Goal: Task Accomplishment & Management: Manage account settings

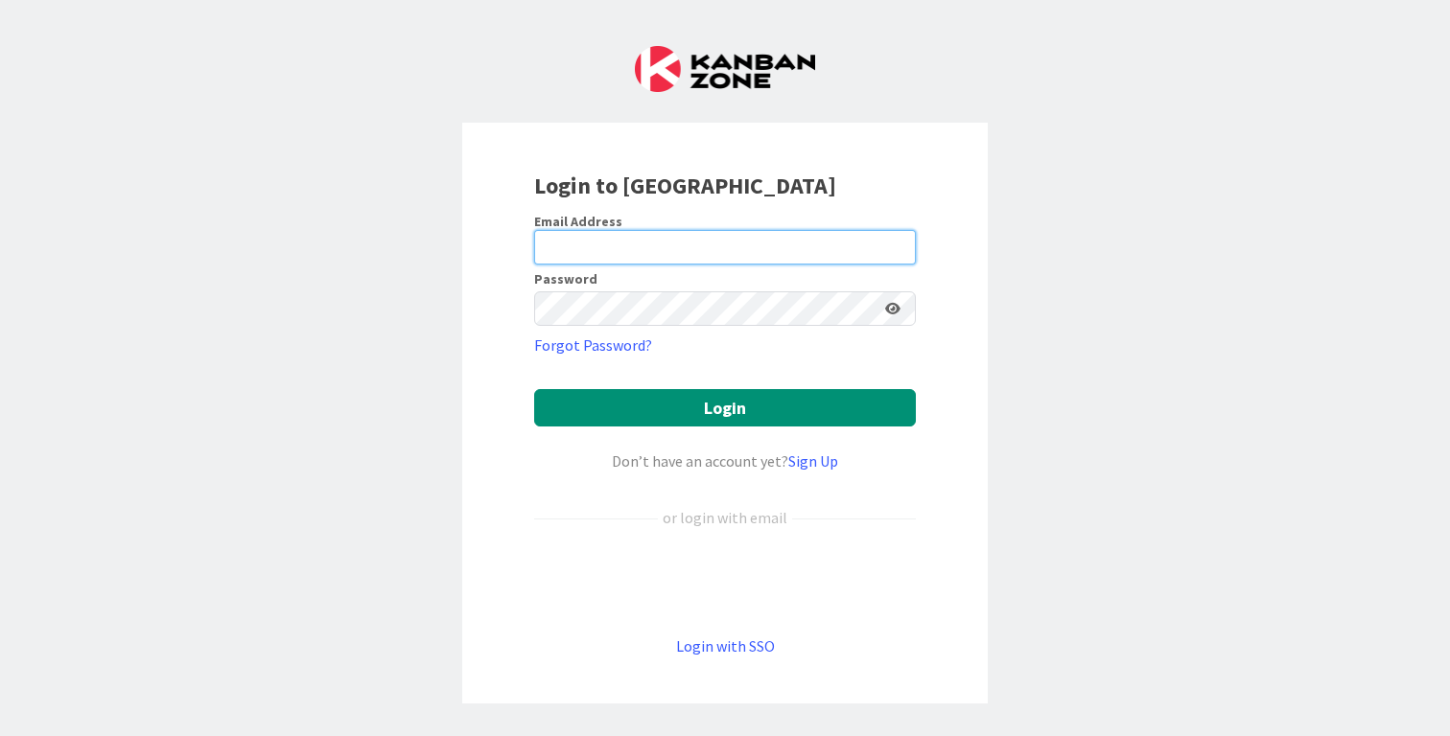
click at [680, 243] on input "email" at bounding box center [725, 247] width 382 height 35
type input "[PERSON_NAME][EMAIL_ADDRESS][DOMAIN_NAME]"
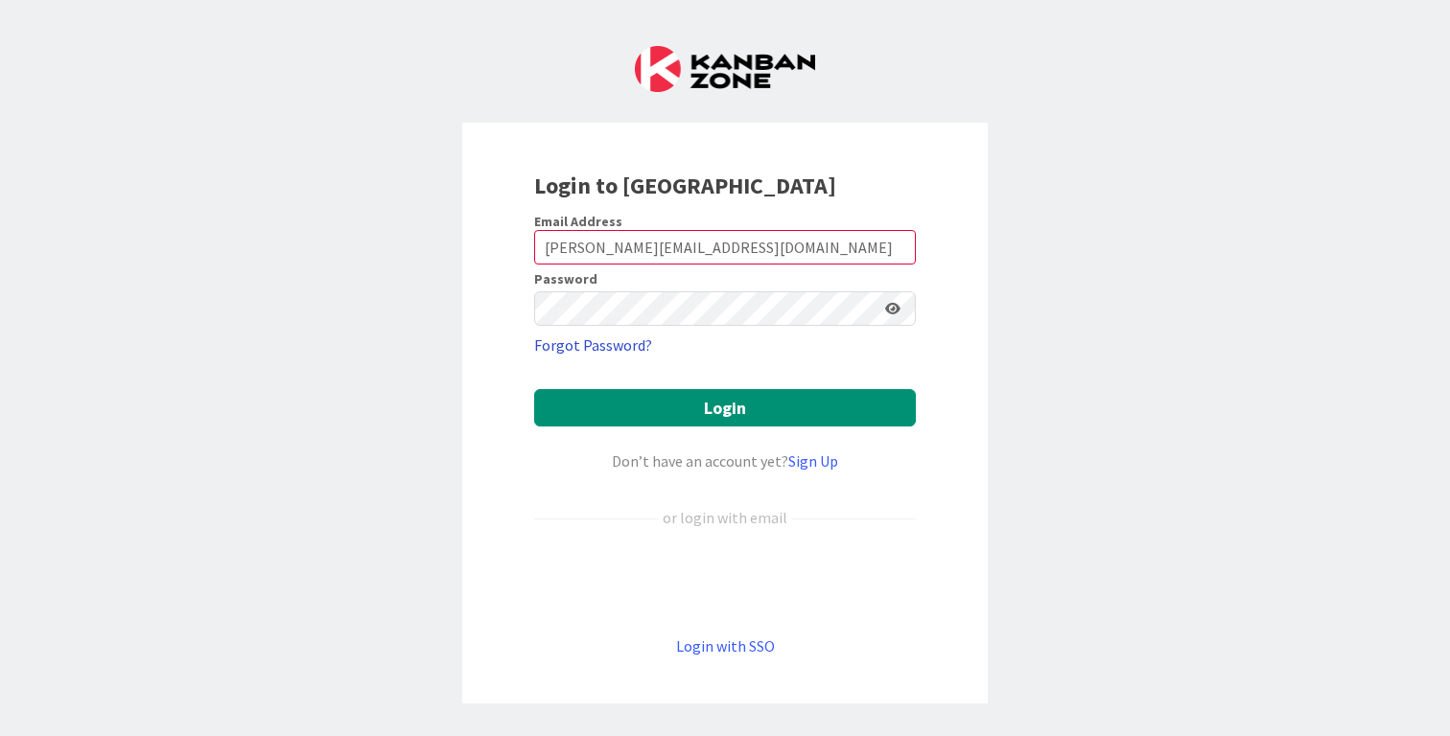
click at [626, 344] on link "Forgot Password?" at bounding box center [593, 345] width 118 height 23
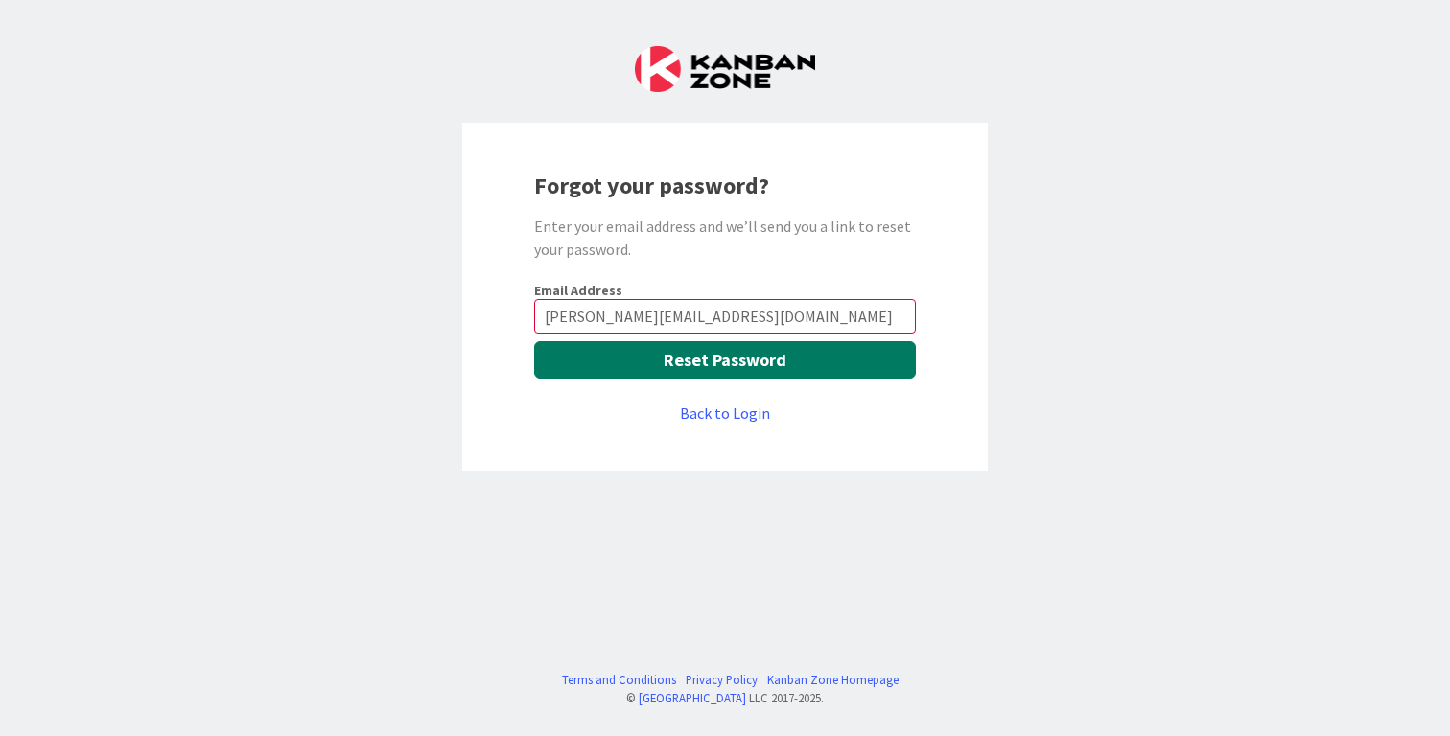
type input "[PERSON_NAME][EMAIL_ADDRESS][DOMAIN_NAME]"
click at [709, 360] on button "Reset Password" at bounding box center [725, 359] width 382 height 37
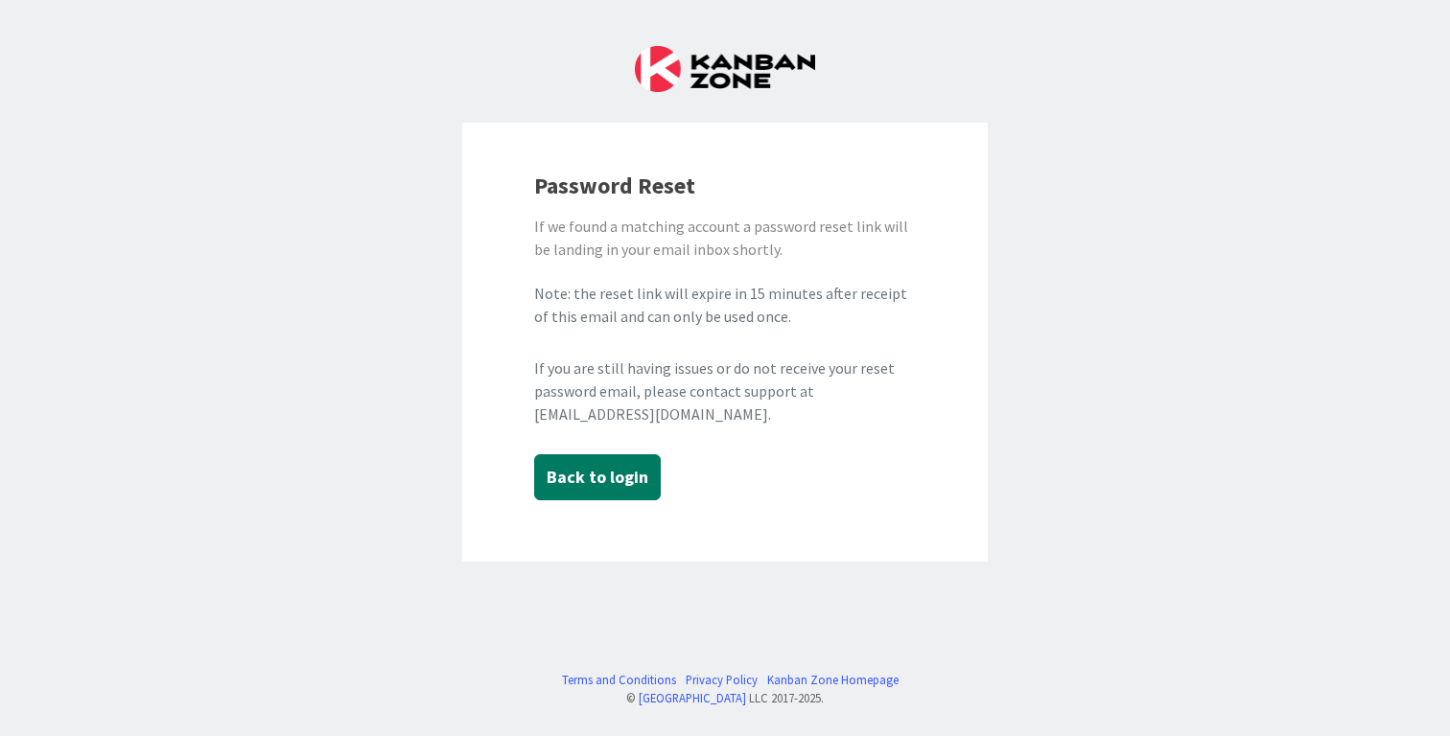
click at [571, 487] on button "Back to login" at bounding box center [597, 478] width 127 height 46
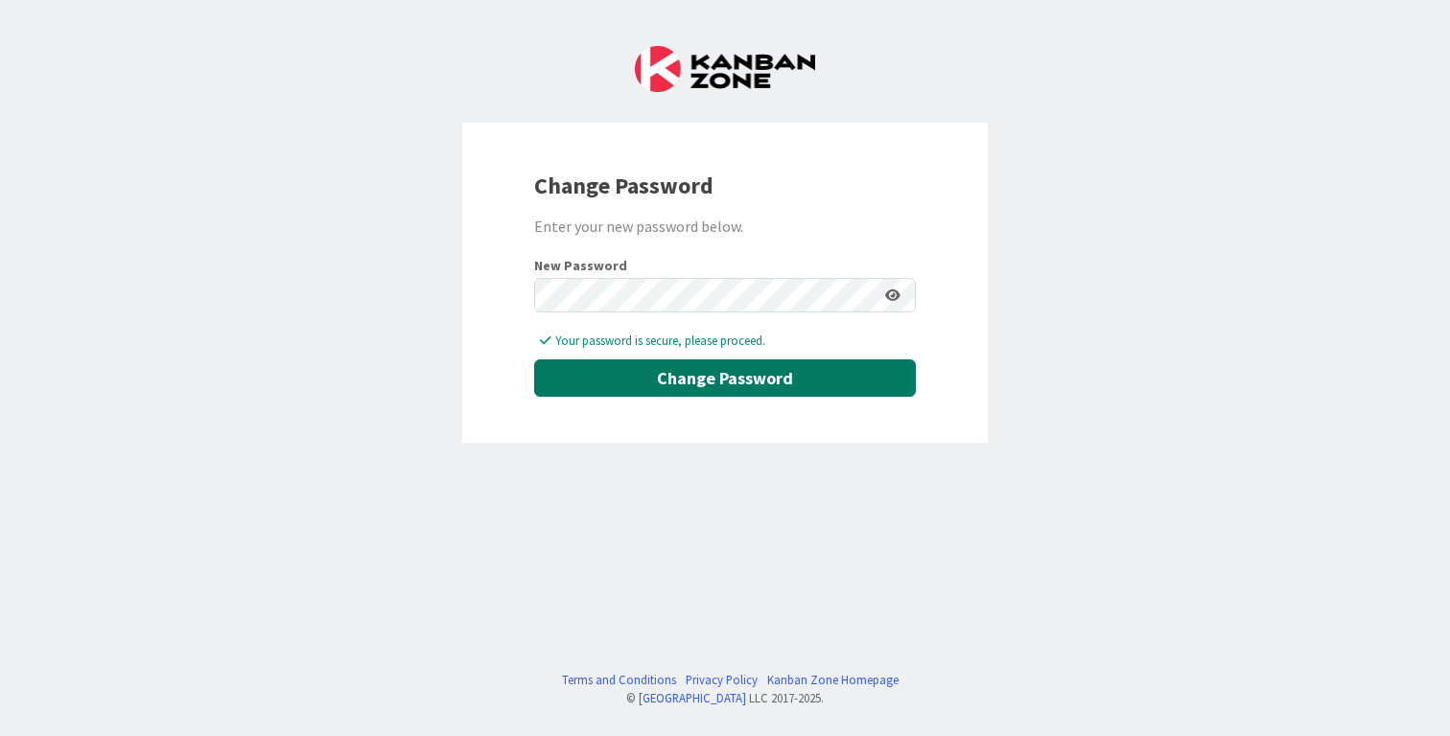
click at [708, 381] on button "Change Password" at bounding box center [725, 378] width 382 height 37
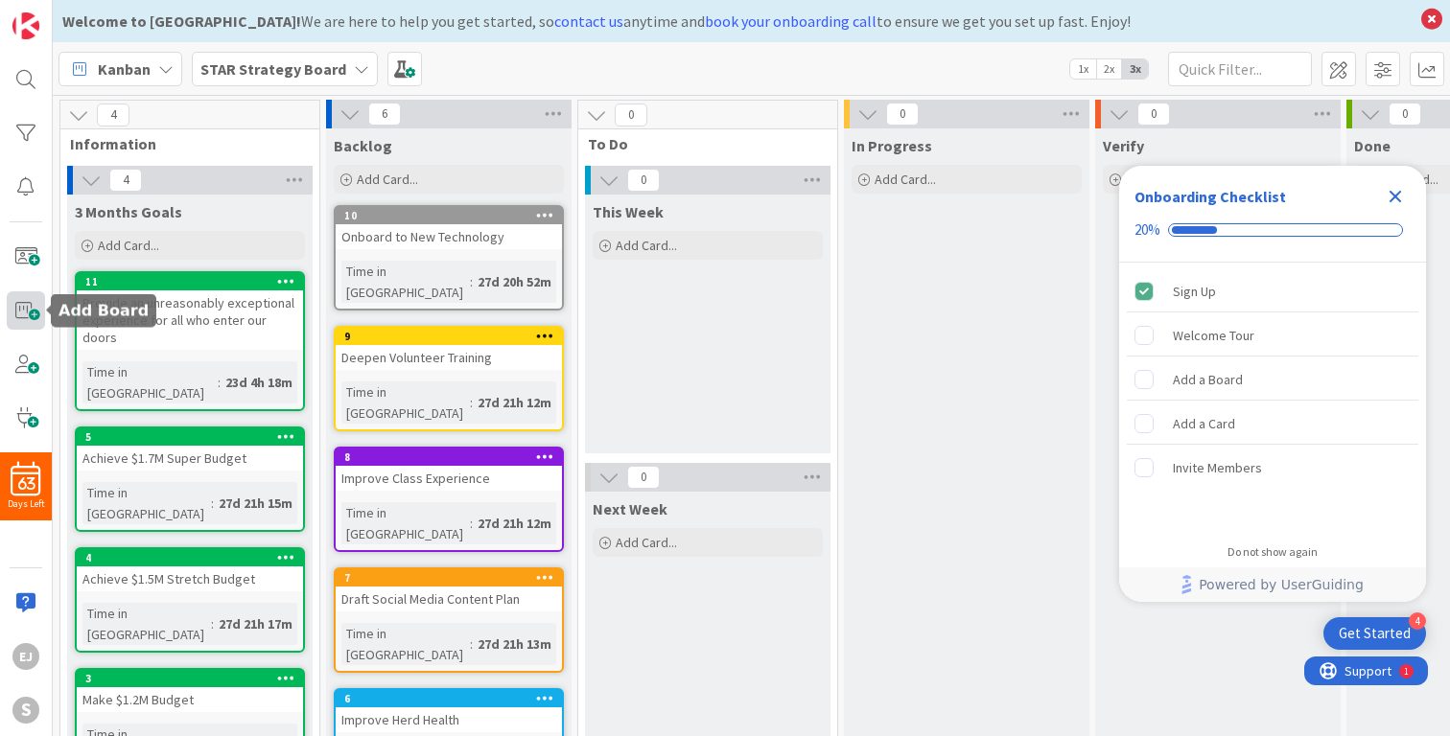
click at [29, 312] on span at bounding box center [26, 311] width 38 height 38
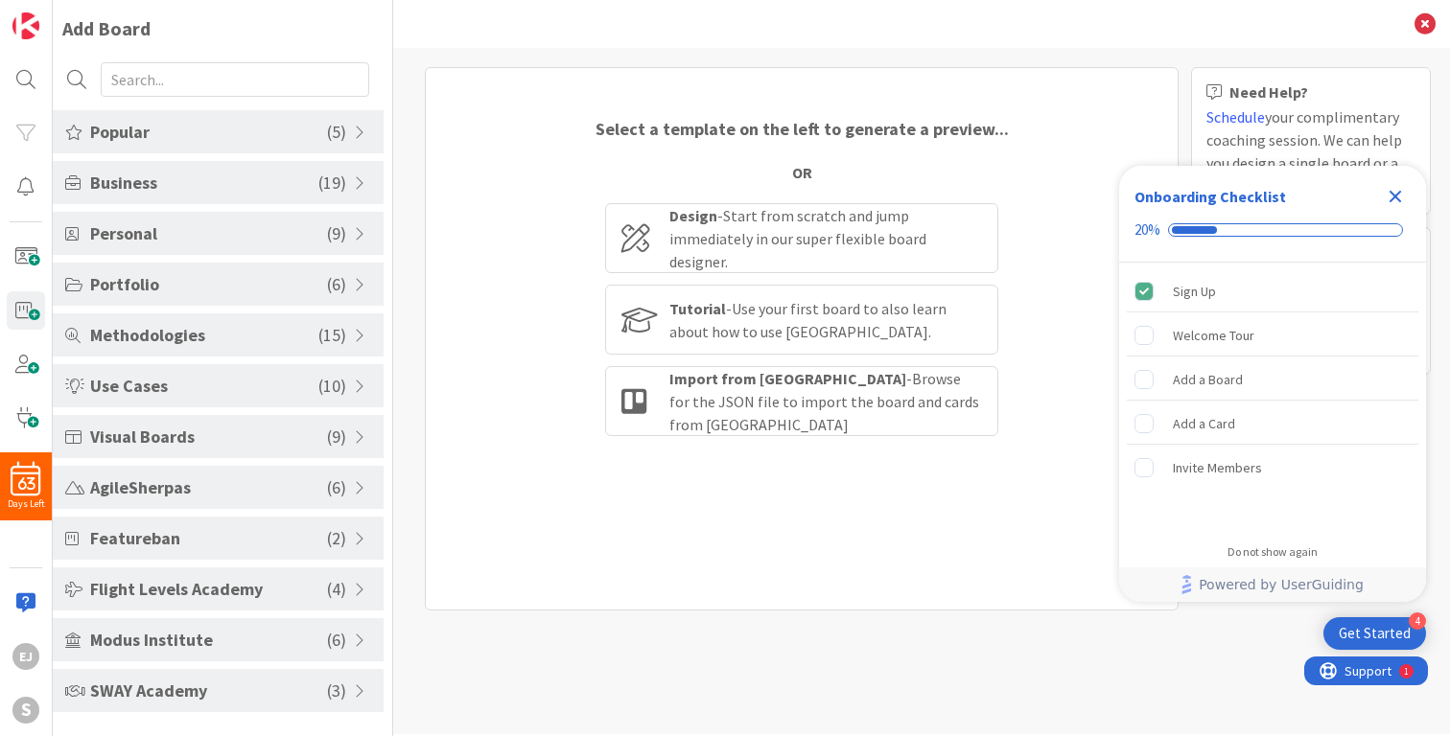
click at [149, 695] on span "SWAY Academy" at bounding box center [208, 691] width 237 height 26
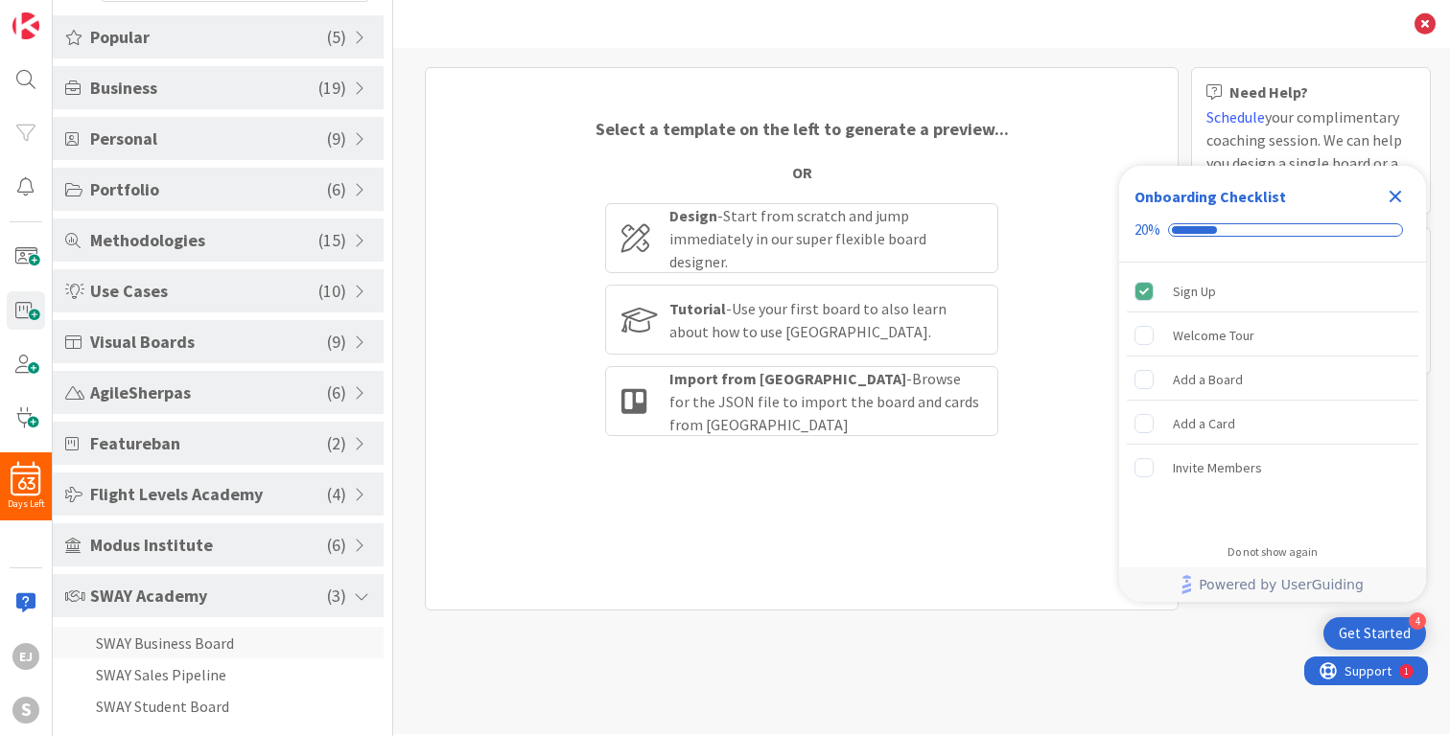
click at [208, 643] on li "SWAY Business Board" at bounding box center [218, 643] width 331 height 32
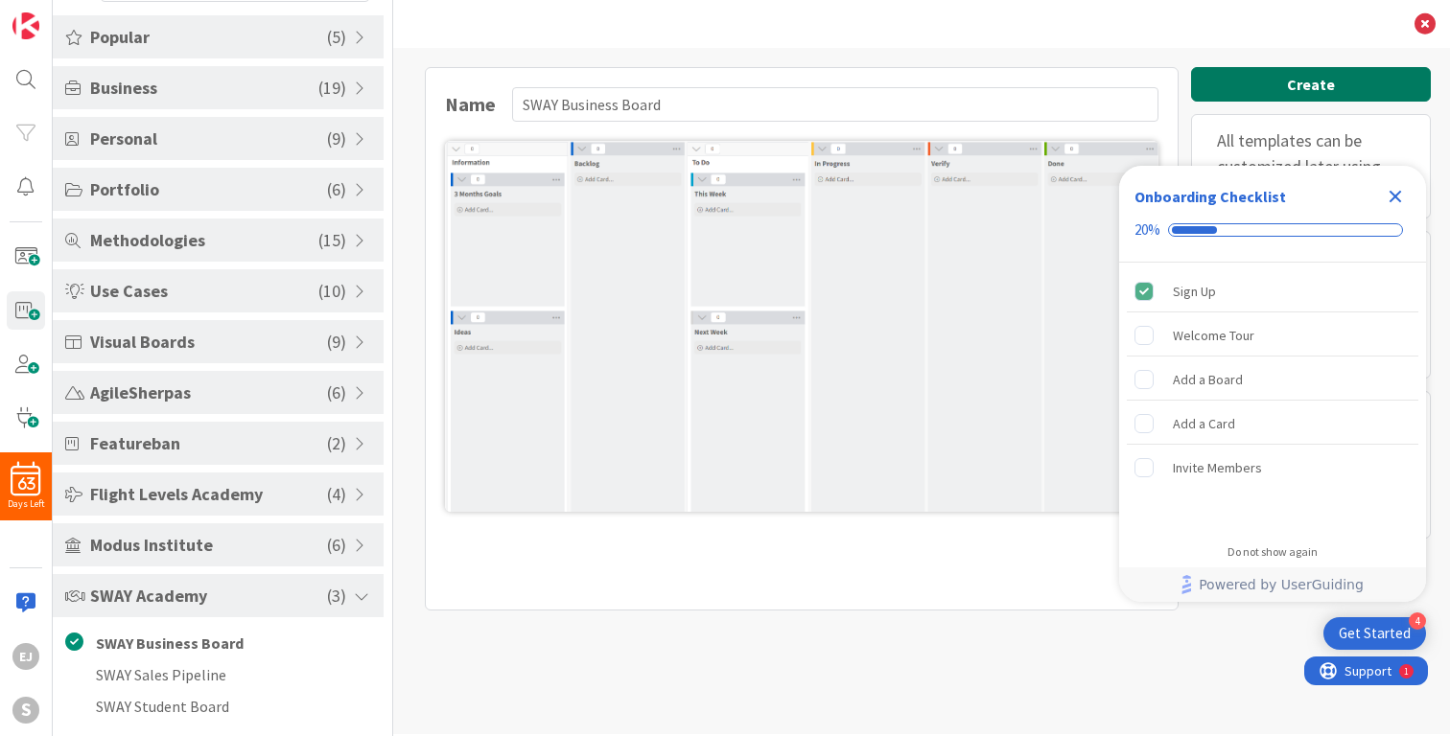
click at [1276, 85] on button "Create" at bounding box center [1311, 84] width 240 height 35
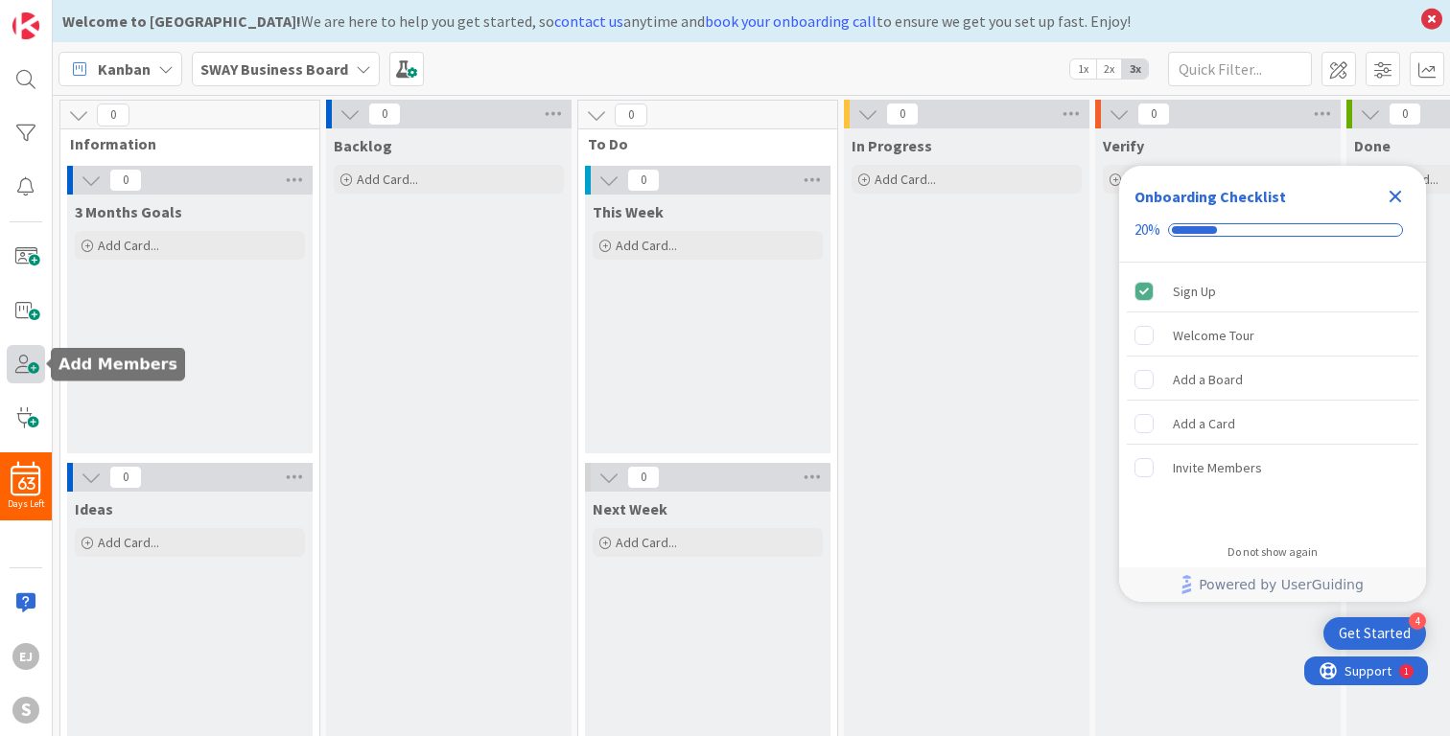
click at [21, 365] on span at bounding box center [26, 364] width 38 height 38
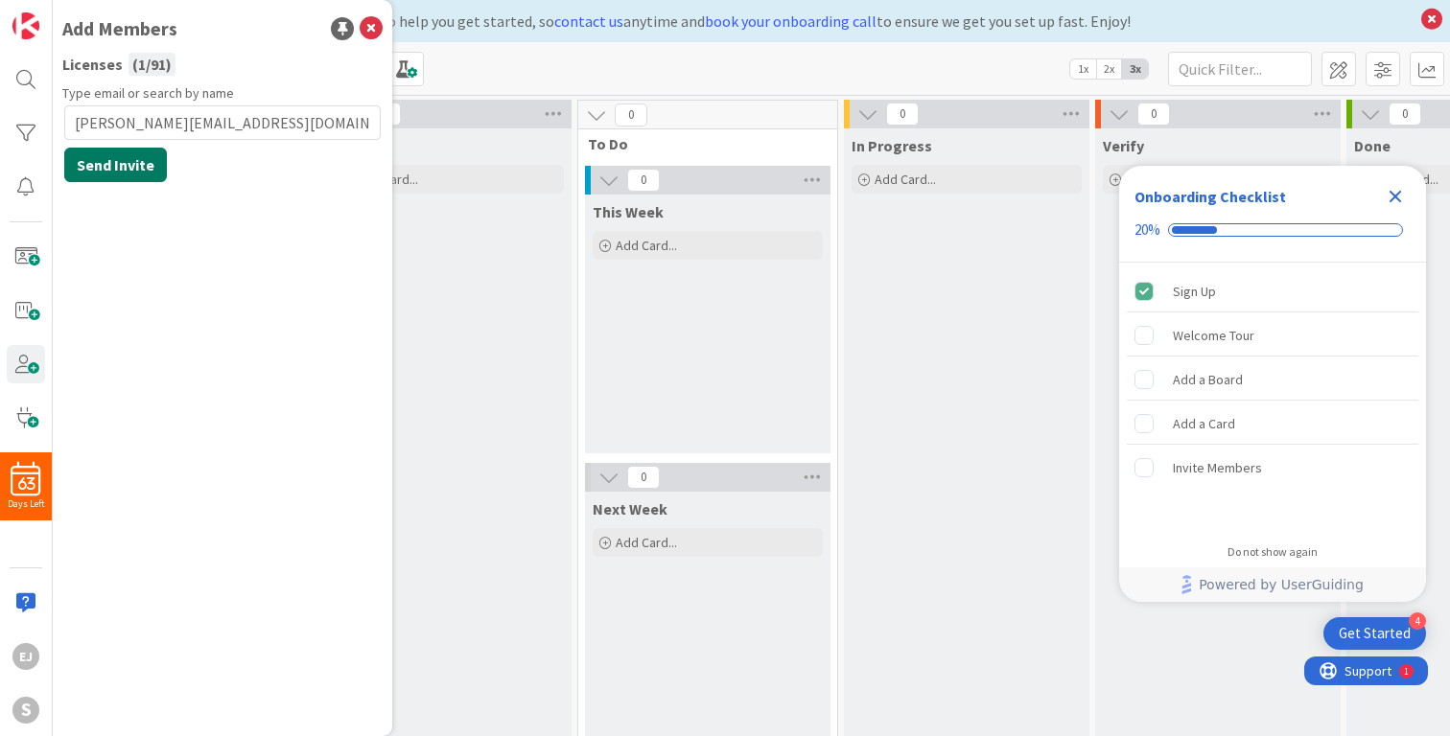
type input "[PERSON_NAME][EMAIL_ADDRESS][DOMAIN_NAME]"
click at [106, 167] on button "Send Invite" at bounding box center [115, 165] width 103 height 35
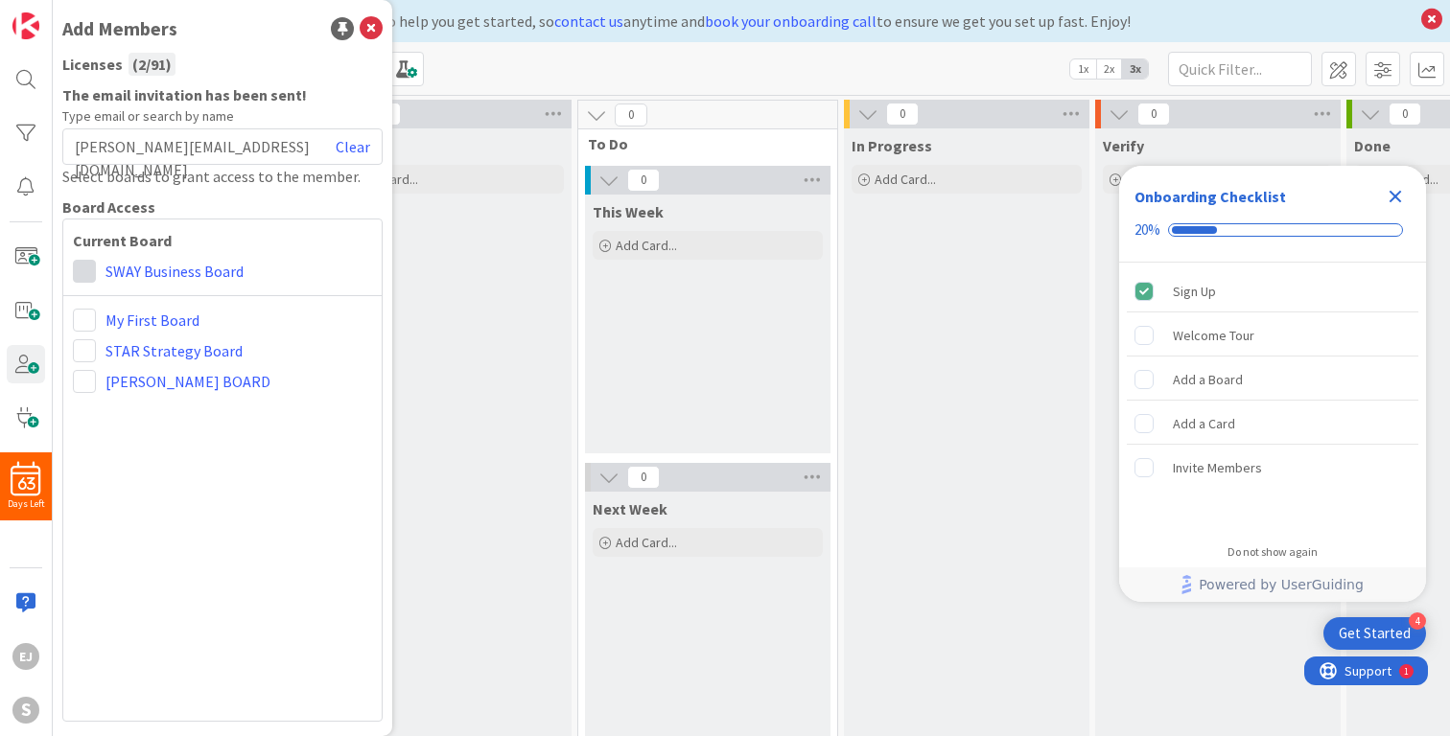
click at [85, 276] on span at bounding box center [84, 271] width 23 height 23
click at [311, 239] on b "Current Board" at bounding box center [222, 240] width 299 height 23
click at [368, 31] on icon at bounding box center [371, 28] width 23 height 23
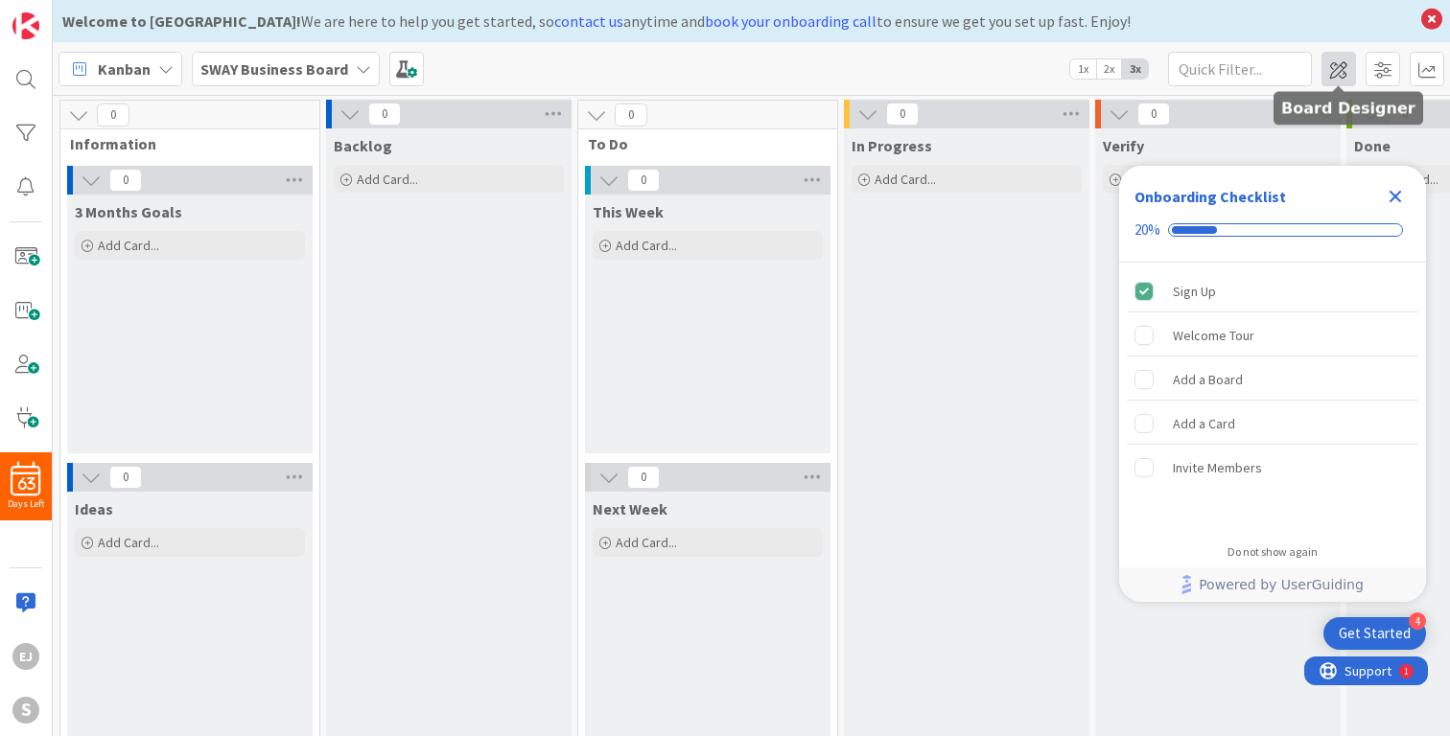
click at [1338, 67] on span at bounding box center [1338, 69] width 35 height 35
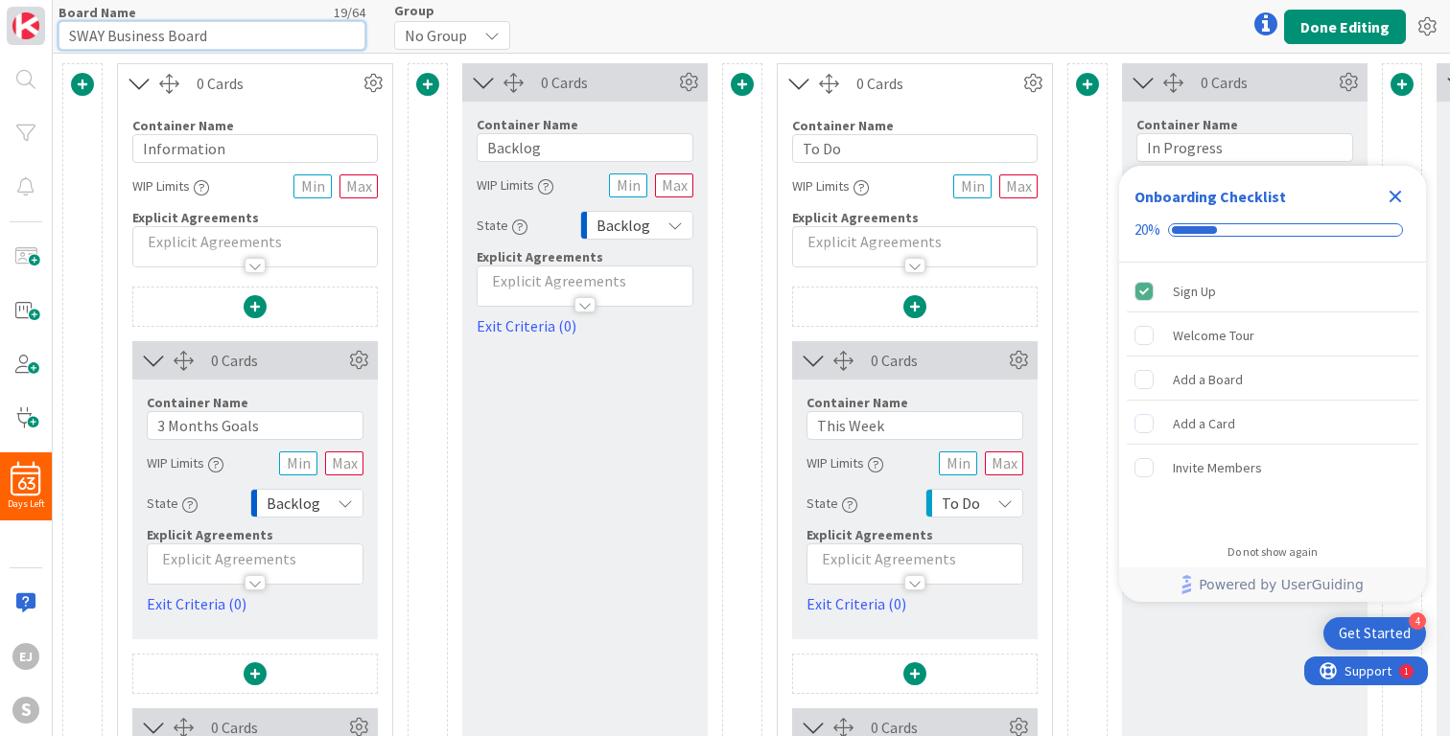
drag, startPoint x: 208, startPoint y: 36, endPoint x: 41, endPoint y: 37, distance: 166.9
click at [41, 37] on div "63 Days Left EJ S Board Name 19 / 64 SWAY Business Board Group No Group Done Ed…" at bounding box center [725, 368] width 1450 height 736
click at [544, 7] on div "Board Name 9 / 64 MANE-iacs Group No Group Done Editing" at bounding box center [751, 26] width 1397 height 53
click at [71, 28] on input "MANE-iacs" at bounding box center [211, 35] width 307 height 29
type input "Team MANE-iacs"
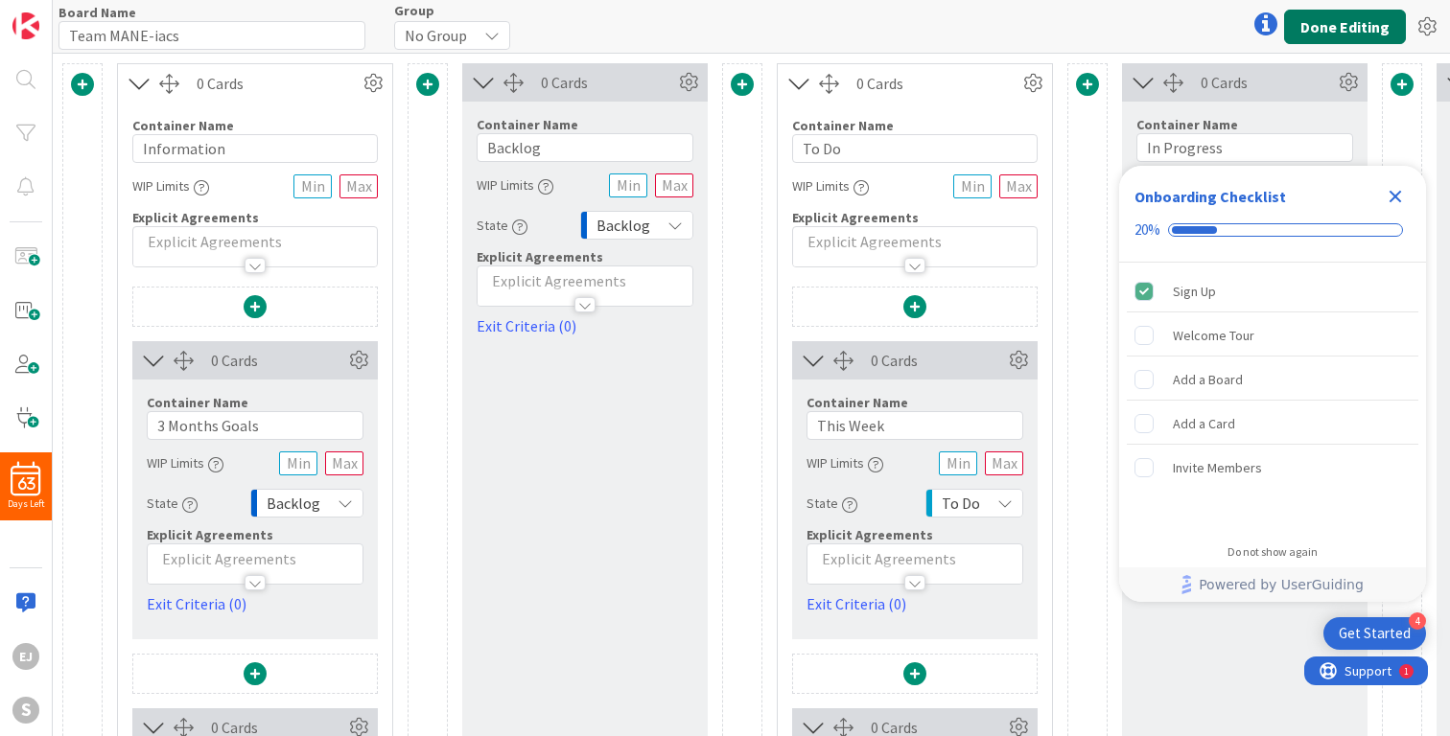
click at [1333, 29] on button "Done Editing" at bounding box center [1345, 27] width 122 height 35
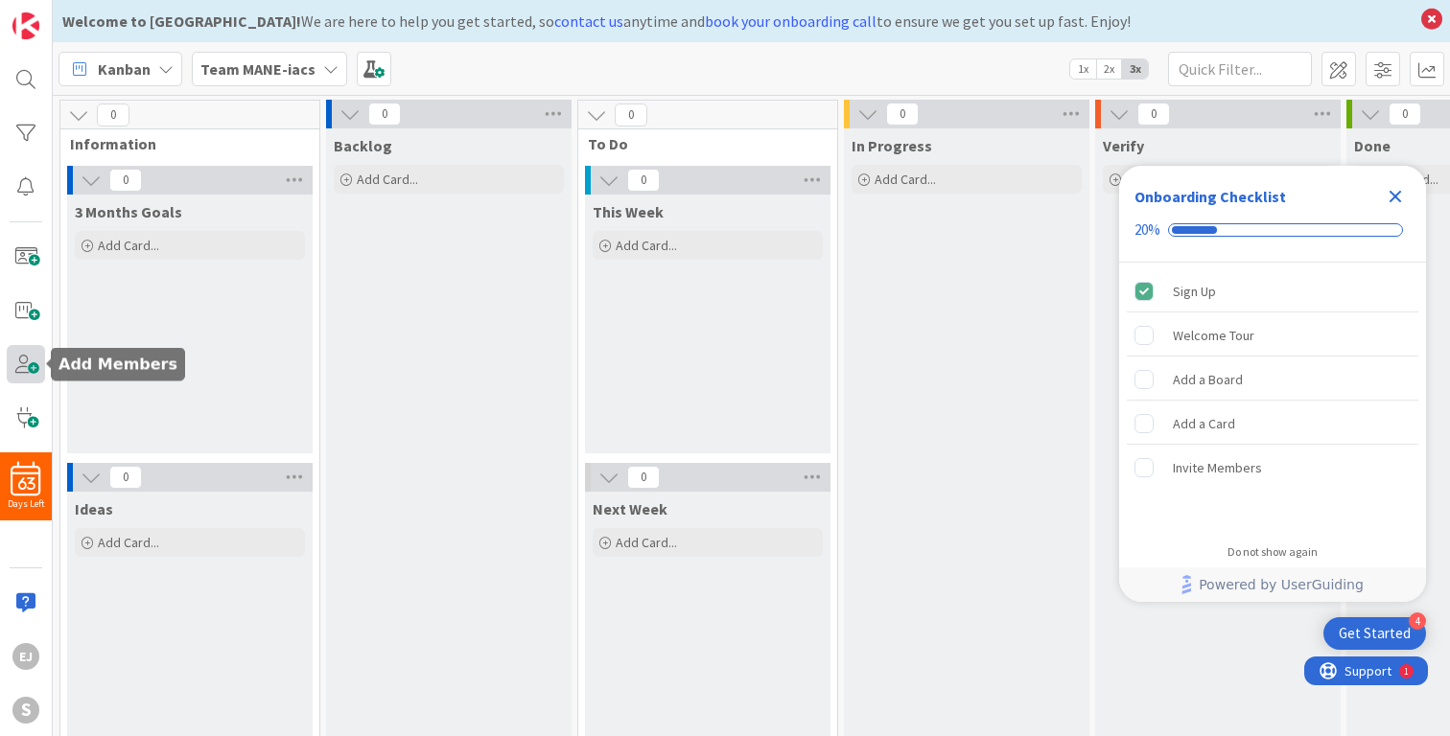
click at [30, 365] on span at bounding box center [26, 364] width 38 height 38
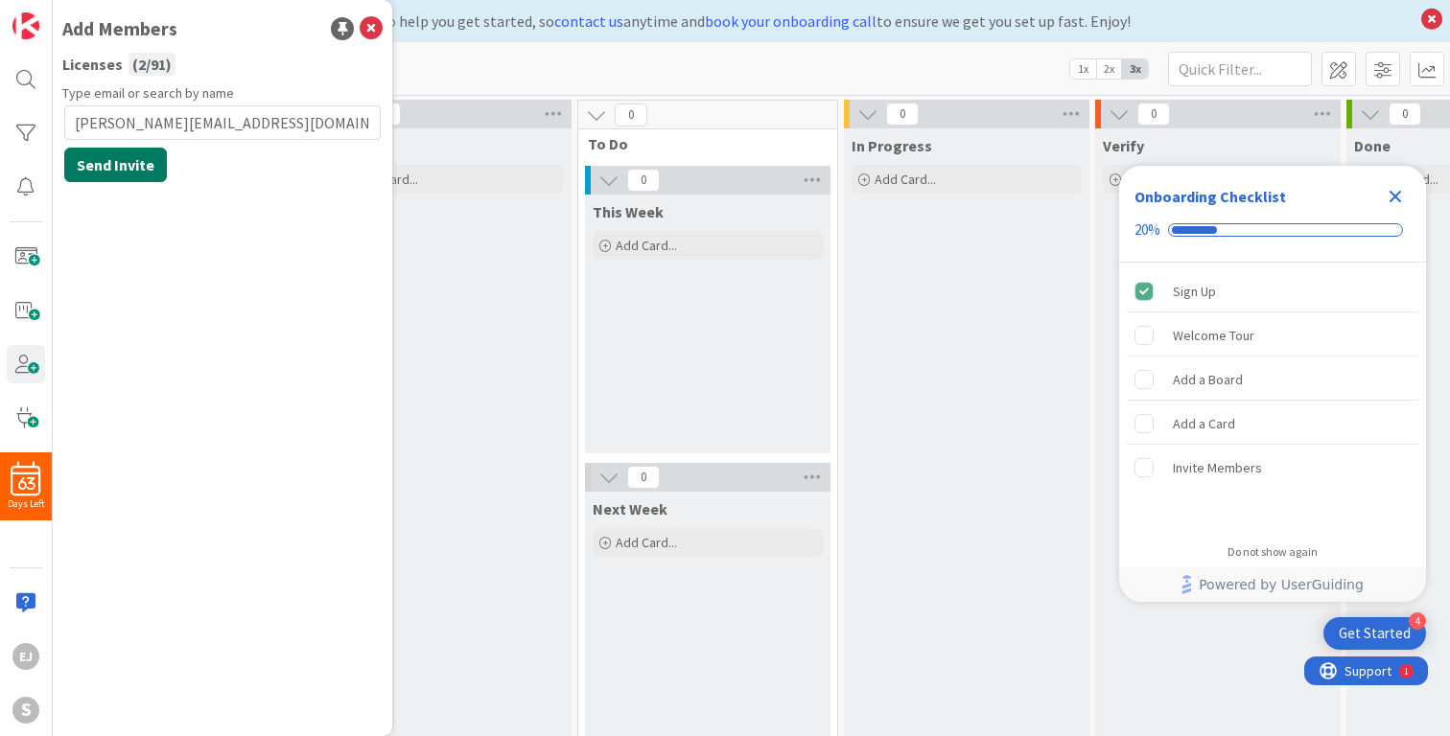
type input "[PERSON_NAME][EMAIL_ADDRESS][DOMAIN_NAME]"
click at [126, 165] on button "Send Invite" at bounding box center [115, 165] width 103 height 35
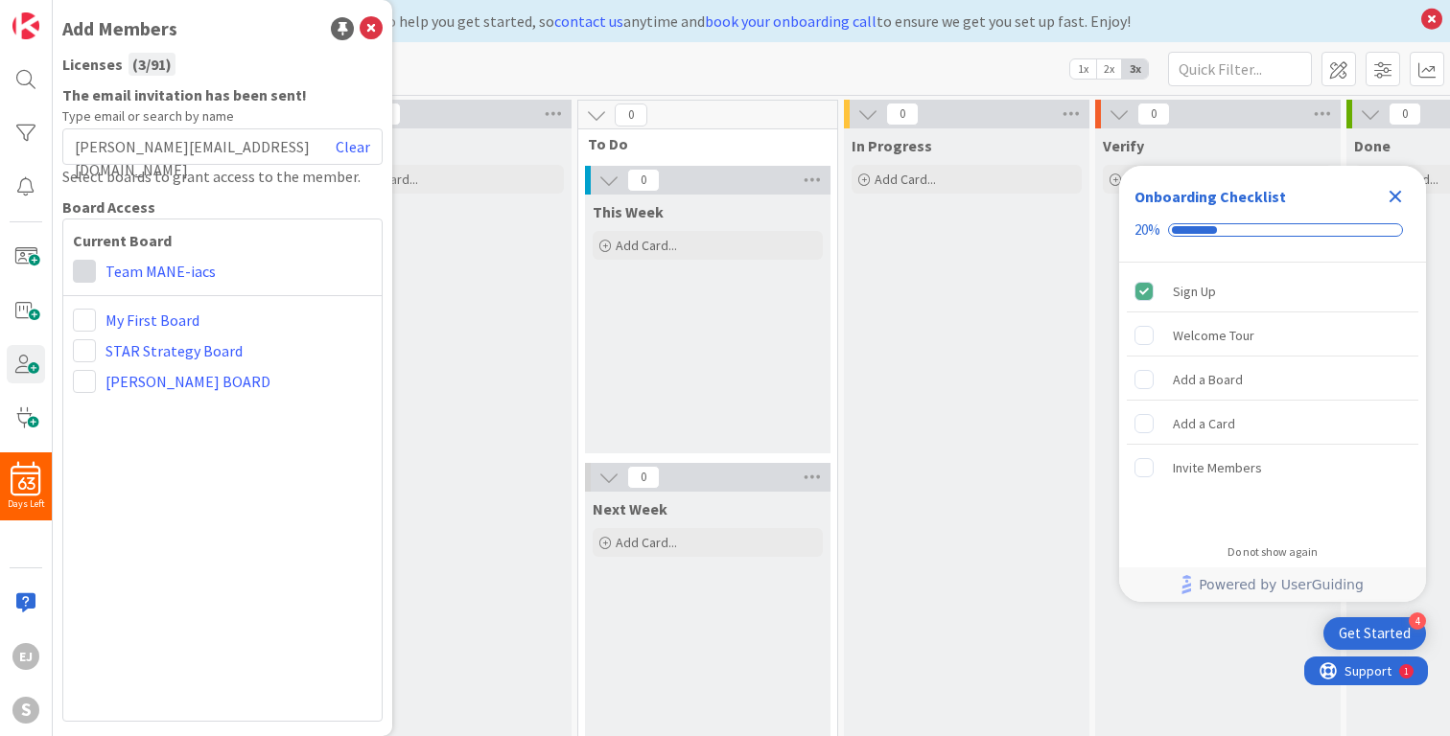
click at [87, 266] on span at bounding box center [84, 271] width 23 height 23
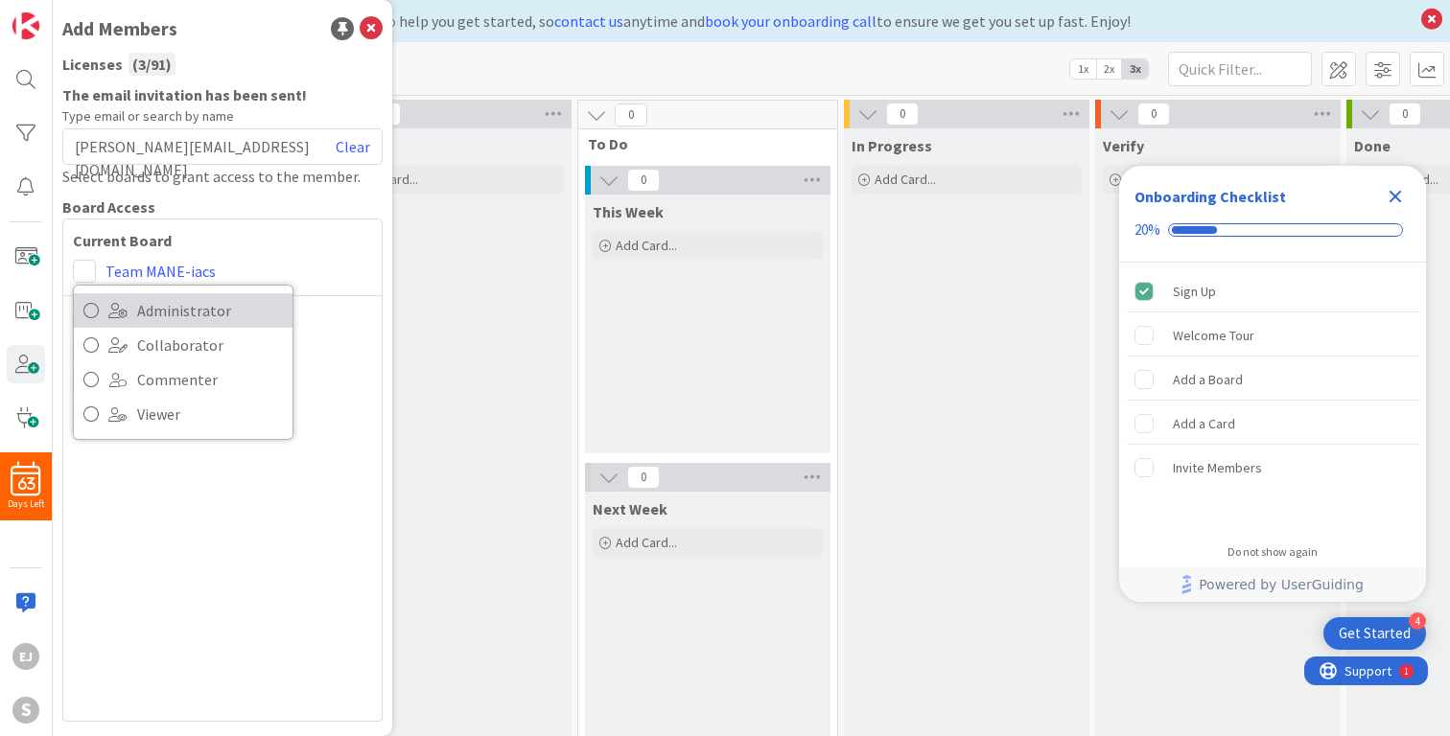
click at [95, 309] on icon at bounding box center [90, 310] width 15 height 29
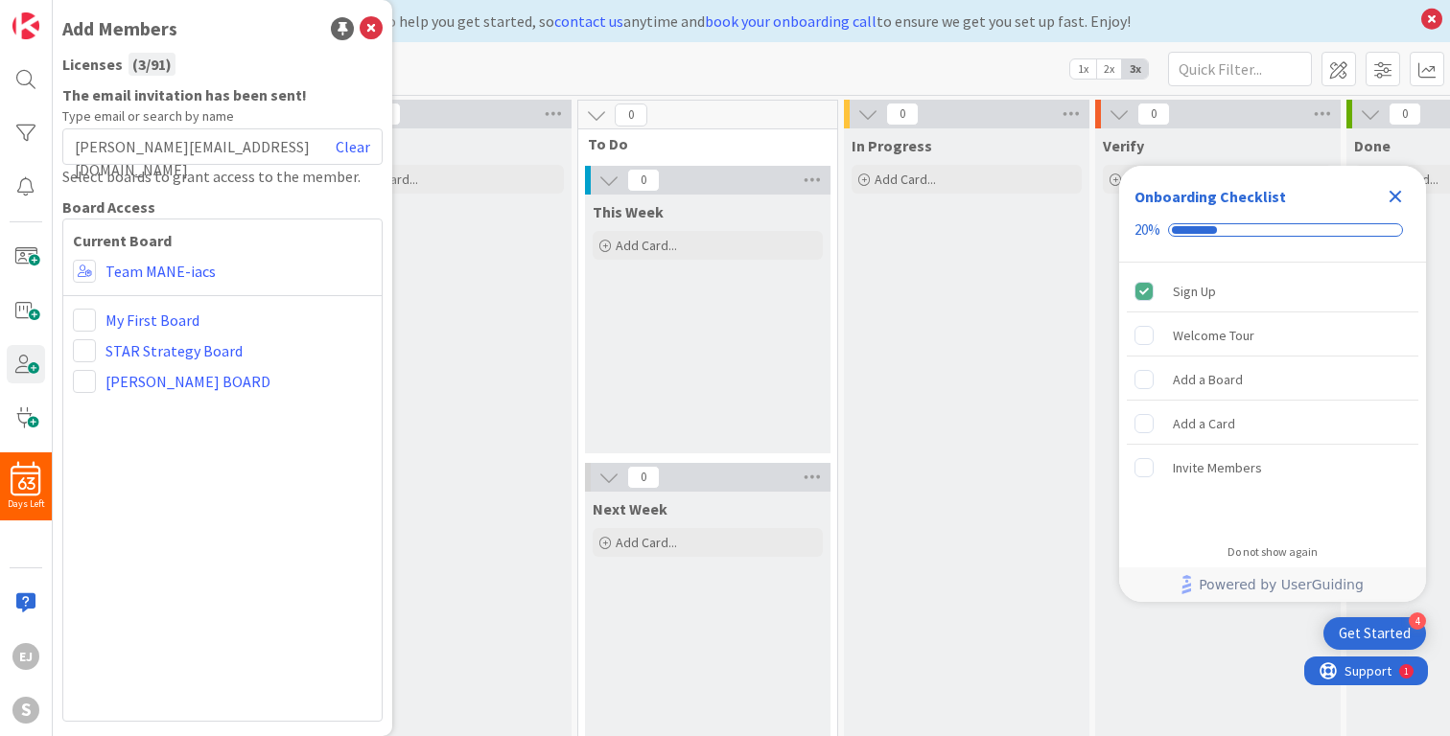
click at [279, 147] on div "[PERSON_NAME][EMAIL_ADDRESS][DOMAIN_NAME] Clear" at bounding box center [222, 146] width 320 height 36
click at [351, 144] on link "Clear" at bounding box center [353, 146] width 35 height 23
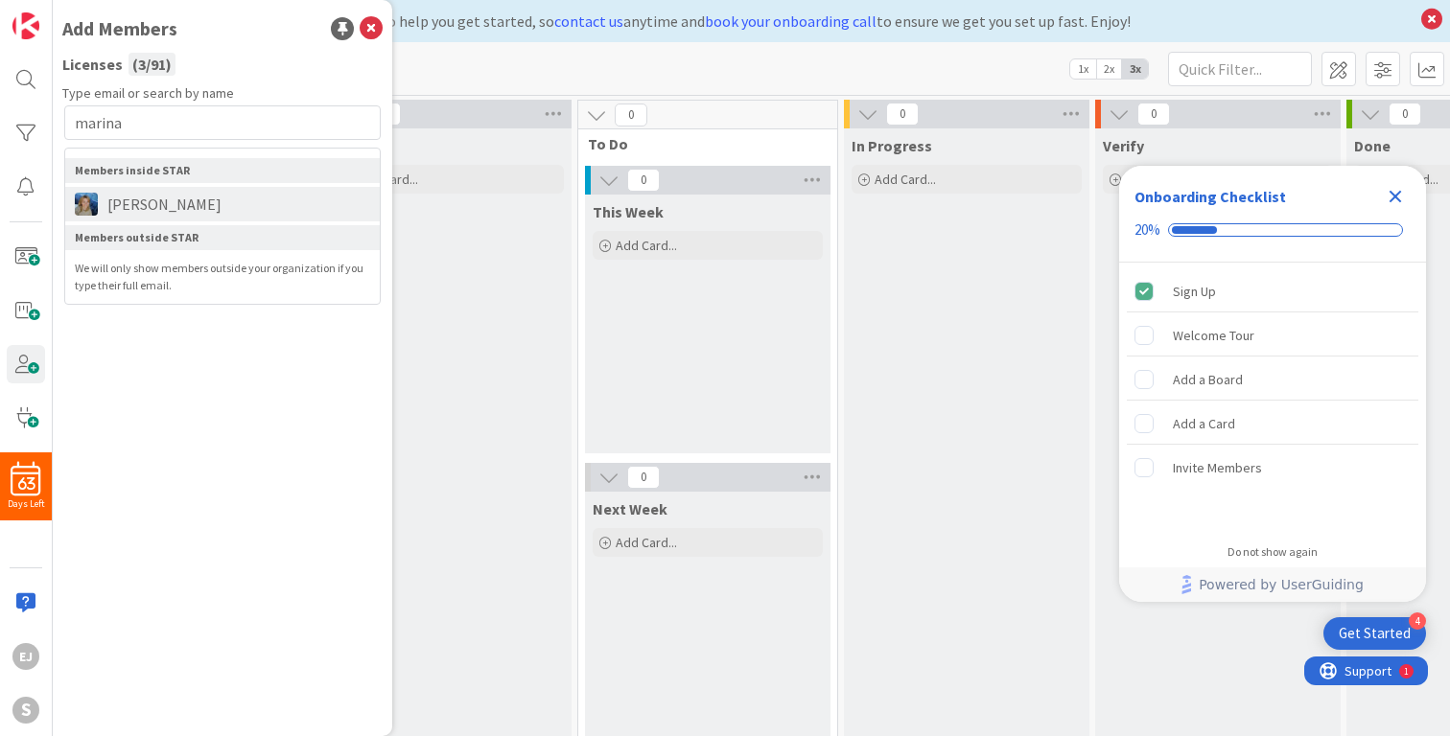
type input "marina"
click at [160, 207] on span "[PERSON_NAME]" at bounding box center [164, 204] width 133 height 23
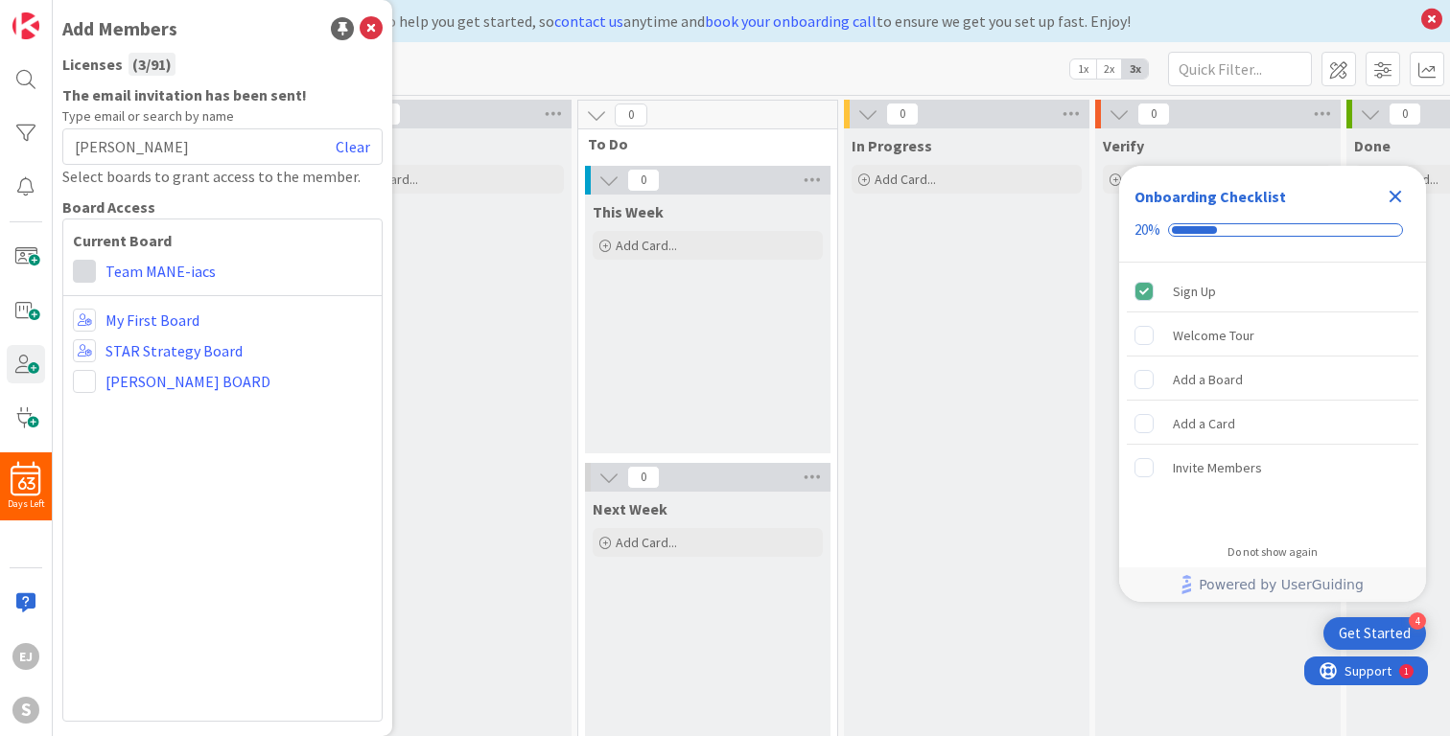
click at [84, 271] on span at bounding box center [84, 271] width 23 height 23
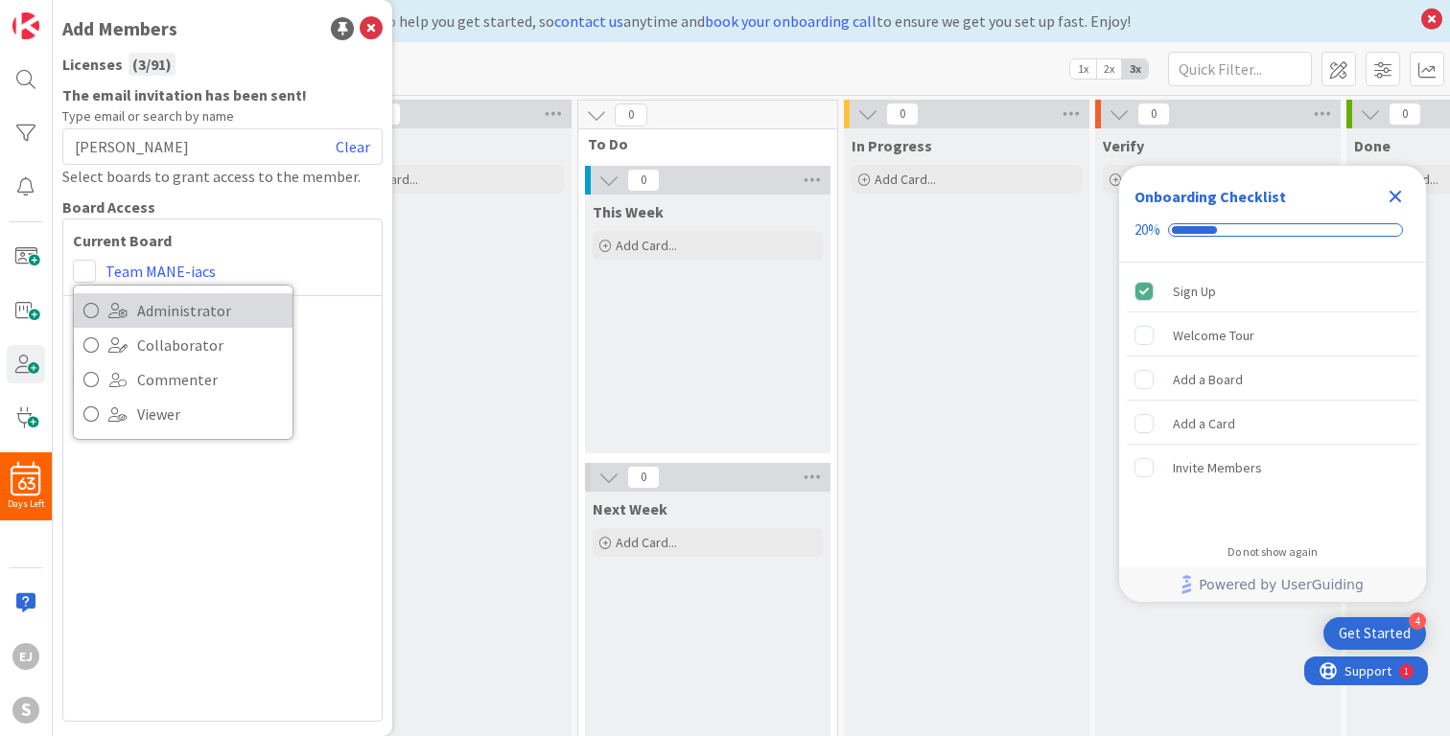
click at [88, 310] on icon at bounding box center [90, 310] width 15 height 29
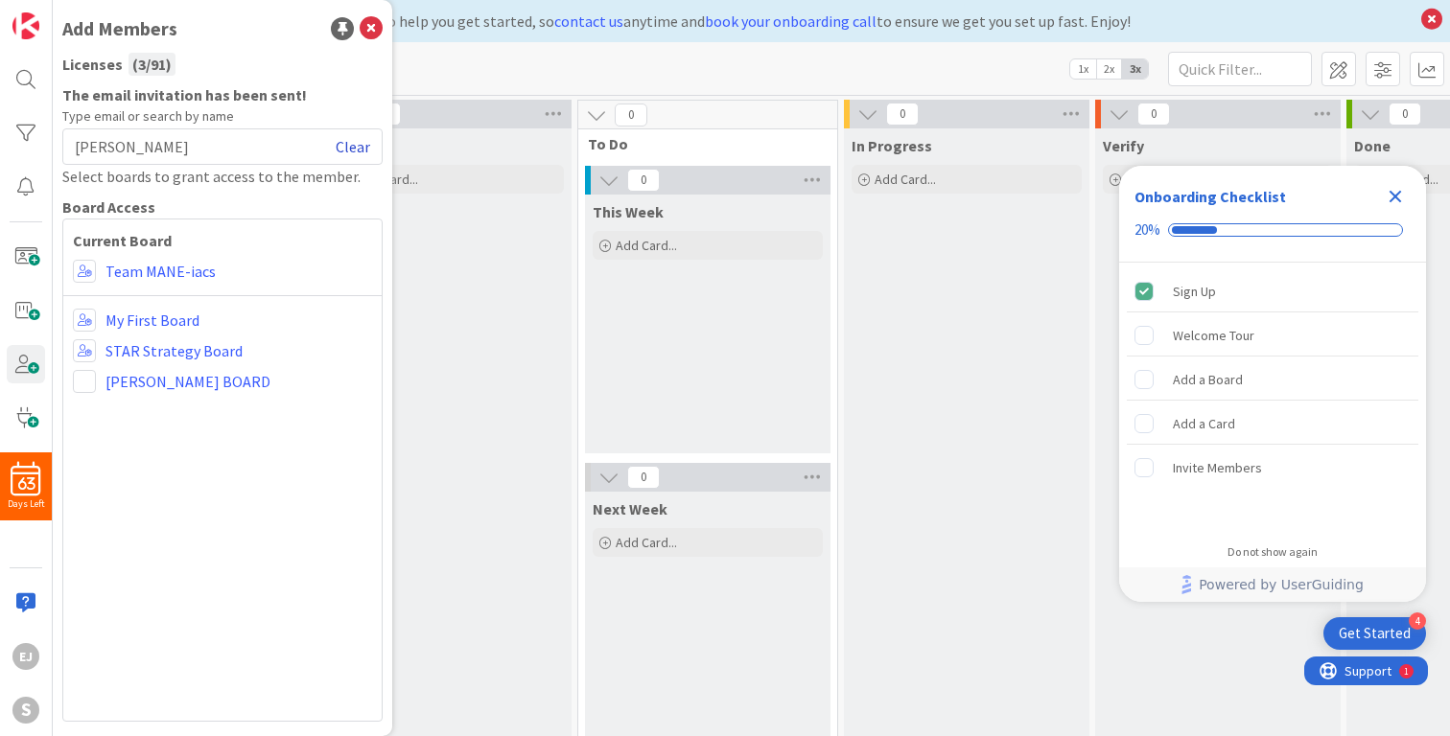
click at [362, 148] on link "Clear" at bounding box center [353, 146] width 35 height 23
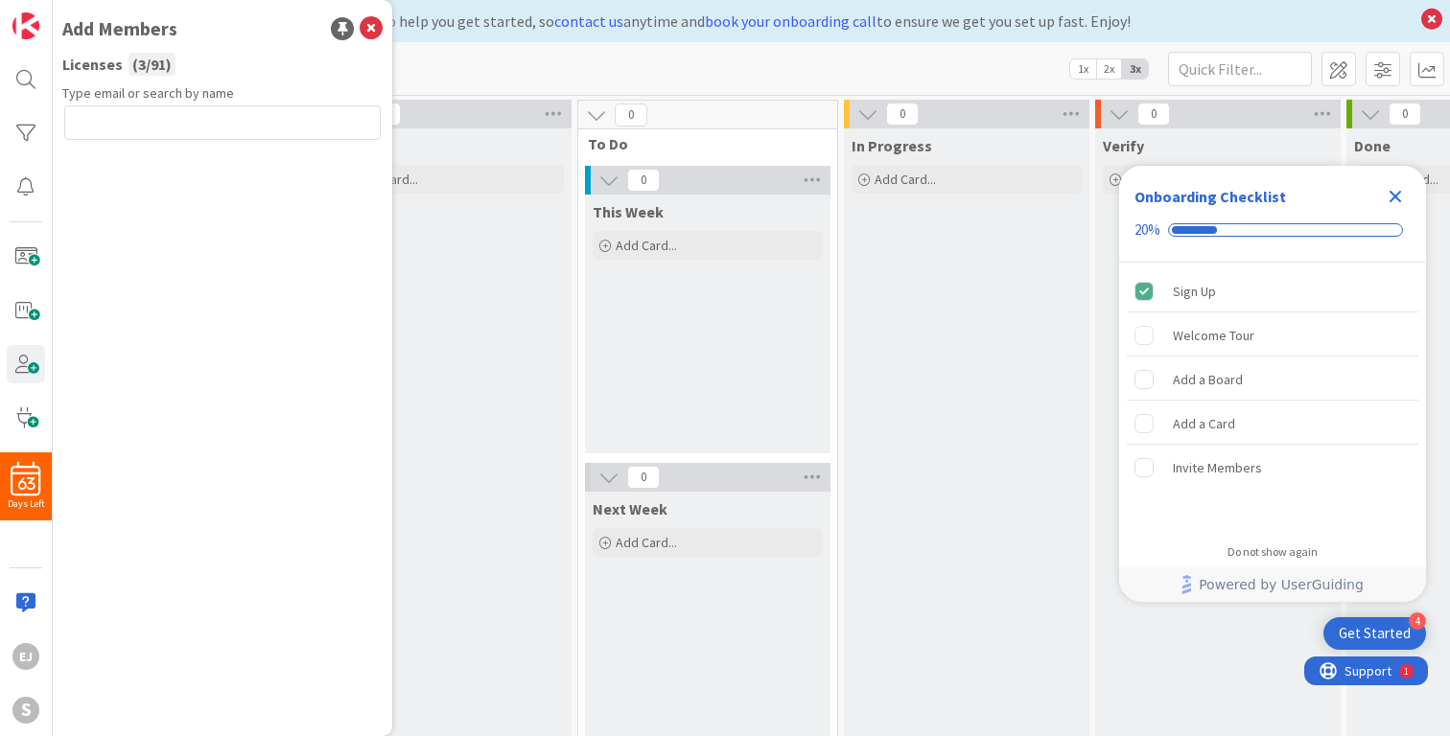
click at [282, 131] on input "text" at bounding box center [222, 122] width 316 height 35
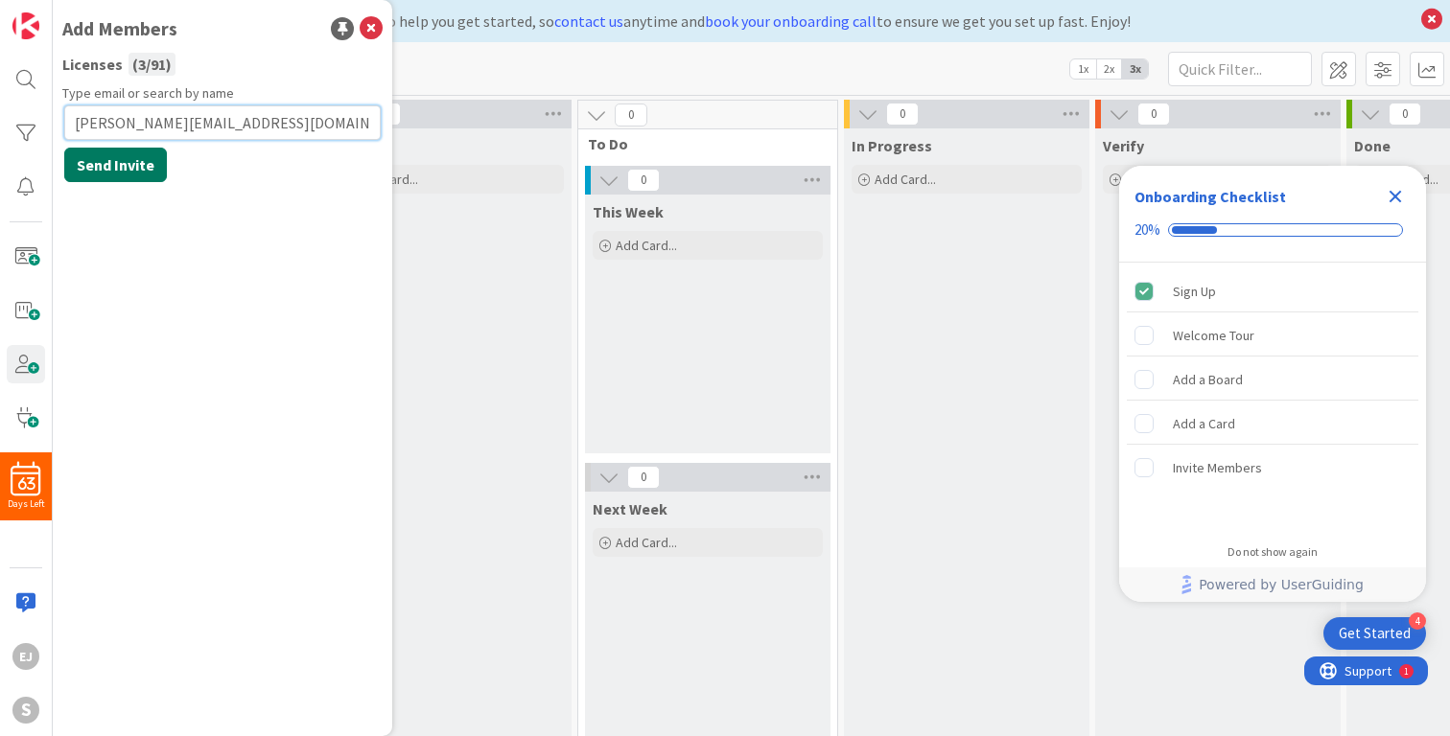
type input "[PERSON_NAME][EMAIL_ADDRESS][DOMAIN_NAME]"
click at [126, 163] on button "Send Invite" at bounding box center [115, 165] width 103 height 35
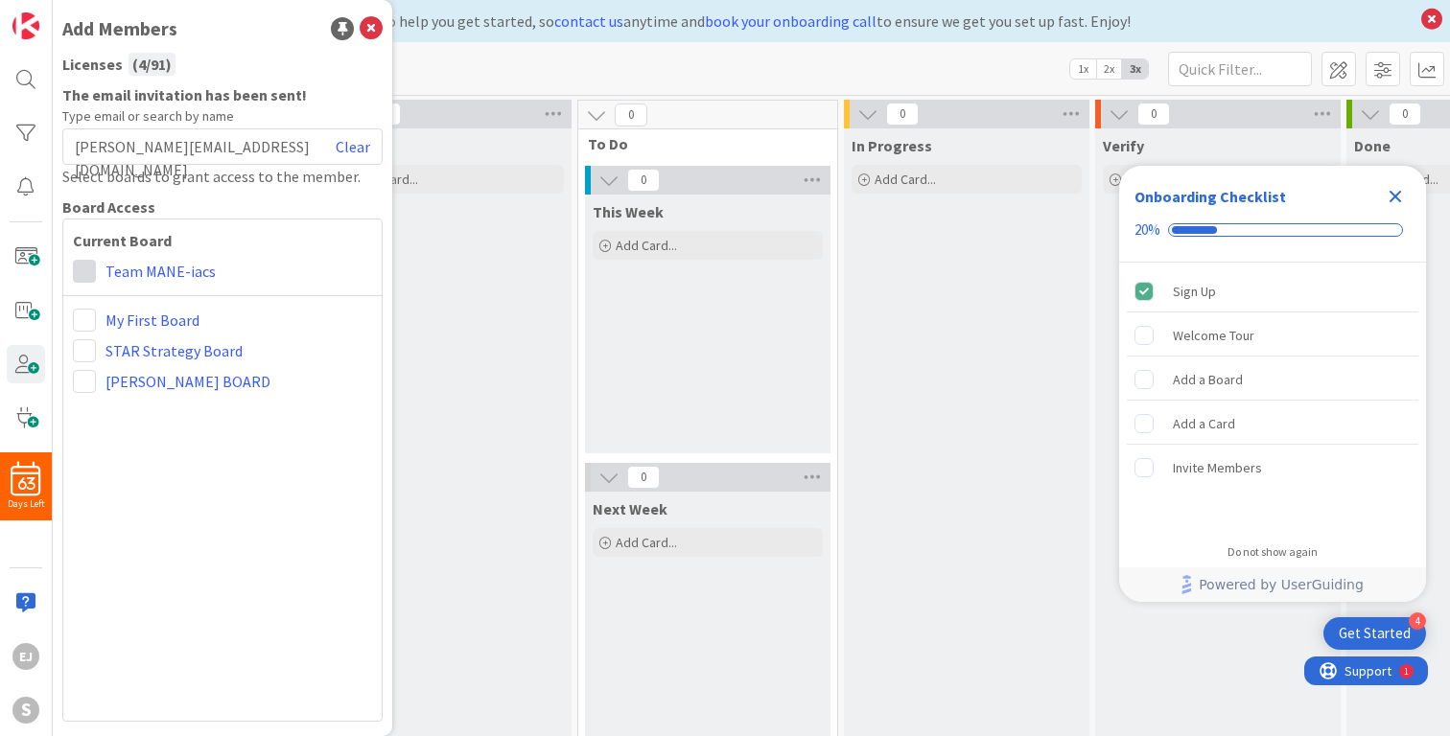
click at [83, 264] on span at bounding box center [84, 271] width 23 height 23
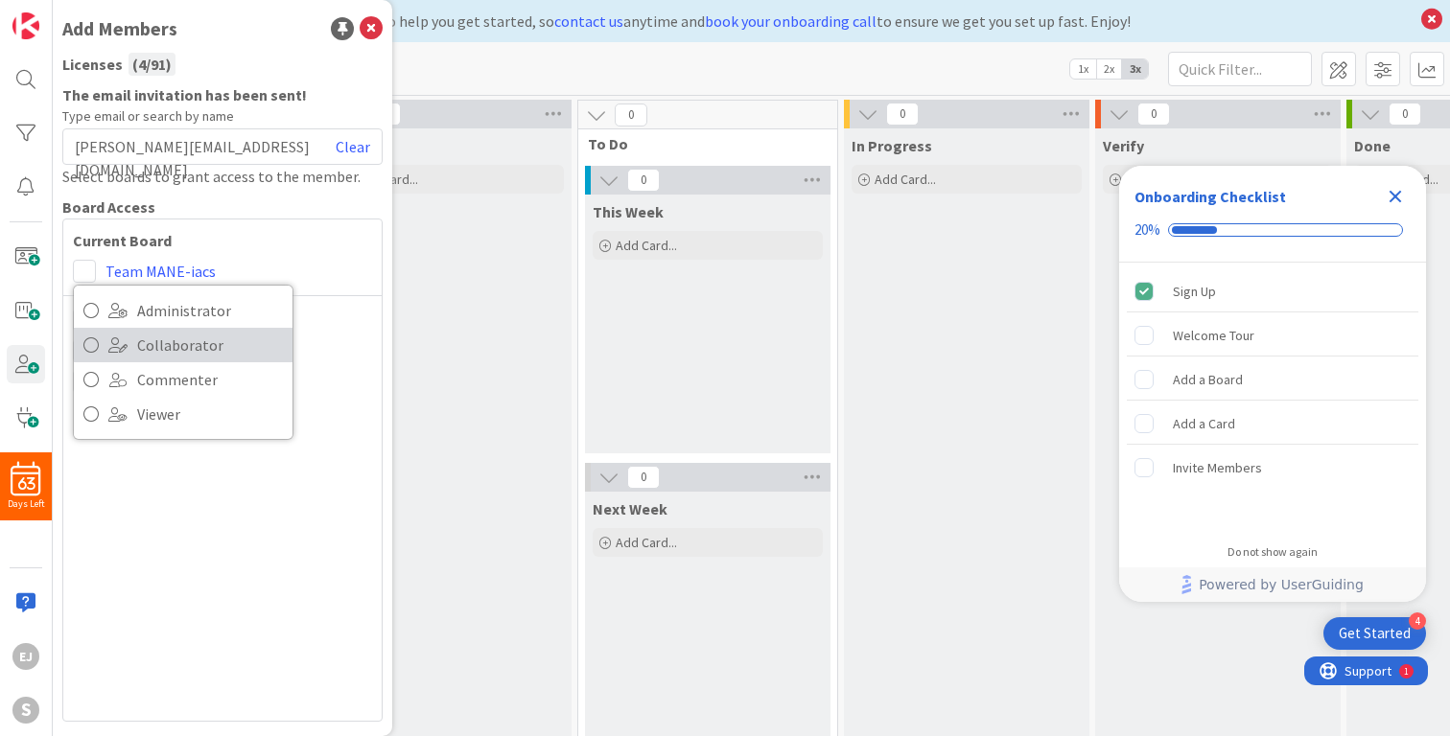
click at [89, 347] on icon at bounding box center [90, 345] width 15 height 29
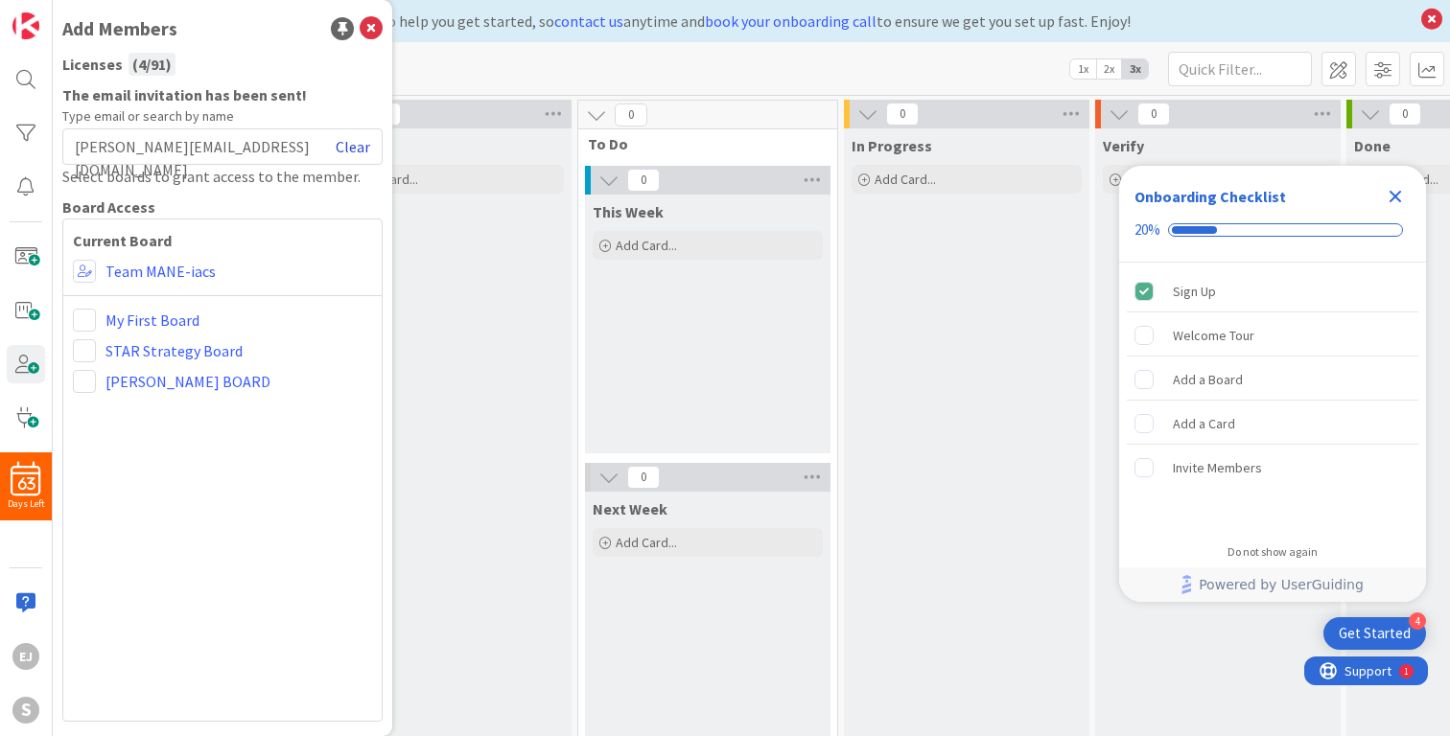
click at [362, 143] on link "Clear" at bounding box center [353, 146] width 35 height 23
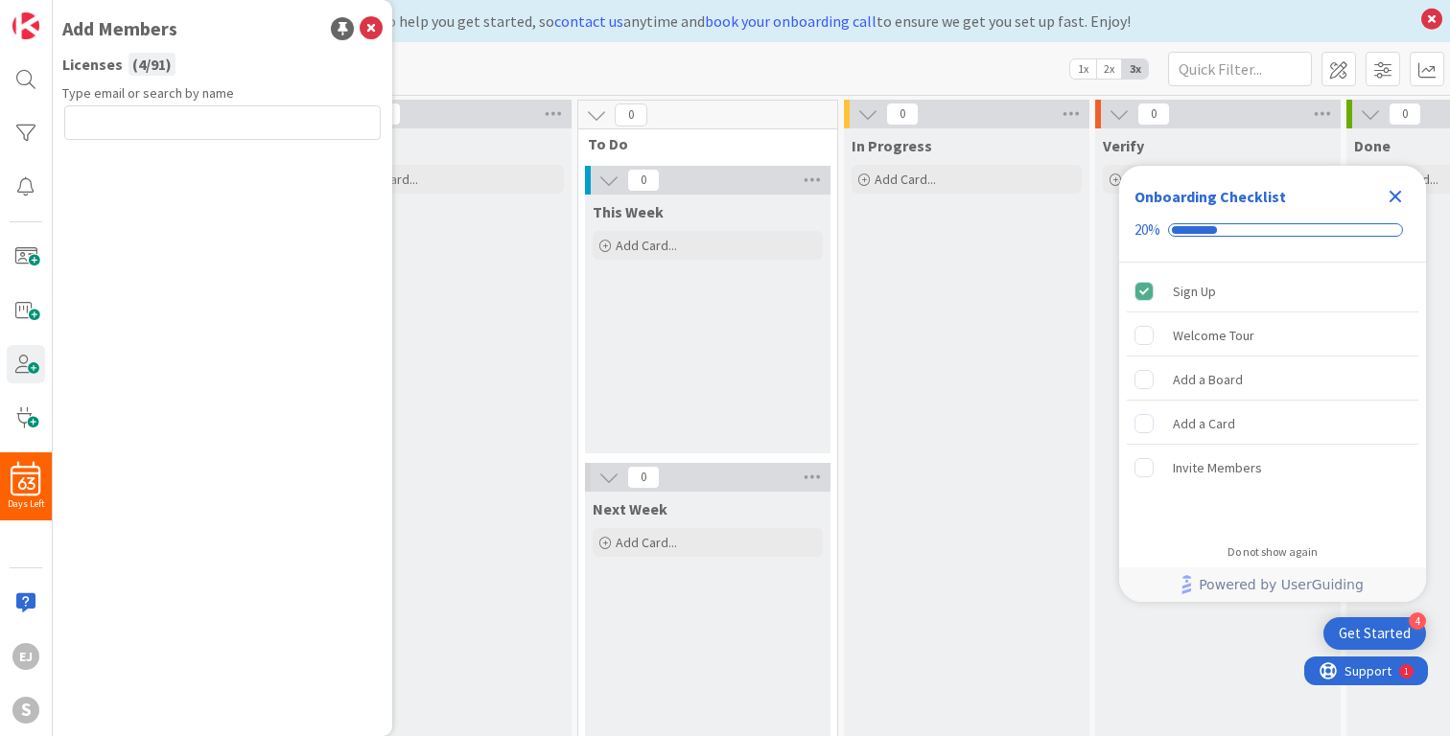
click at [221, 126] on input "text" at bounding box center [222, 122] width 316 height 35
type input "[EMAIL_ADDRESS][DOMAIN_NAME]"
click at [124, 166] on button "Send Invite" at bounding box center [115, 165] width 103 height 35
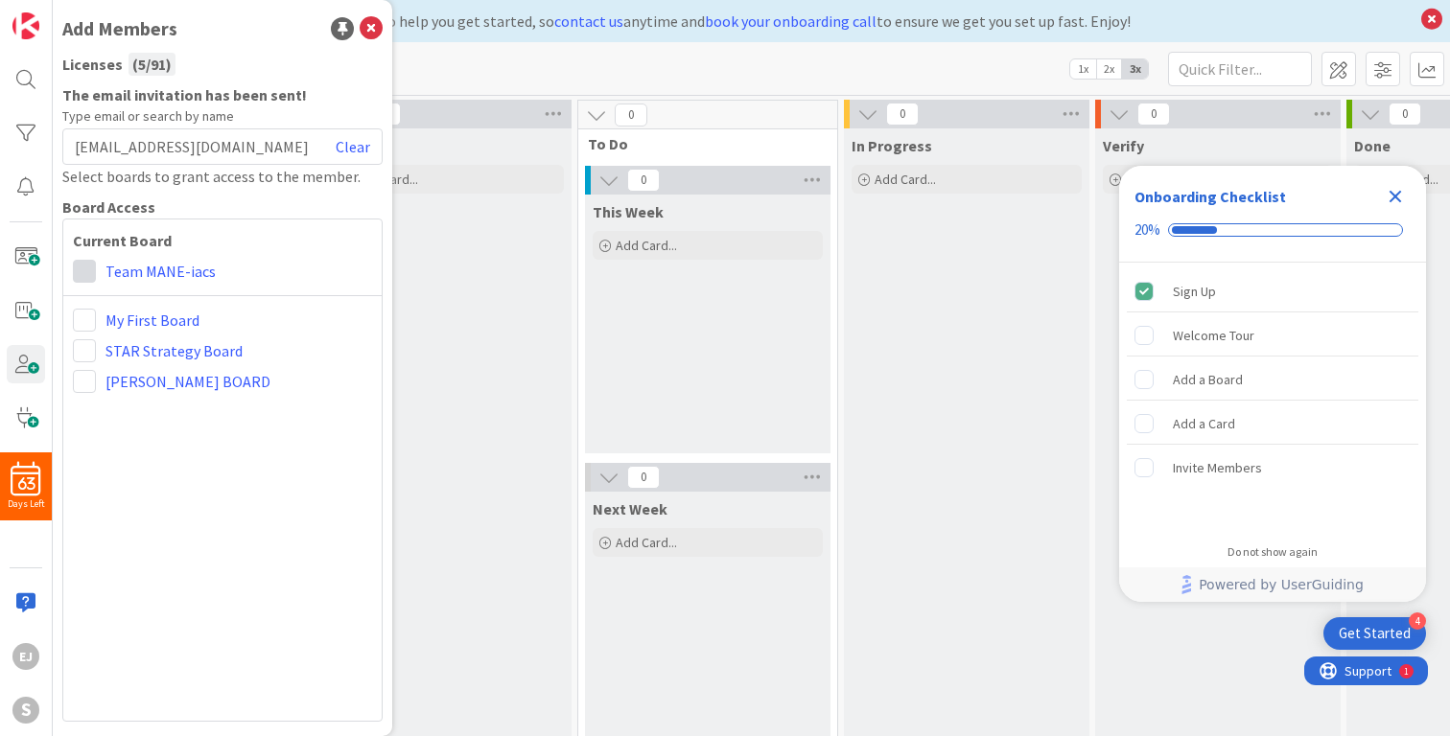
click at [82, 265] on span at bounding box center [84, 271] width 23 height 23
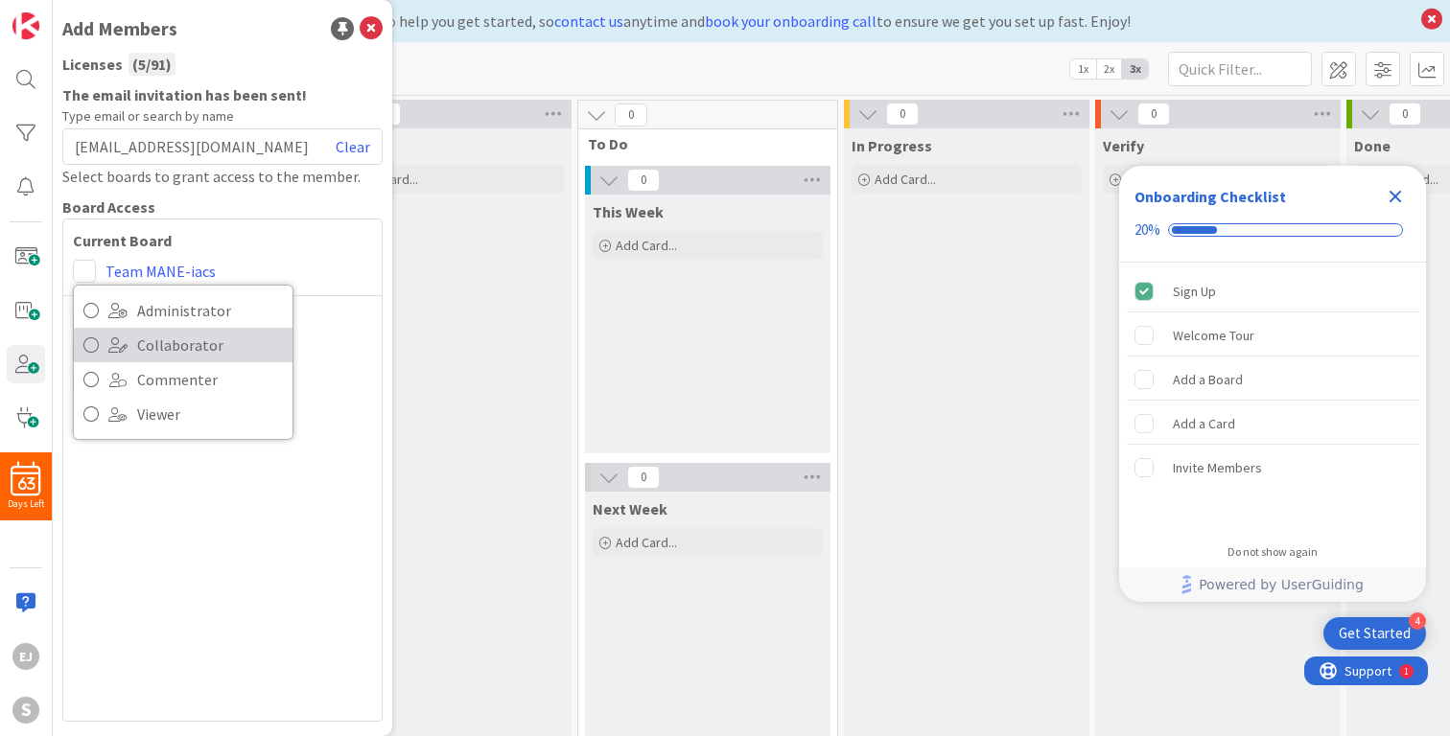
click at [91, 342] on icon at bounding box center [90, 345] width 15 height 29
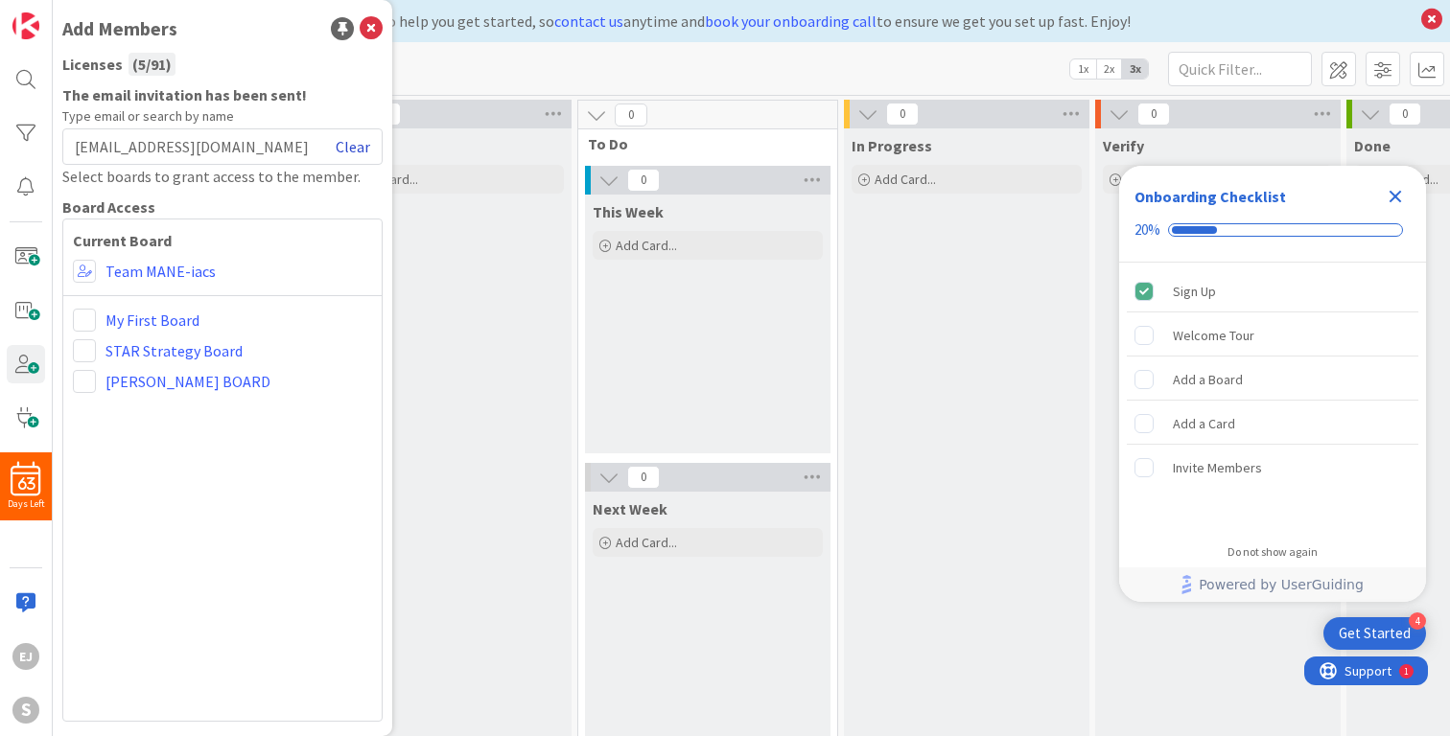
click at [363, 148] on link "Clear" at bounding box center [353, 146] width 35 height 23
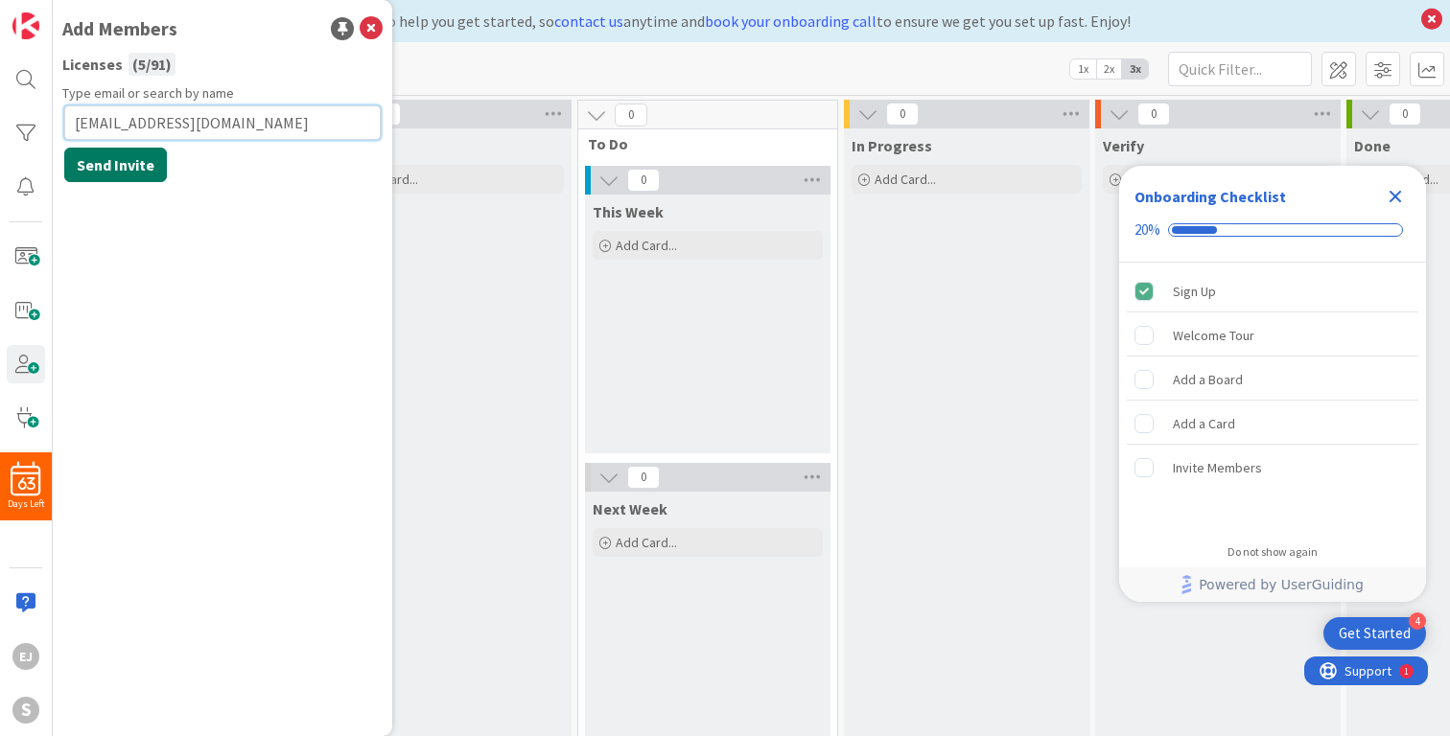
type input "[EMAIL_ADDRESS][DOMAIN_NAME]"
click at [109, 162] on button "Send Invite" at bounding box center [115, 165] width 103 height 35
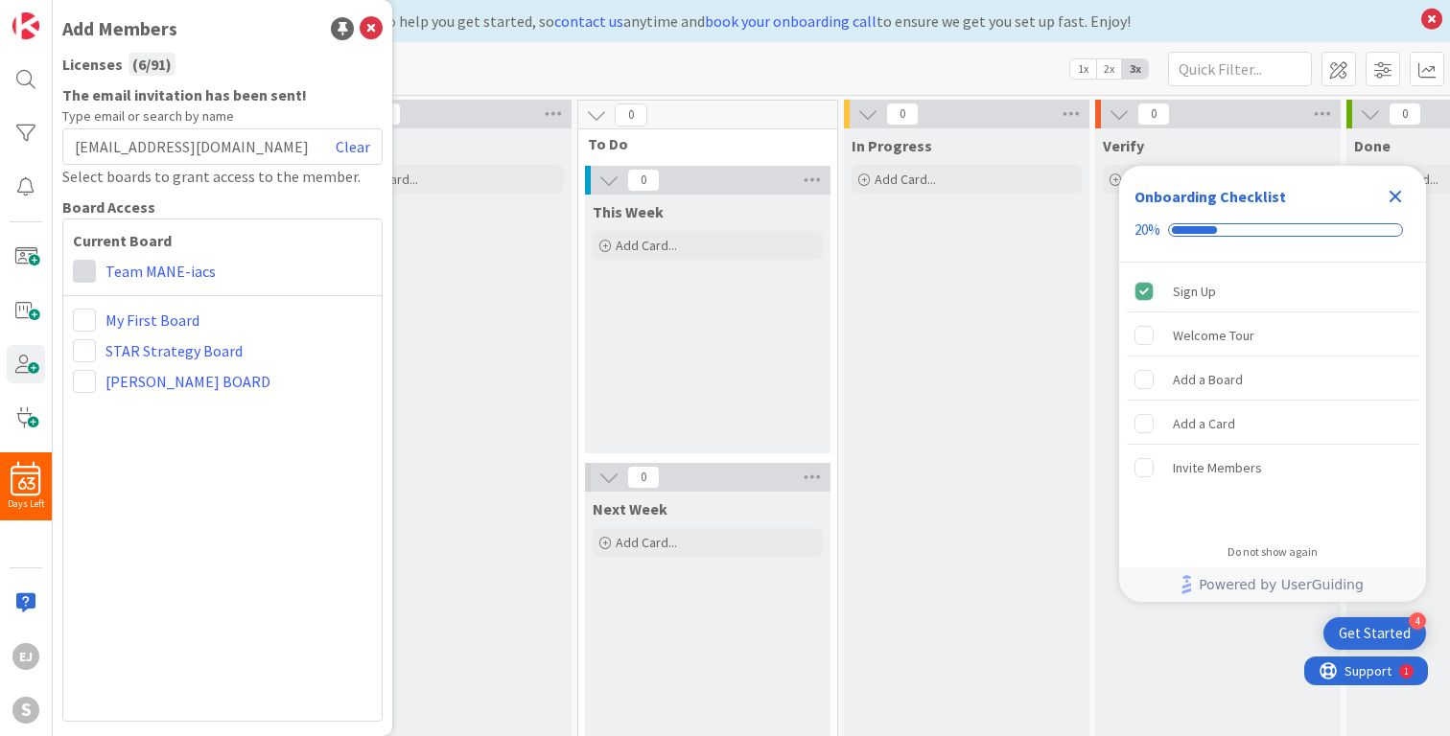
click at [89, 274] on span at bounding box center [84, 271] width 23 height 23
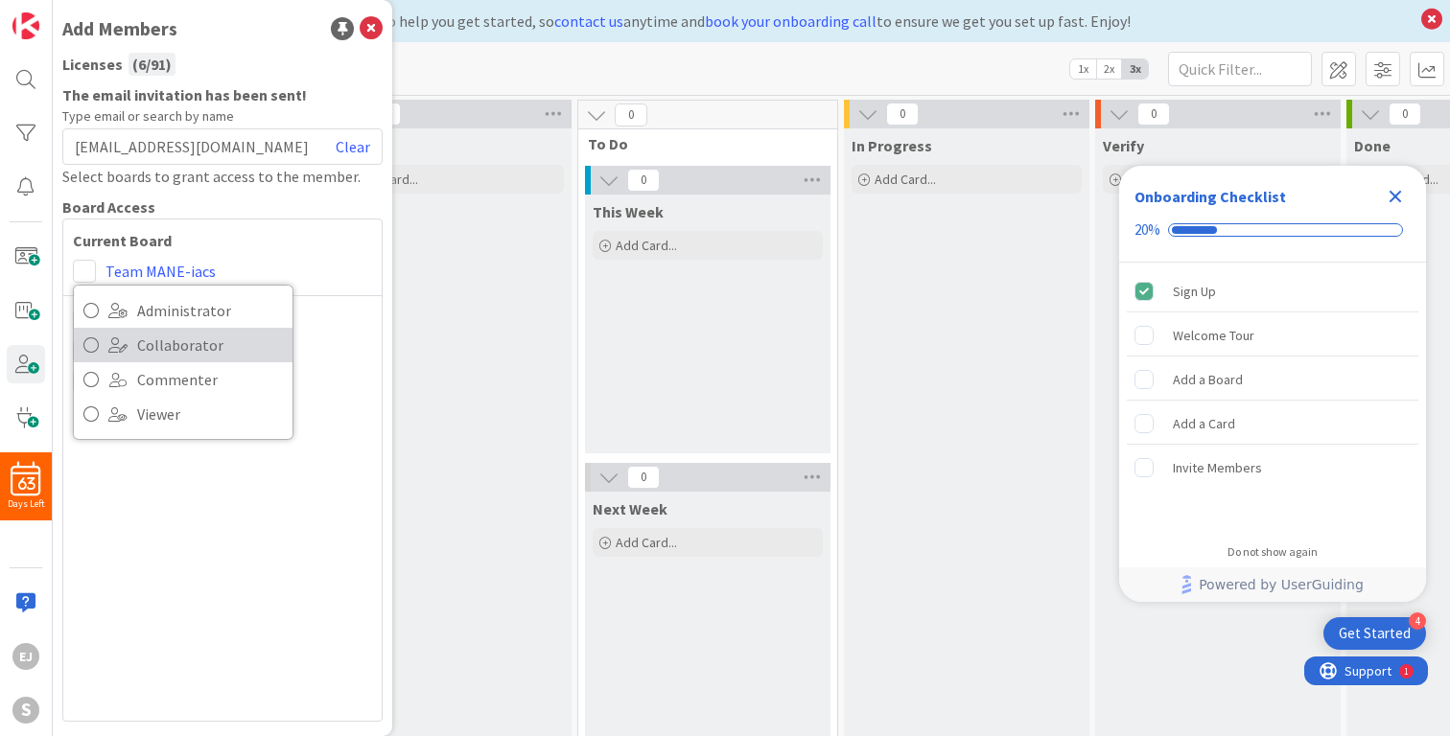
click at [86, 348] on icon at bounding box center [90, 345] width 15 height 29
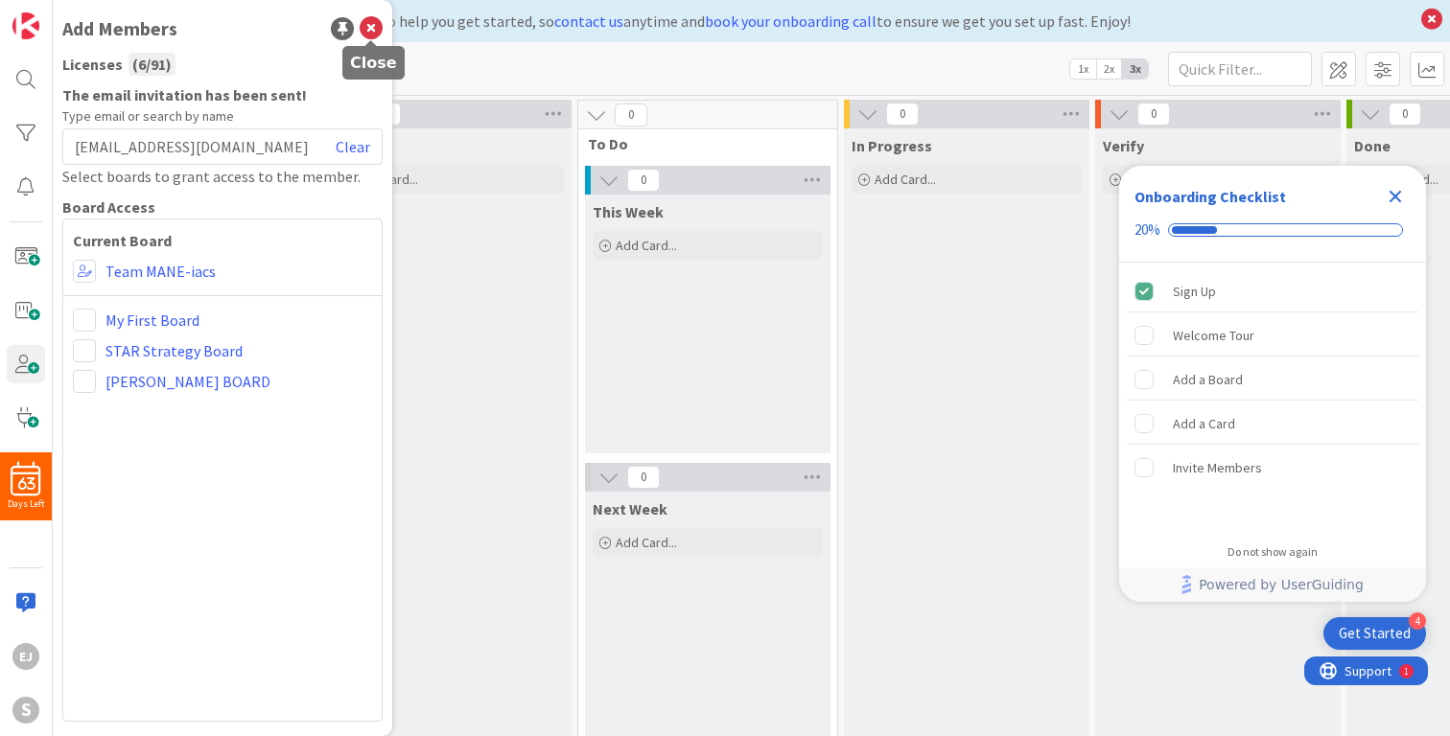
click at [374, 31] on icon at bounding box center [371, 28] width 23 height 23
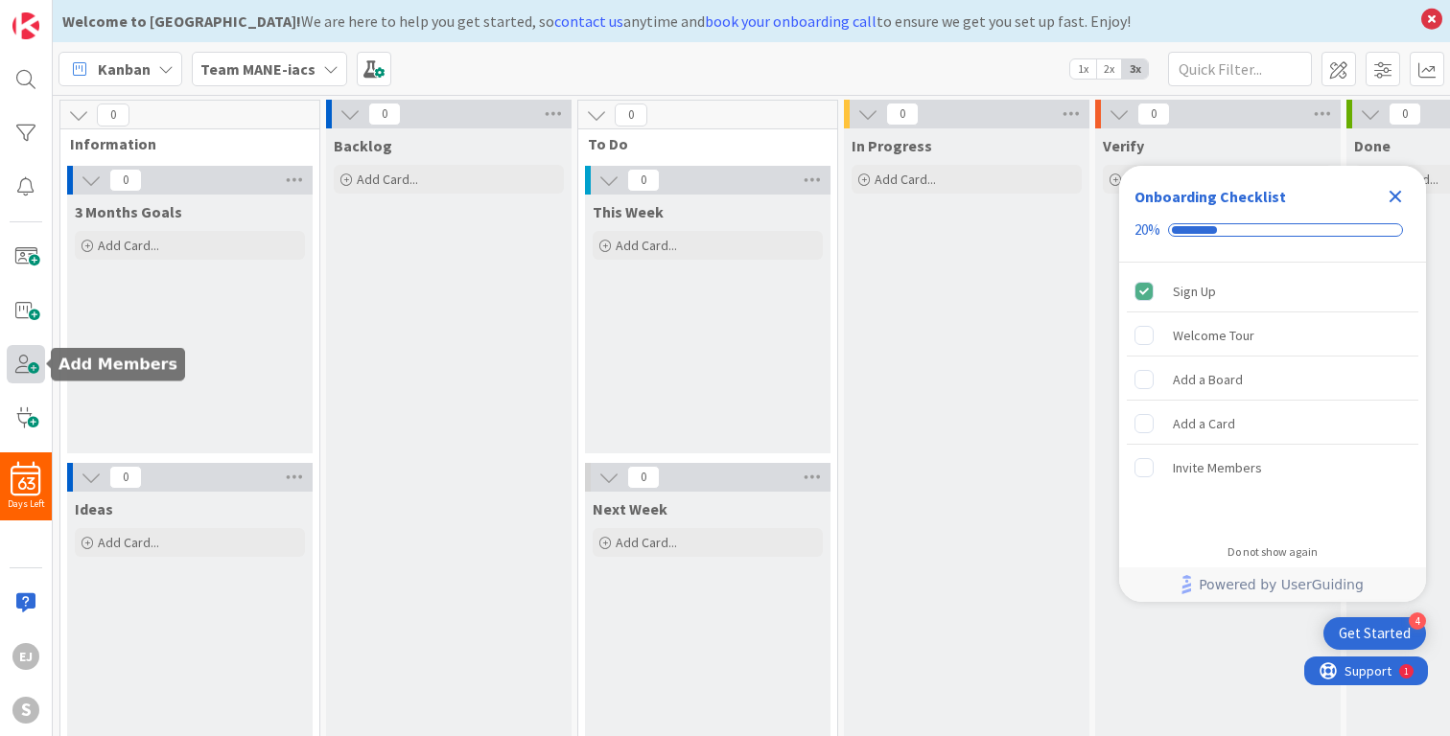
click at [26, 367] on span at bounding box center [26, 364] width 38 height 38
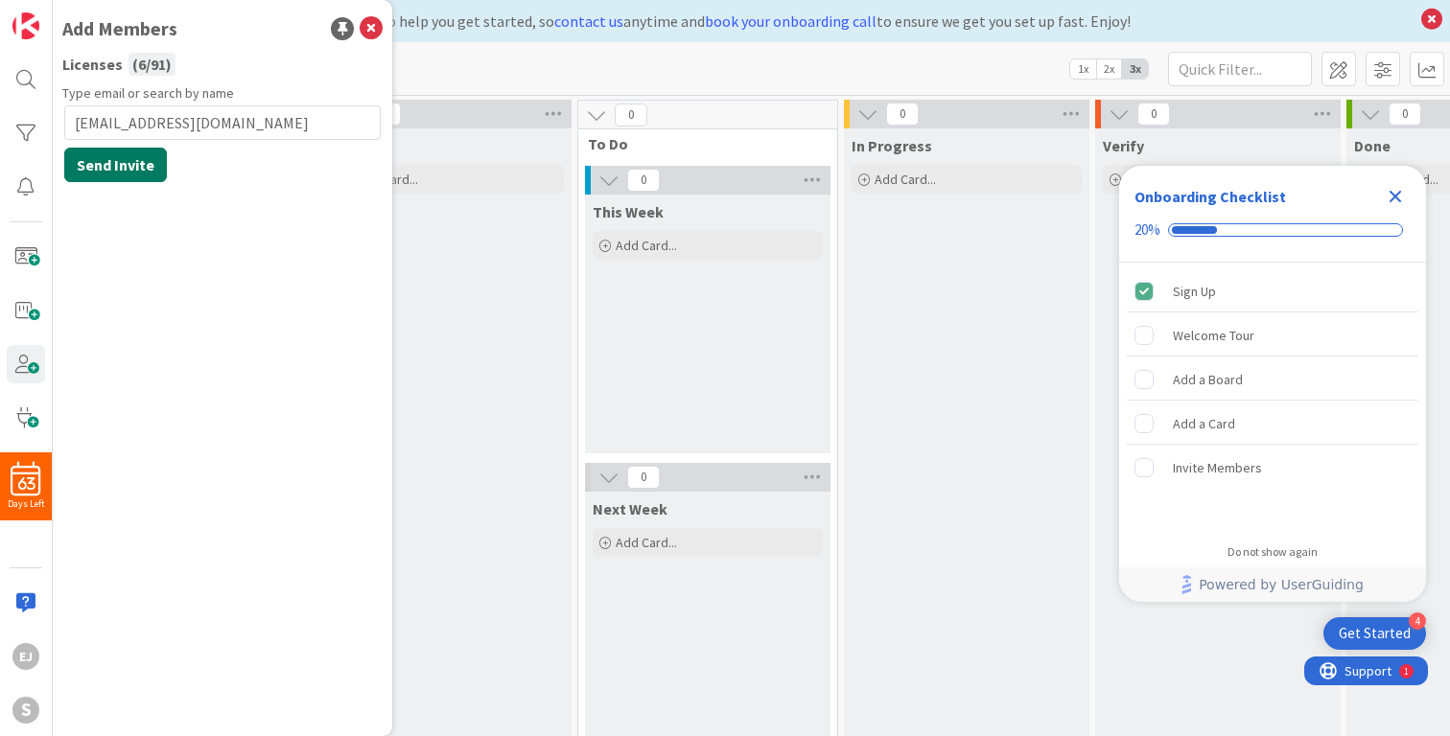
type input "[EMAIL_ADDRESS][DOMAIN_NAME]"
click at [95, 171] on button "Send Invite" at bounding box center [115, 165] width 103 height 35
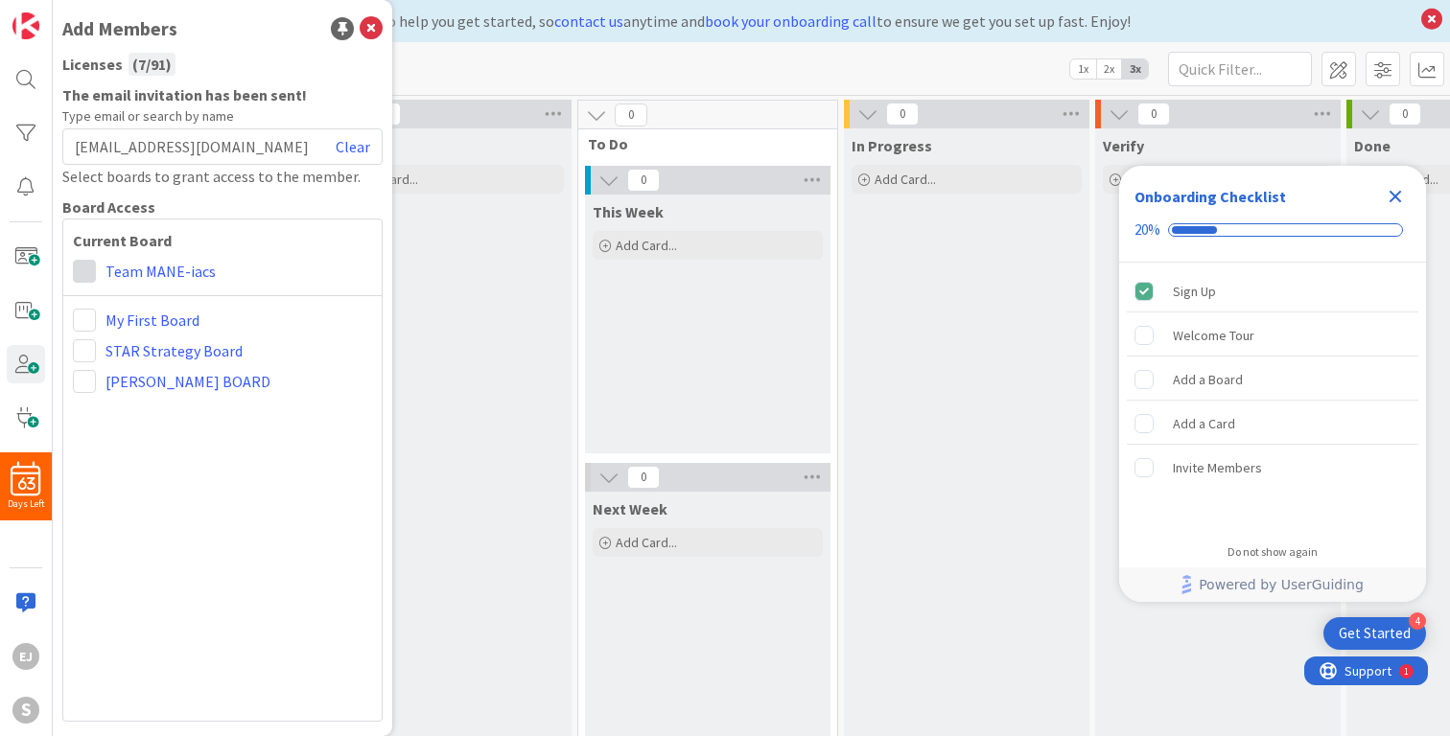
click at [90, 270] on span at bounding box center [84, 271] width 23 height 23
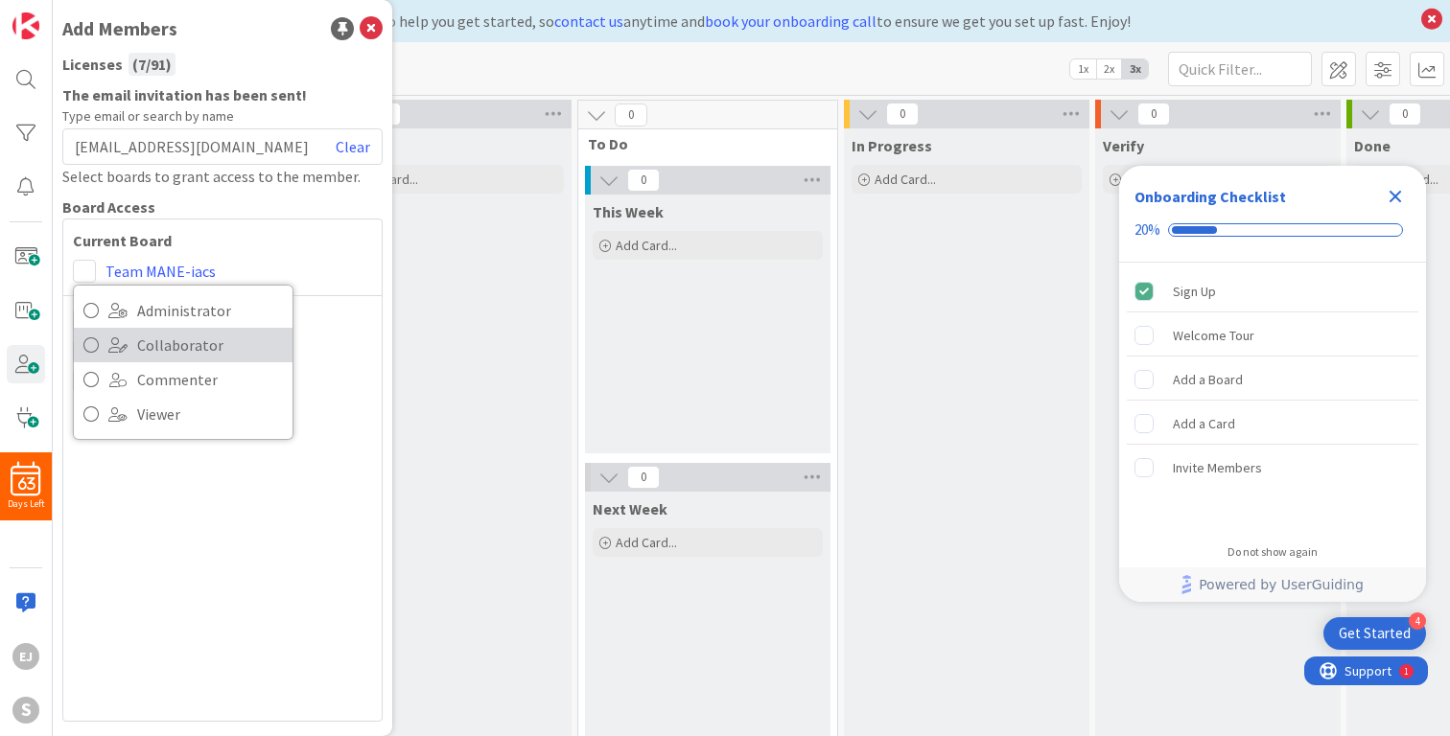
click at [97, 345] on icon at bounding box center [90, 345] width 15 height 29
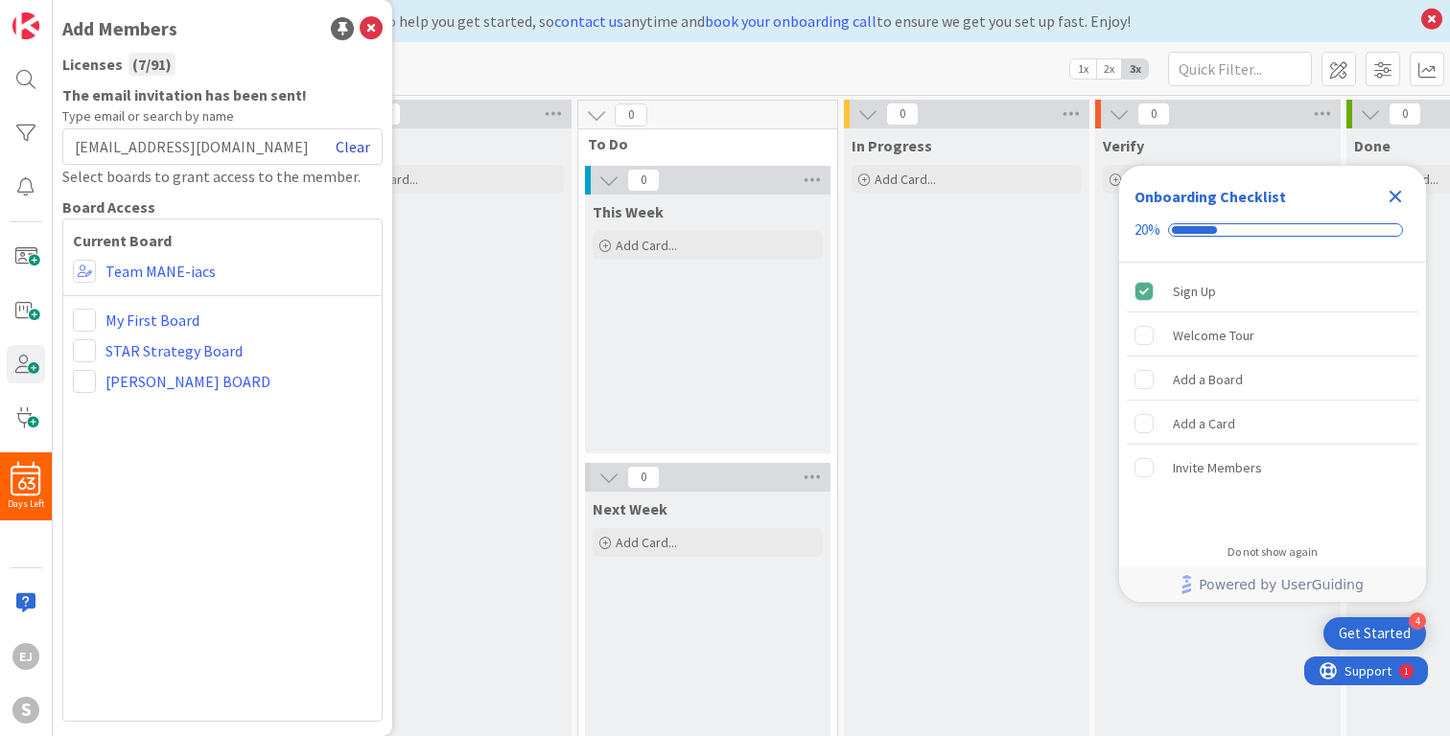
click at [357, 149] on link "Clear" at bounding box center [353, 146] width 35 height 23
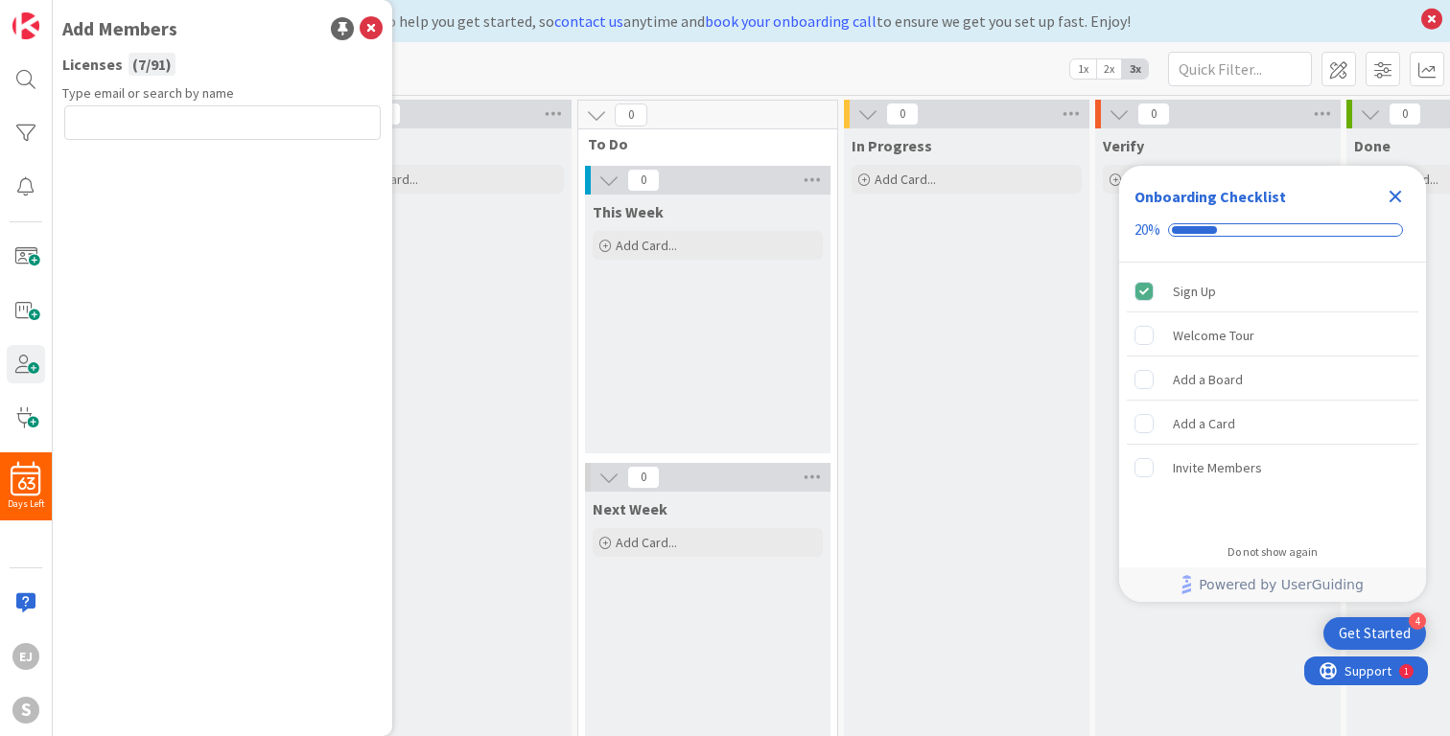
click at [250, 123] on input "text" at bounding box center [222, 122] width 316 height 35
type input "[EMAIL_ADDRESS][DOMAIN_NAME]"
click at [124, 173] on button "Send Invite" at bounding box center [115, 165] width 103 height 35
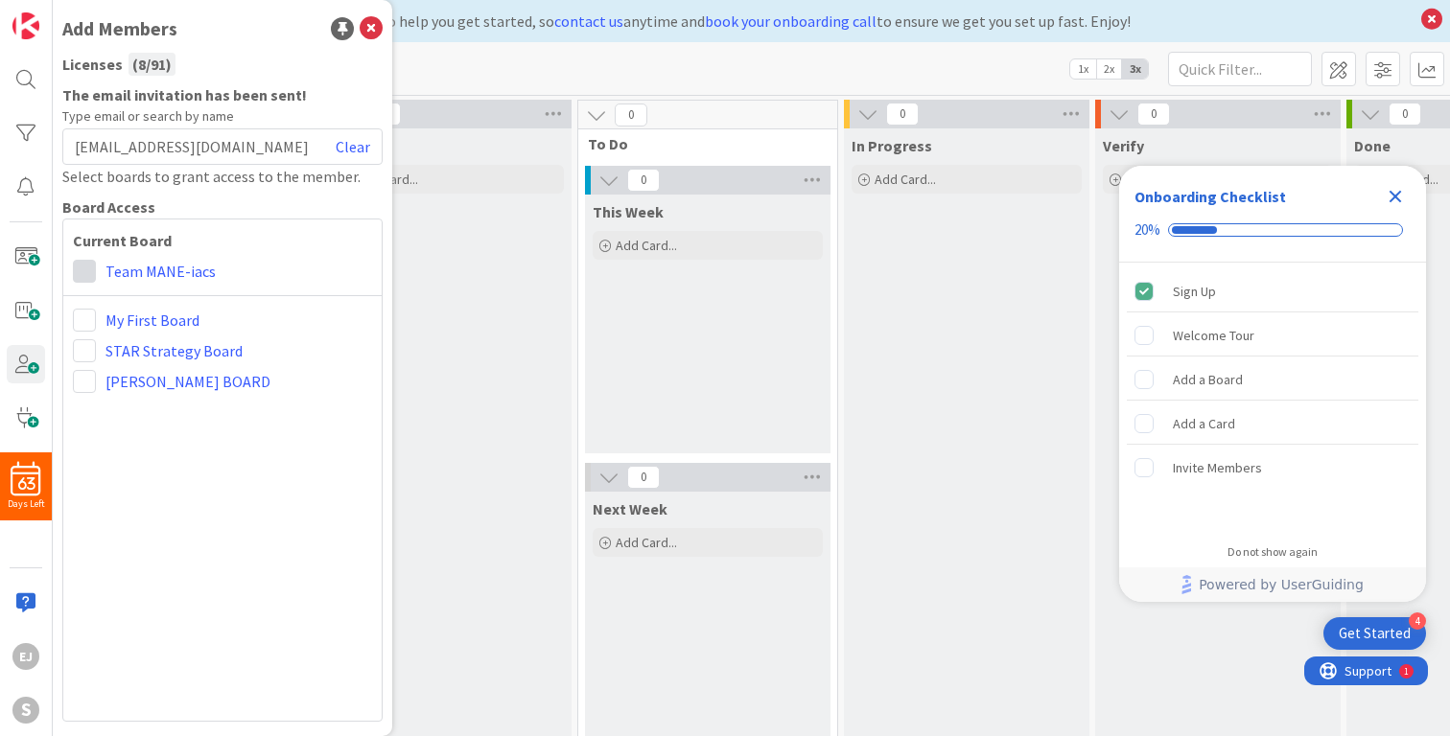
click at [87, 268] on span at bounding box center [84, 271] width 23 height 23
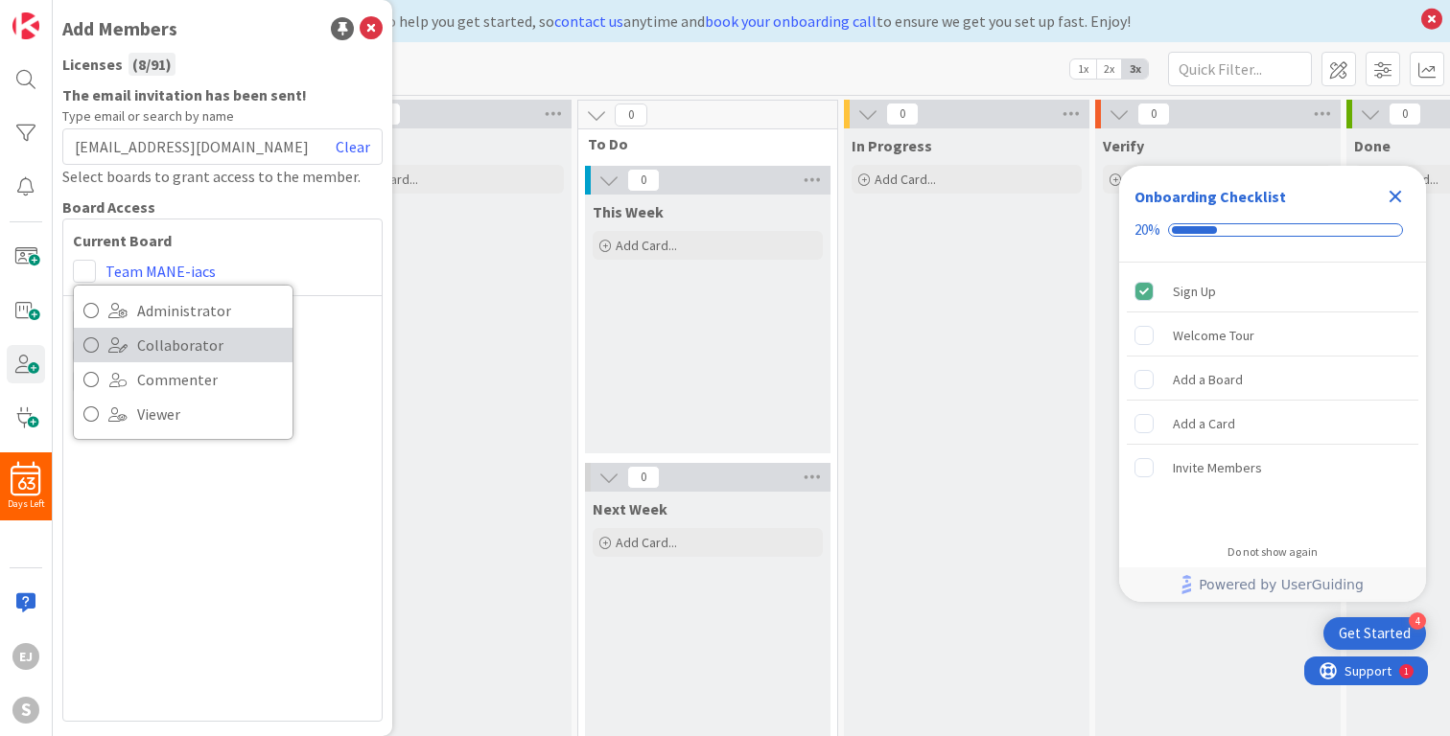
click at [192, 340] on span "Collaborator" at bounding box center [210, 345] width 146 height 29
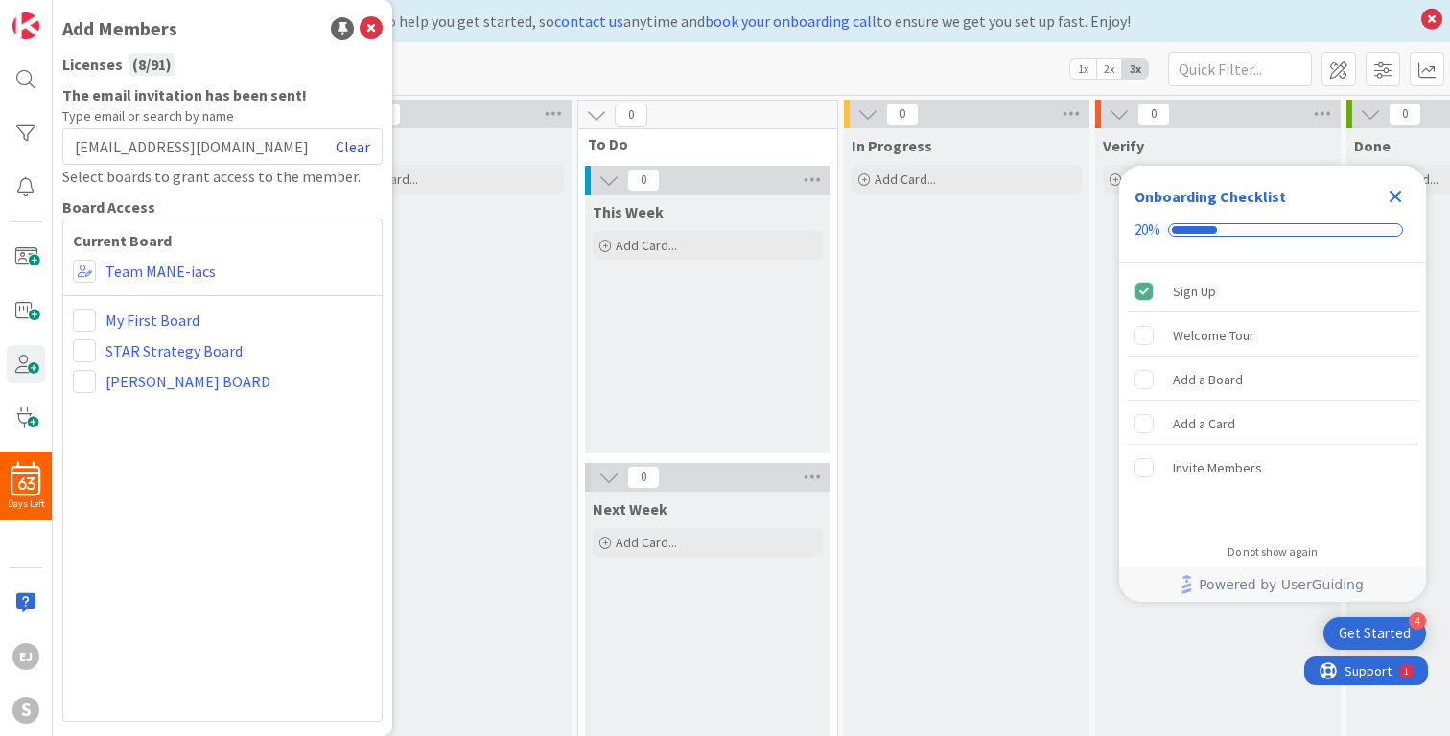
click at [358, 148] on link "Clear" at bounding box center [353, 146] width 35 height 23
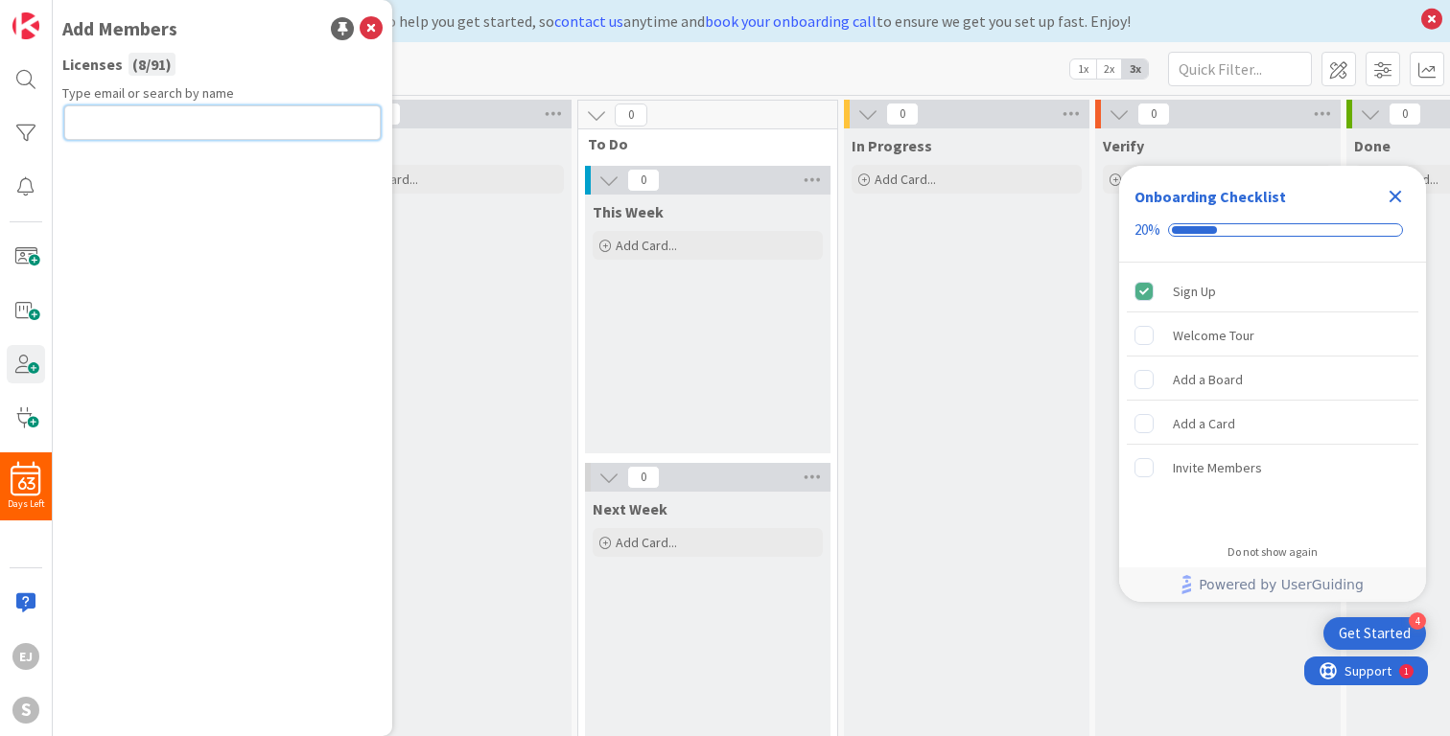
click at [335, 128] on input "text" at bounding box center [222, 122] width 316 height 35
type input "[EMAIL_ADDRESS][DOMAIN_NAME]"
click at [118, 165] on button "Send Invite" at bounding box center [115, 165] width 103 height 35
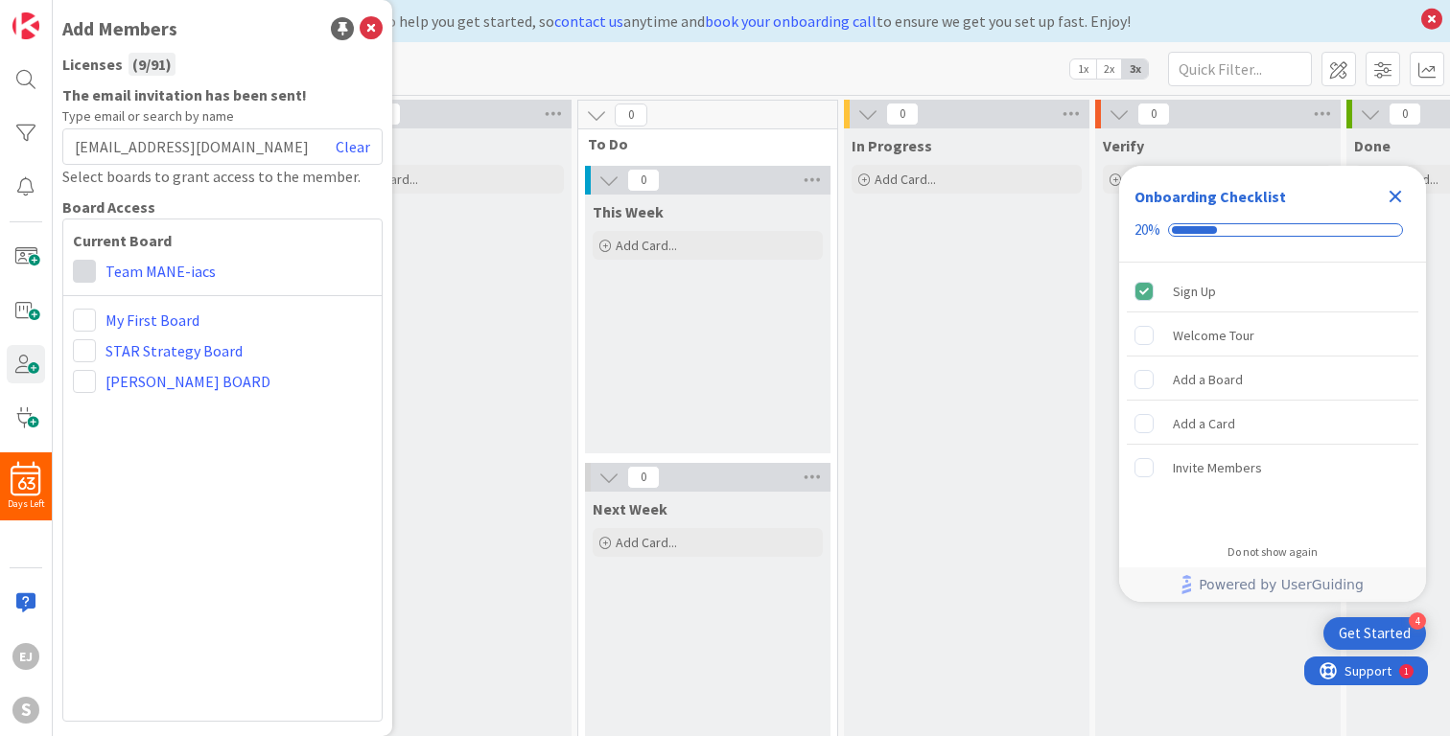
click at [91, 269] on span at bounding box center [84, 271] width 23 height 23
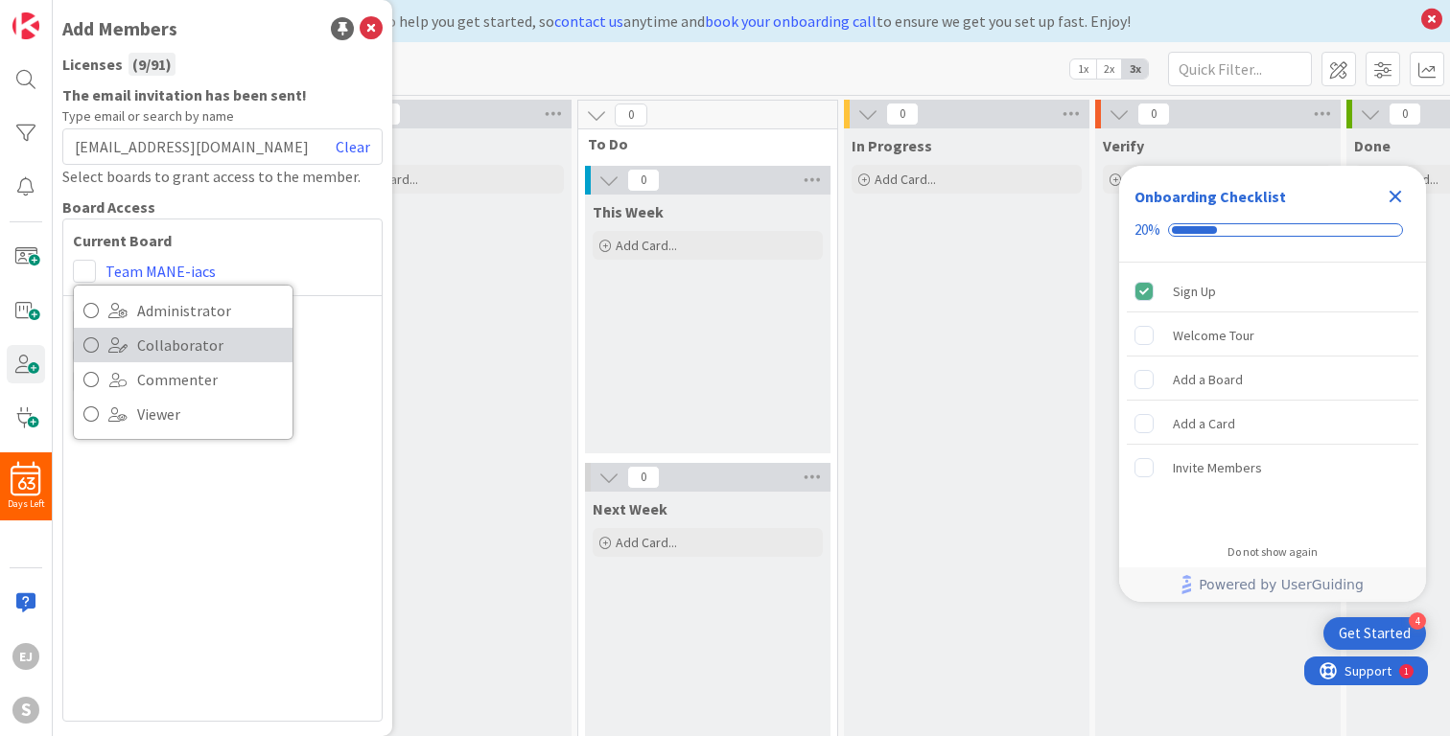
click at [94, 343] on icon at bounding box center [90, 345] width 15 height 29
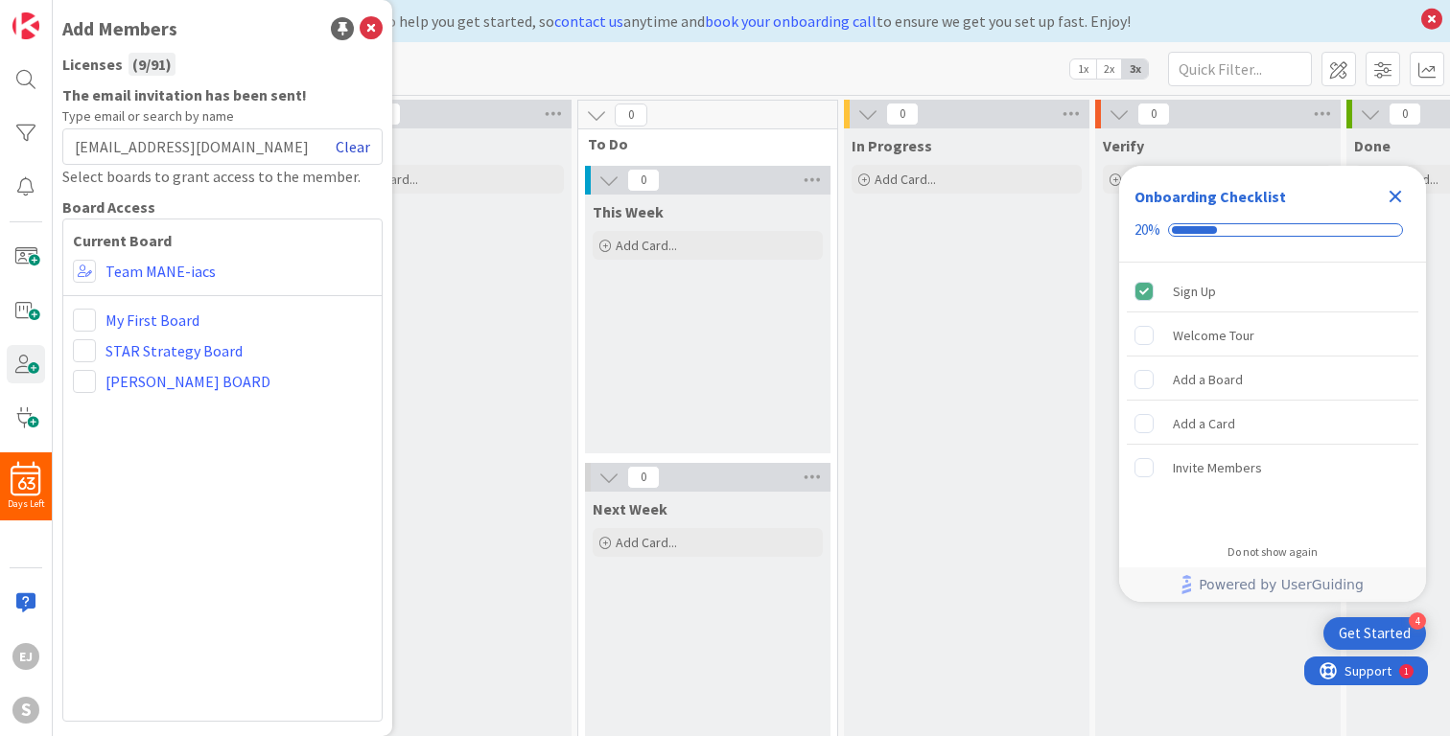
click at [362, 149] on link "Clear" at bounding box center [353, 146] width 35 height 23
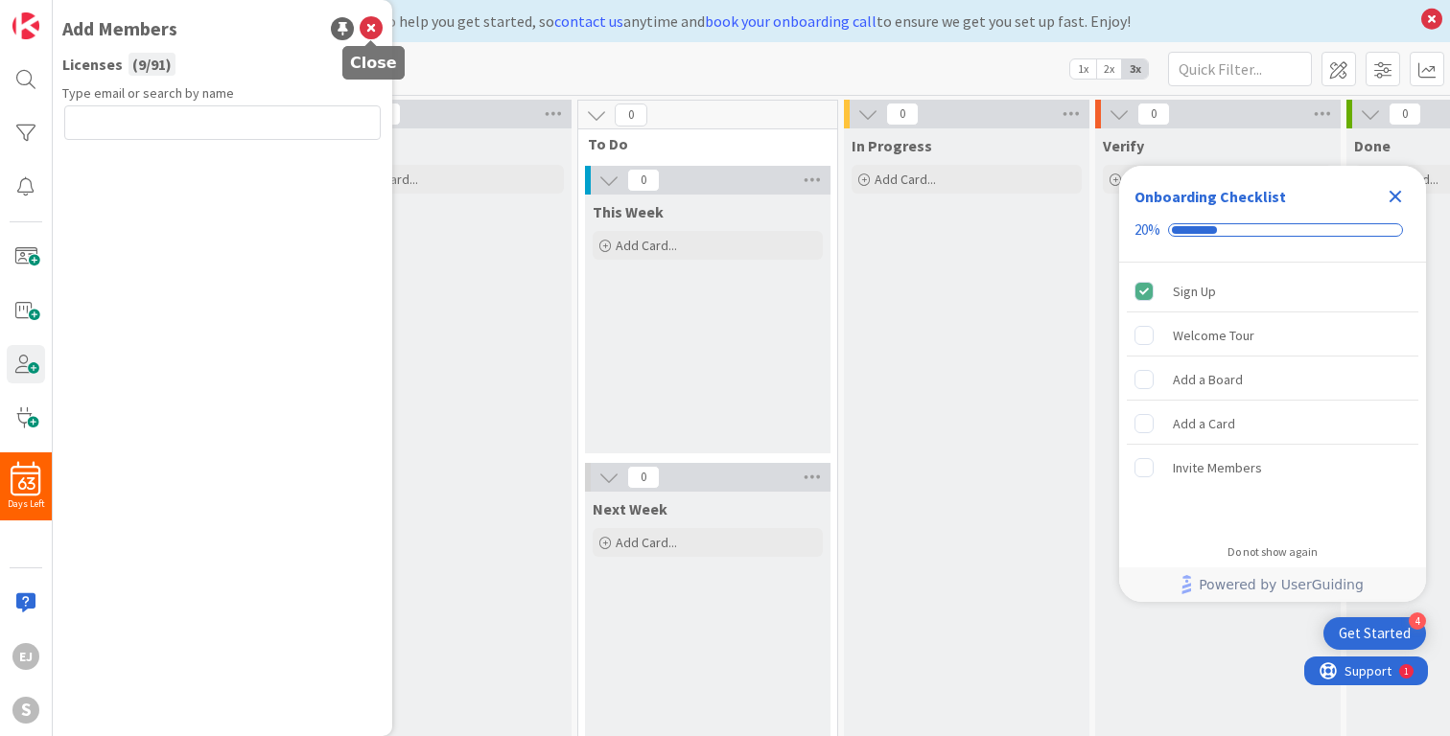
click at [378, 28] on icon at bounding box center [371, 28] width 23 height 23
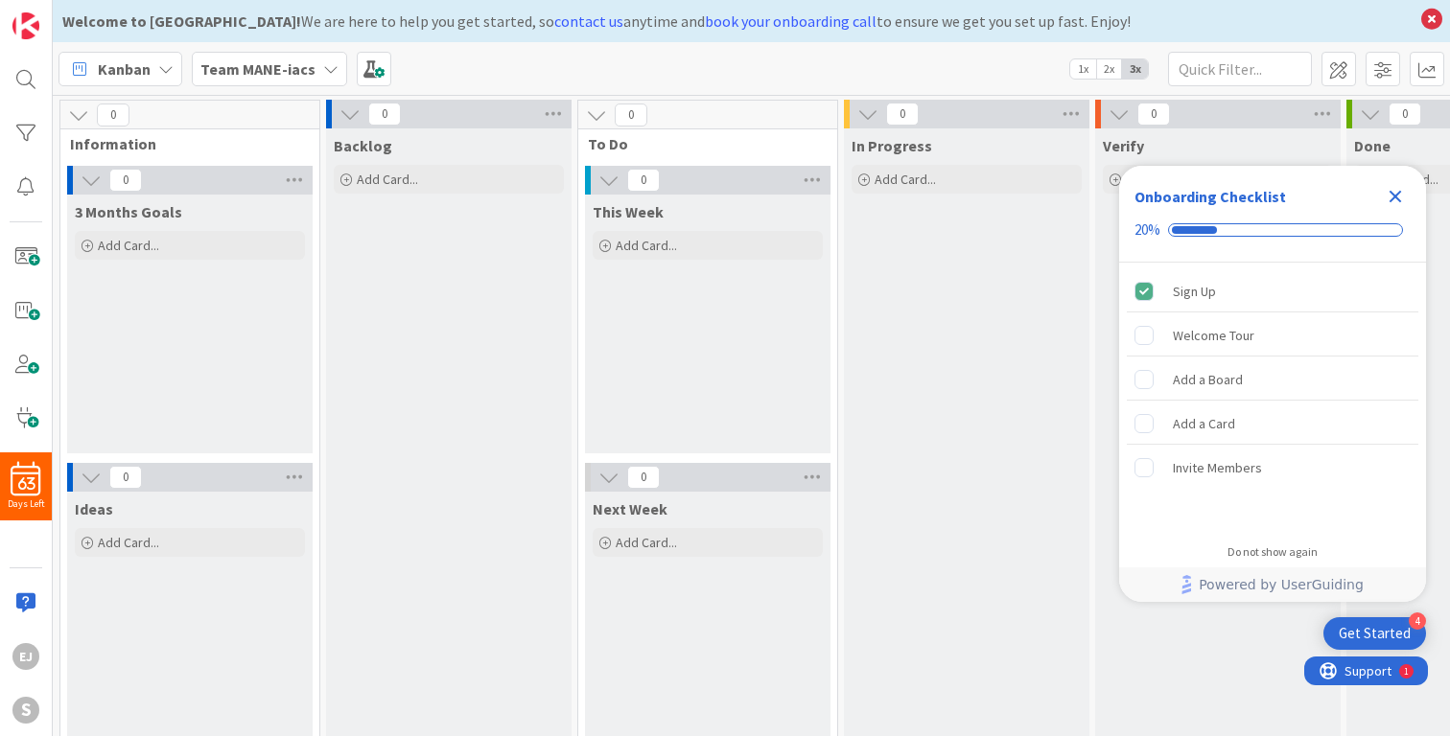
click at [329, 67] on icon at bounding box center [330, 68] width 15 height 15
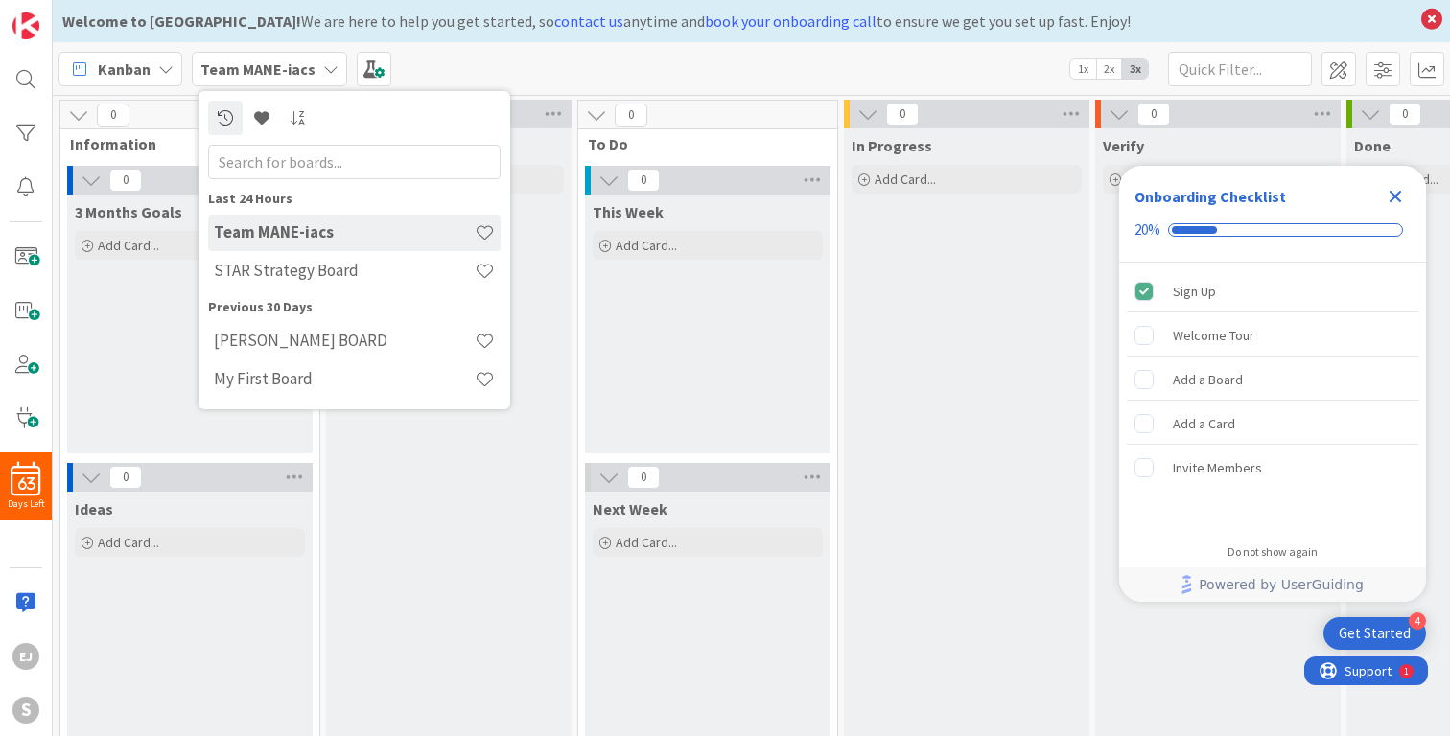
click at [721, 74] on div "Kanban Team MANE-iacs Last 24 Hours Team MANE-iacs STAR Strategy Board Previous…" at bounding box center [751, 68] width 1397 height 53
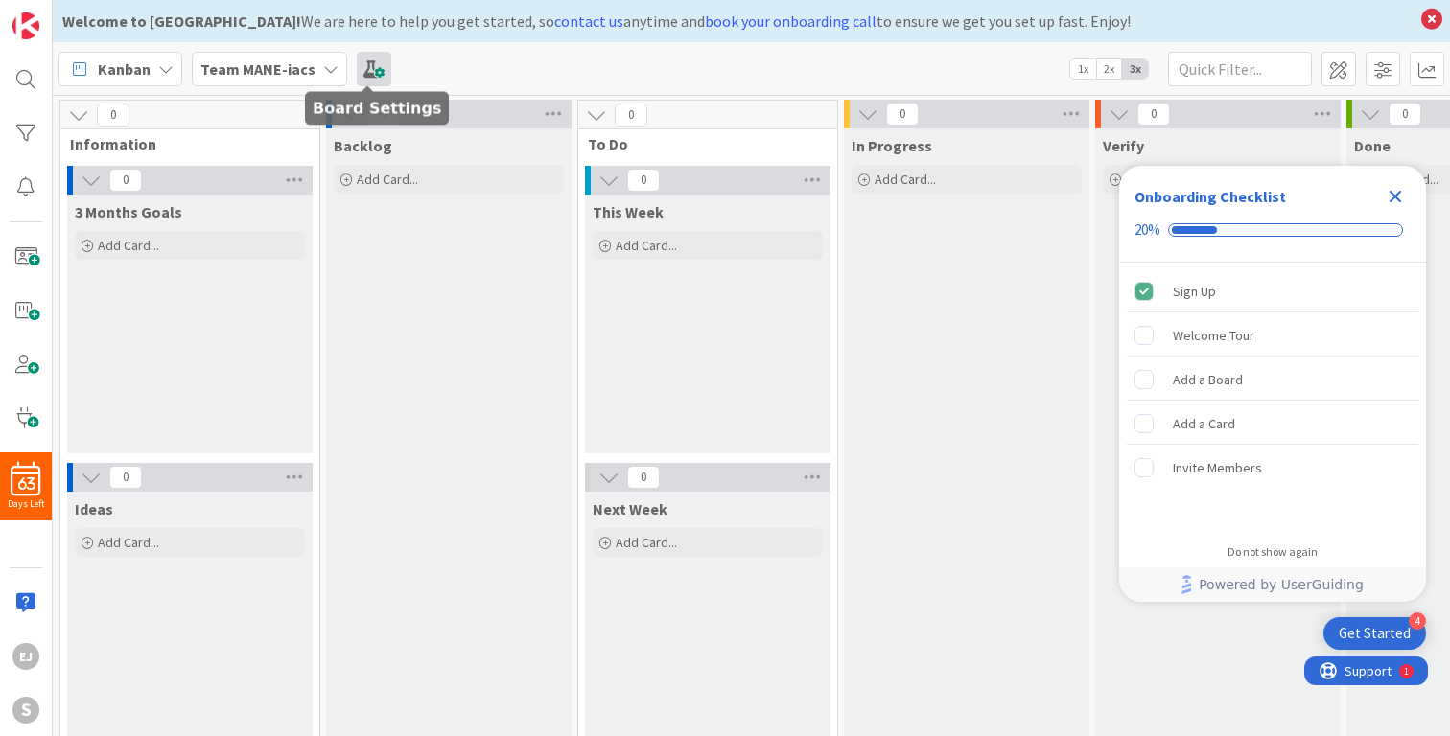
click at [365, 70] on span at bounding box center [374, 69] width 35 height 35
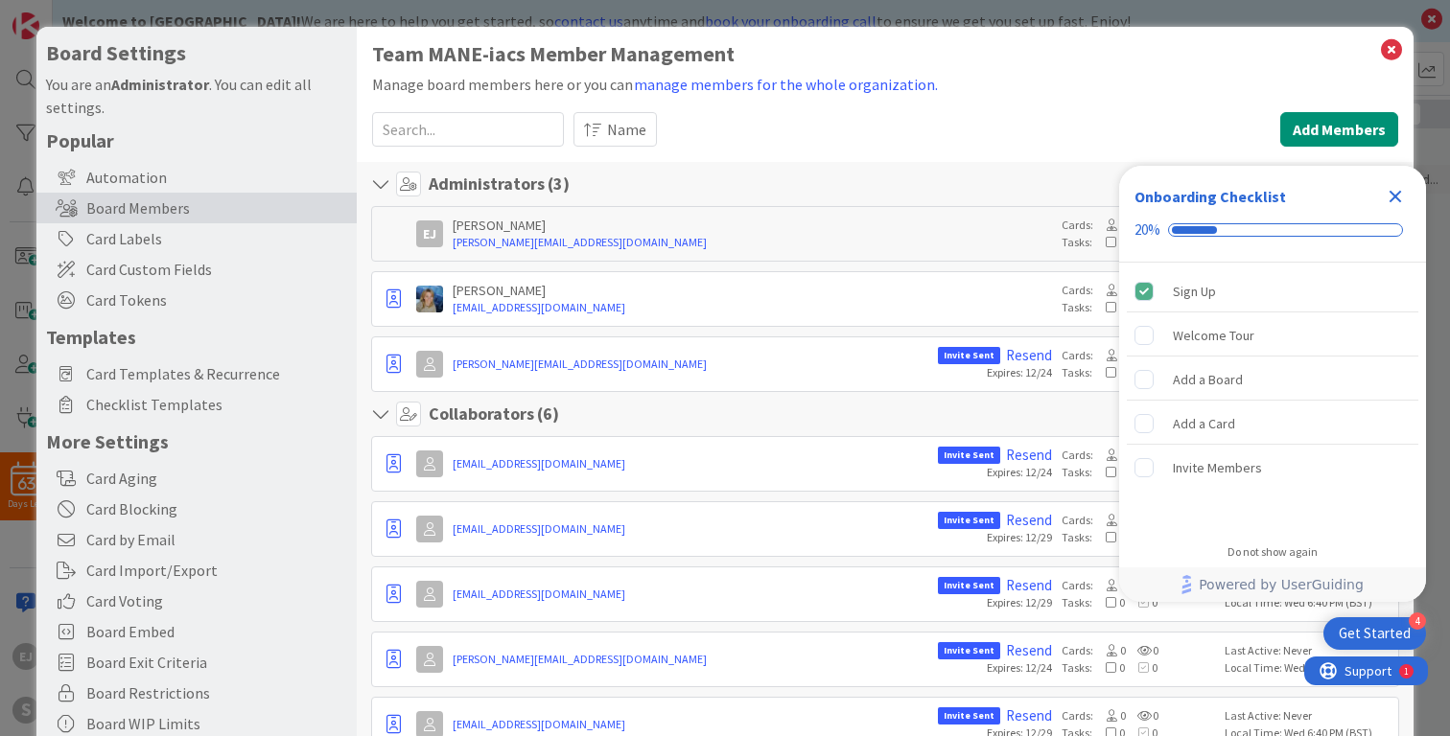
click at [1393, 195] on icon "Close Checklist" at bounding box center [1395, 197] width 12 height 12
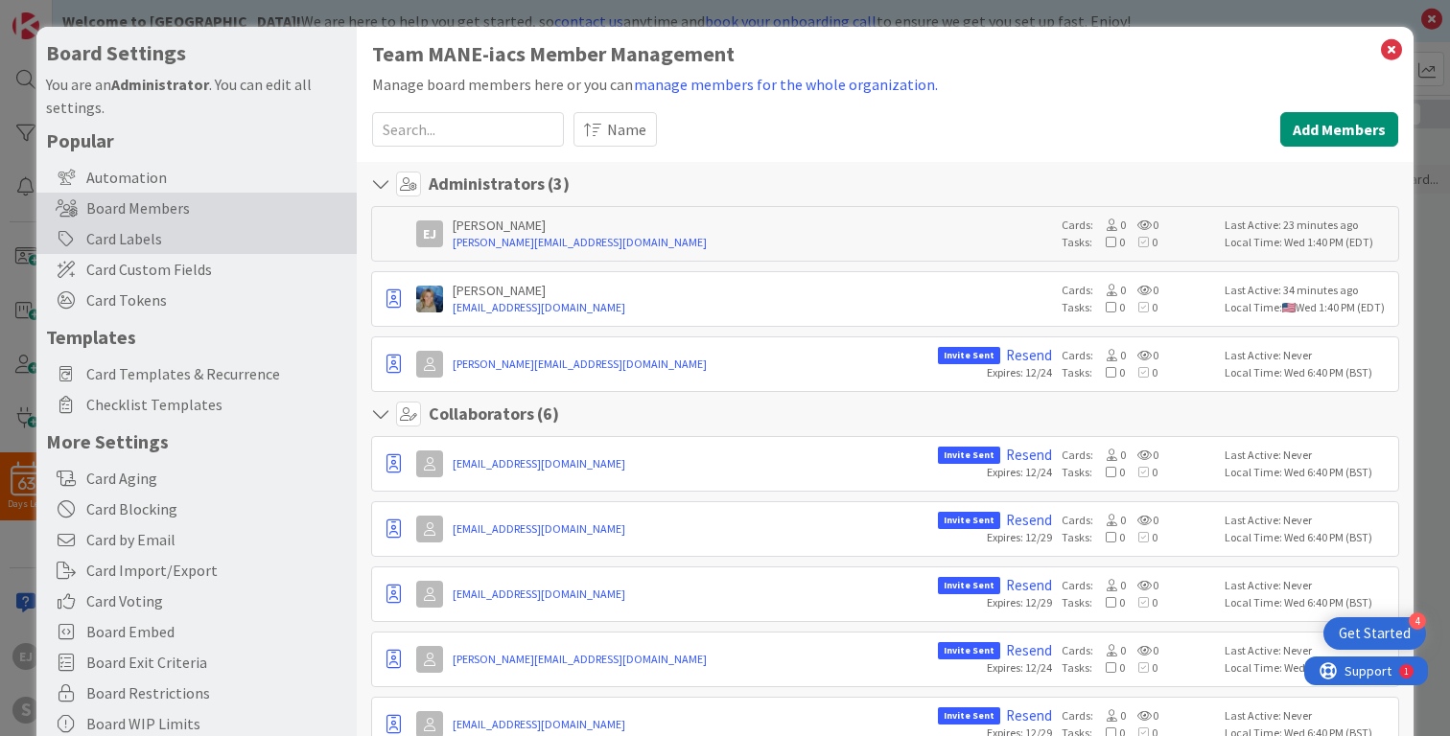
click at [144, 245] on div "Card Labels" at bounding box center [196, 238] width 320 height 31
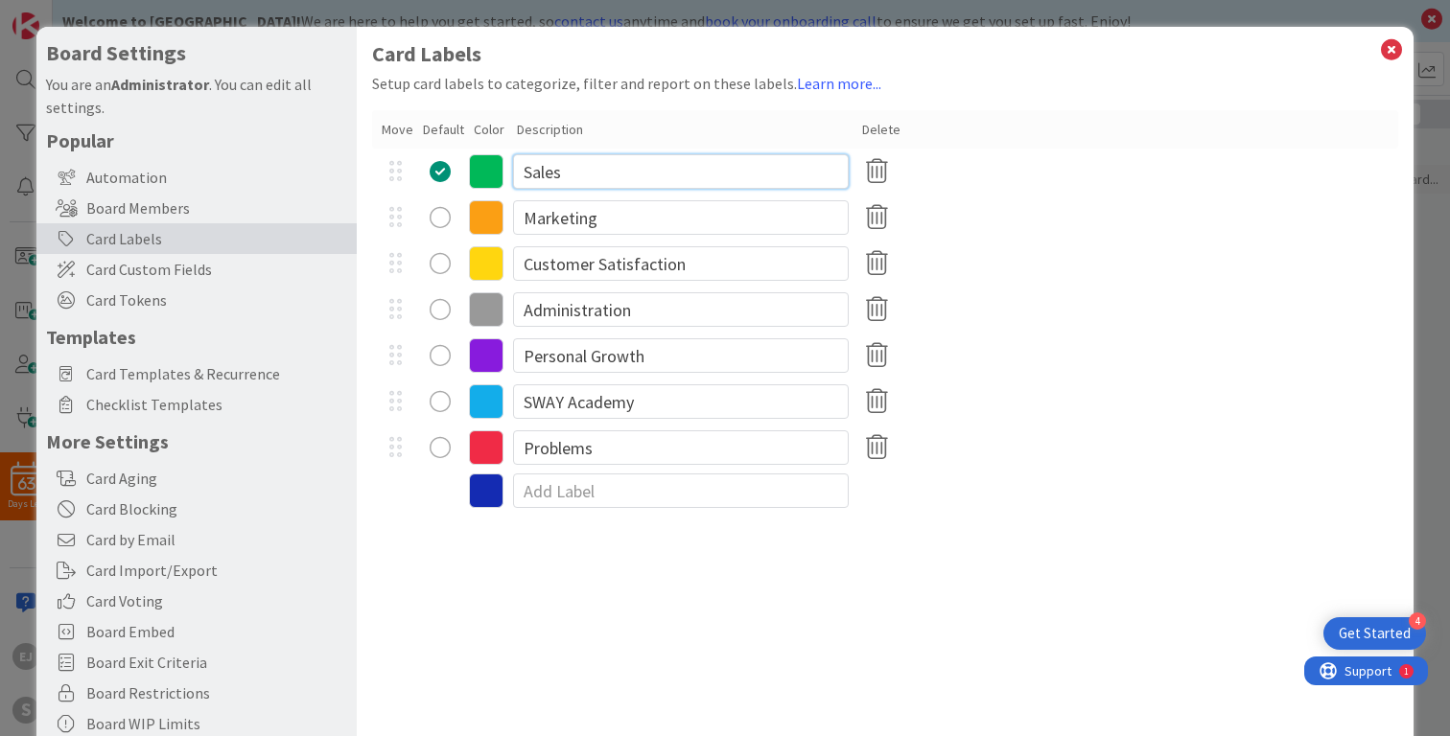
drag, startPoint x: 578, startPoint y: 175, endPoint x: 514, endPoint y: 172, distance: 64.3
click at [514, 172] on input "Sales" at bounding box center [681, 171] width 336 height 35
type input "Donations"
drag, startPoint x: 703, startPoint y: 265, endPoint x: 519, endPoint y: 264, distance: 184.1
click at [519, 264] on input "Customer Satisfaction" at bounding box center [681, 263] width 336 height 35
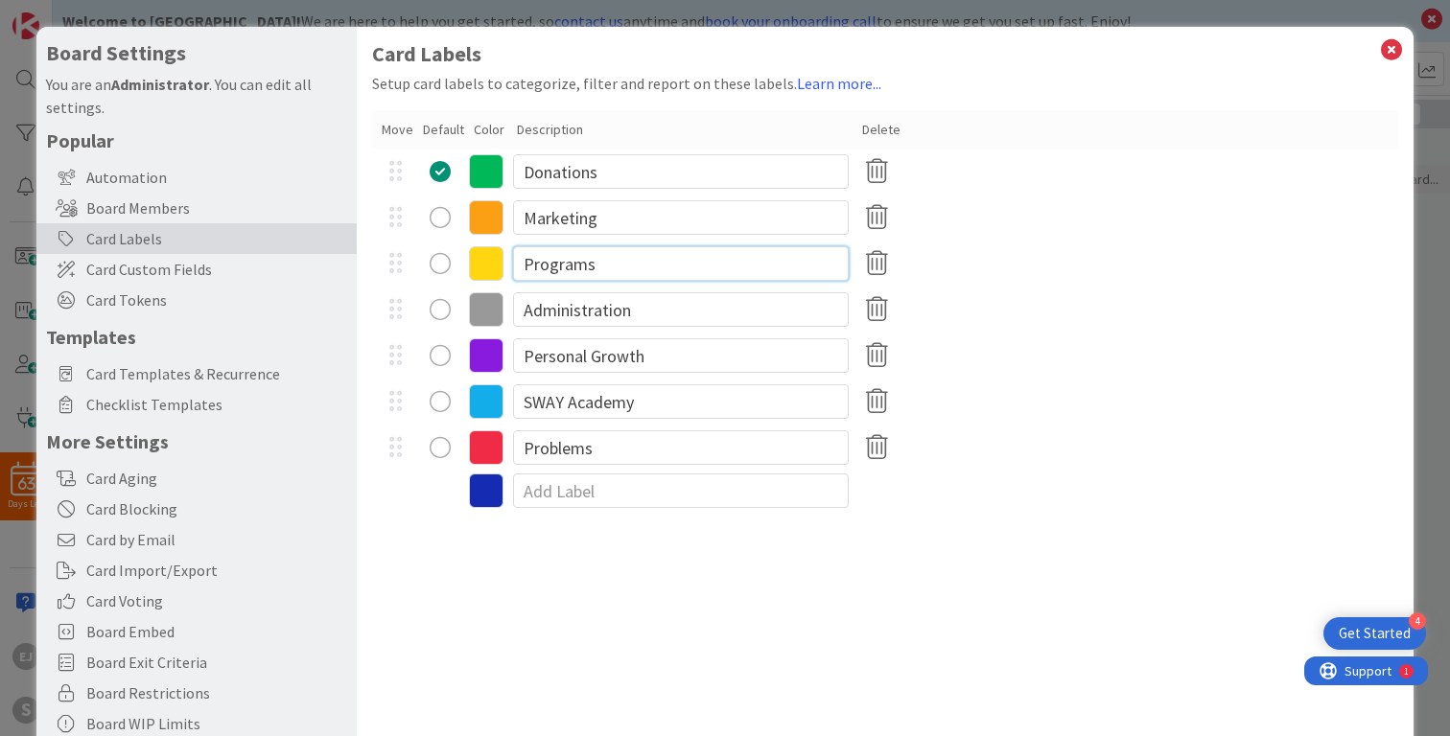
type input "Programs"
drag, startPoint x: 636, startPoint y: 317, endPoint x: 505, endPoint y: 309, distance: 130.7
click at [505, 309] on div "Administration" at bounding box center [885, 310] width 1026 height 46
drag, startPoint x: 600, startPoint y: 173, endPoint x: 509, endPoint y: 173, distance: 91.1
click at [510, 173] on div "Donations" at bounding box center [885, 172] width 1026 height 46
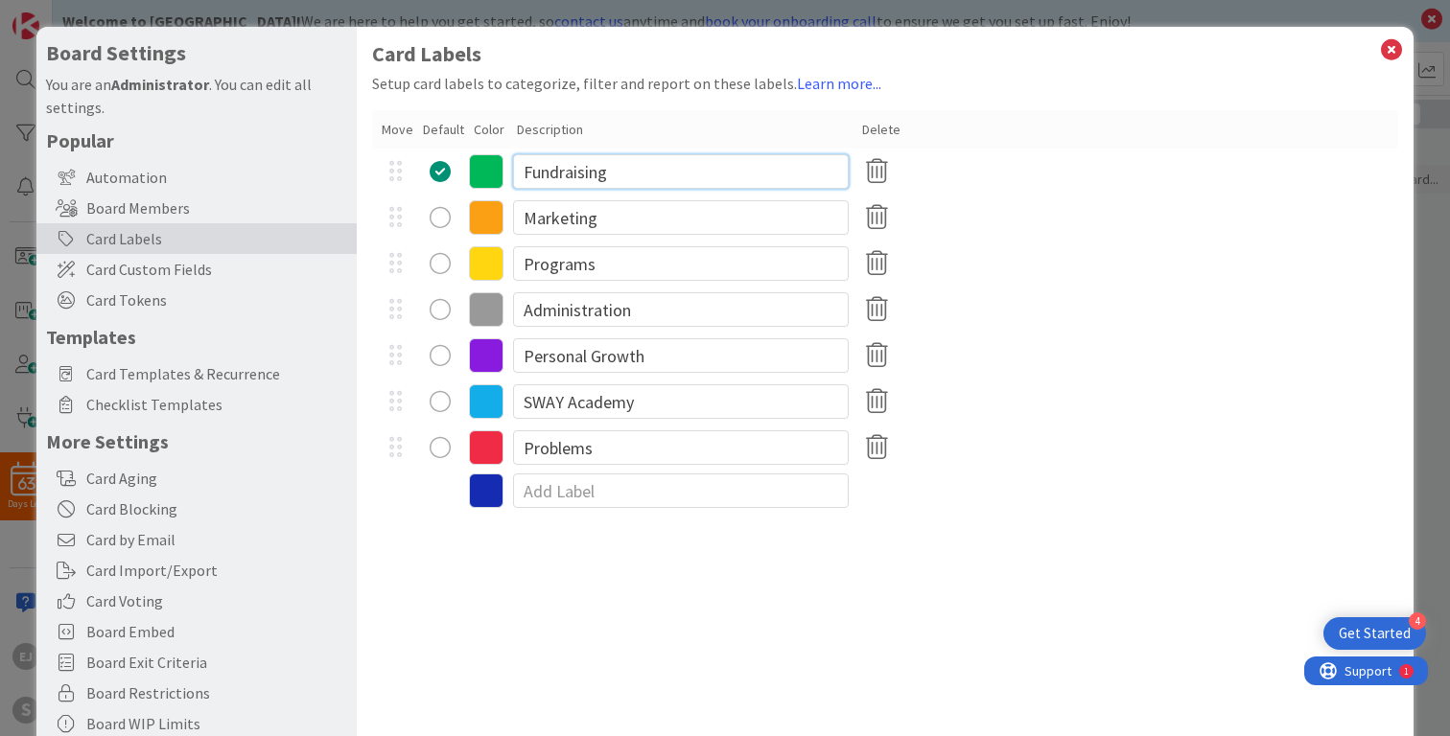
type input "Fundraising"
drag, startPoint x: 642, startPoint y: 311, endPoint x: 502, endPoint y: 309, distance: 141.0
click at [502, 309] on div "Administration" at bounding box center [885, 310] width 1026 height 46
type input "Operations"
drag, startPoint x: 647, startPoint y: 354, endPoint x: 502, endPoint y: 354, distance: 145.8
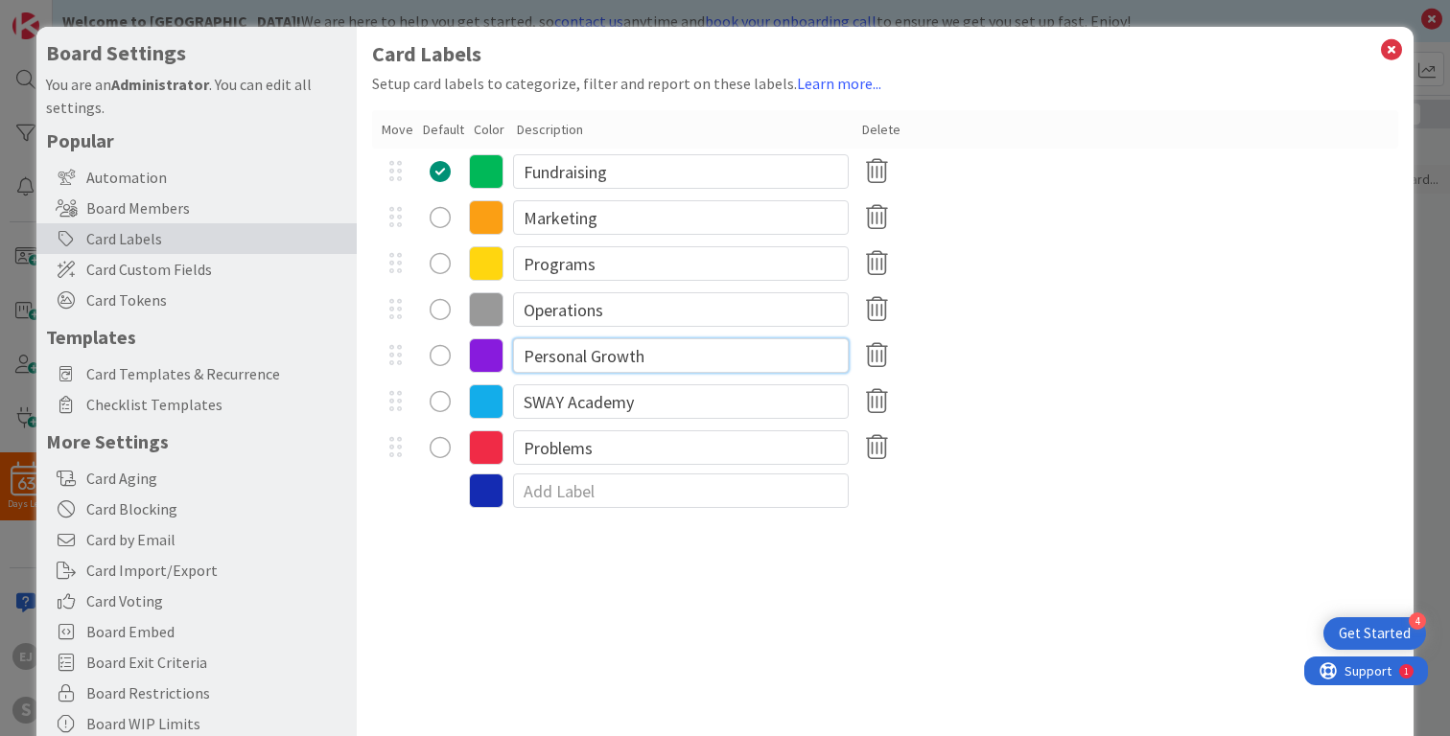
click at [502, 354] on div "Personal Growth" at bounding box center [885, 356] width 1026 height 46
type input "Volunteers"
drag, startPoint x: 643, startPoint y: 403, endPoint x: 497, endPoint y: 400, distance: 146.7
click at [497, 400] on div "SWAY Academy" at bounding box center [885, 402] width 1026 height 46
type input "Participants"
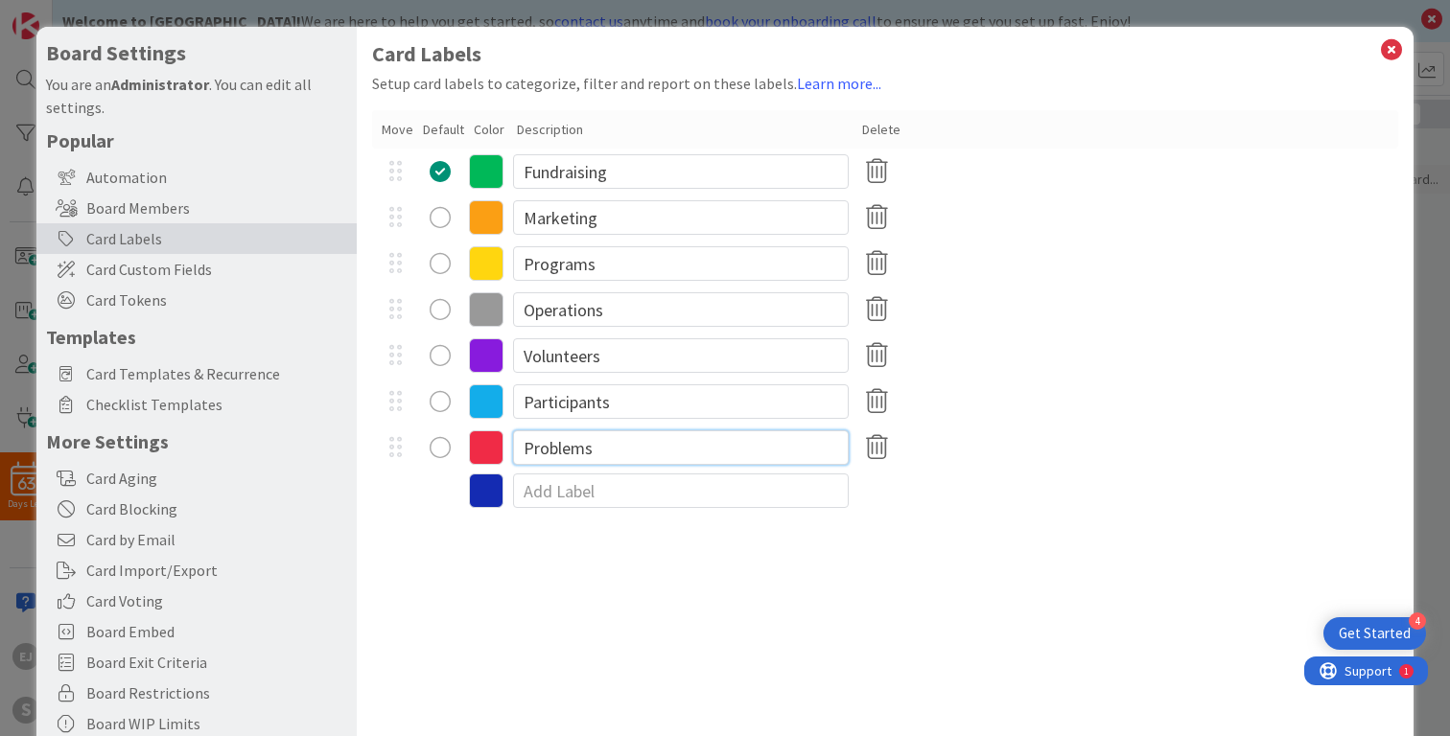
drag, startPoint x: 601, startPoint y: 448, endPoint x: 516, endPoint y: 447, distance: 85.3
click at [516, 447] on input "Problems" at bounding box center [681, 448] width 336 height 35
type input "Events"
click at [620, 499] on input at bounding box center [681, 491] width 336 height 35
type input "Horses"
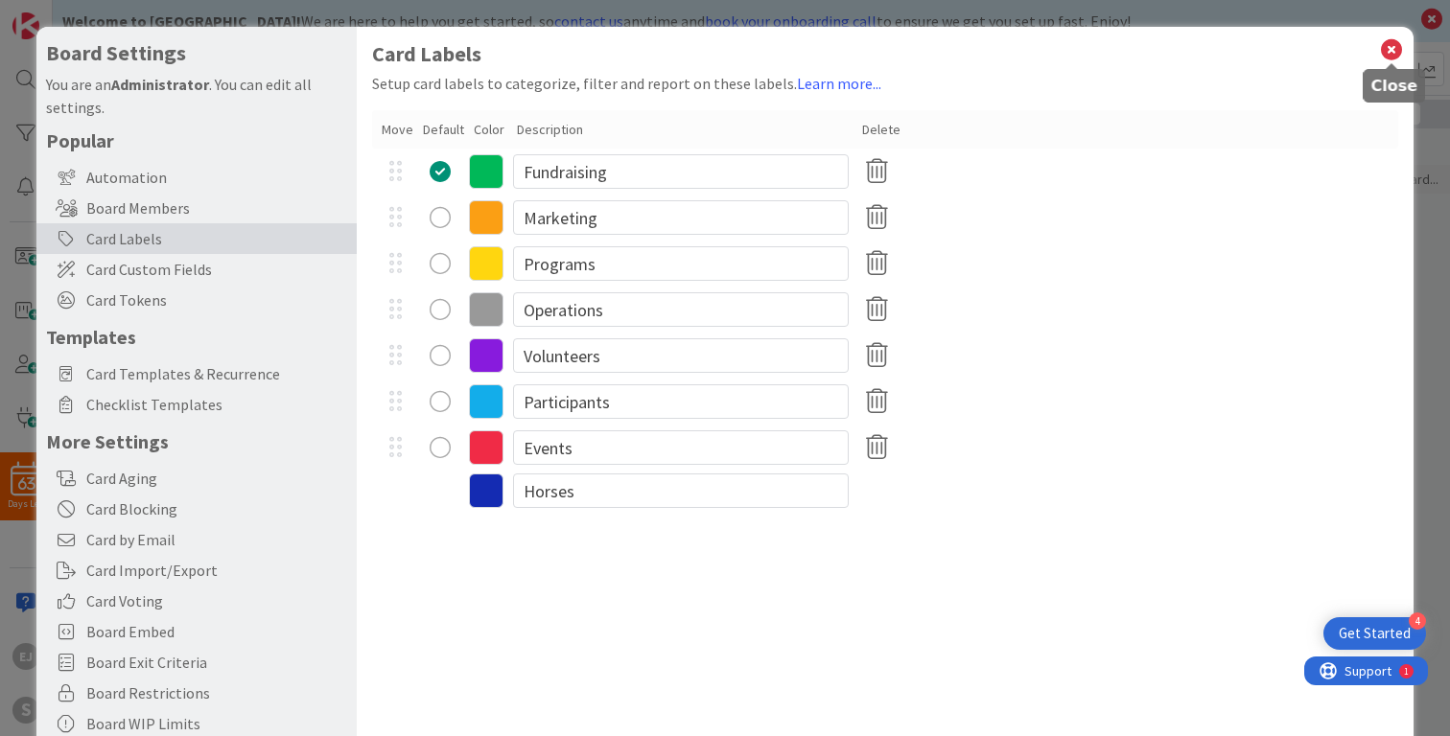
click at [1396, 52] on icon at bounding box center [1391, 49] width 25 height 27
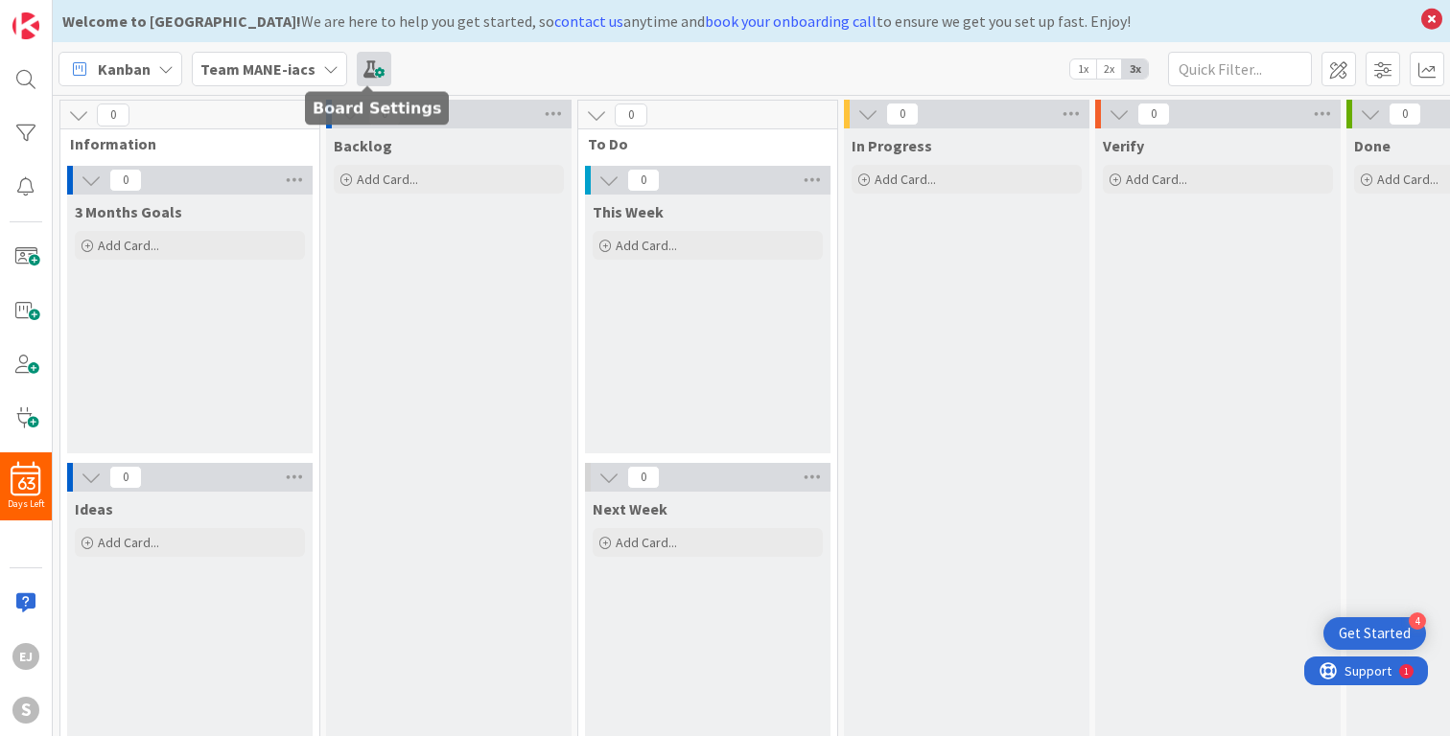
click at [363, 64] on span at bounding box center [374, 69] width 35 height 35
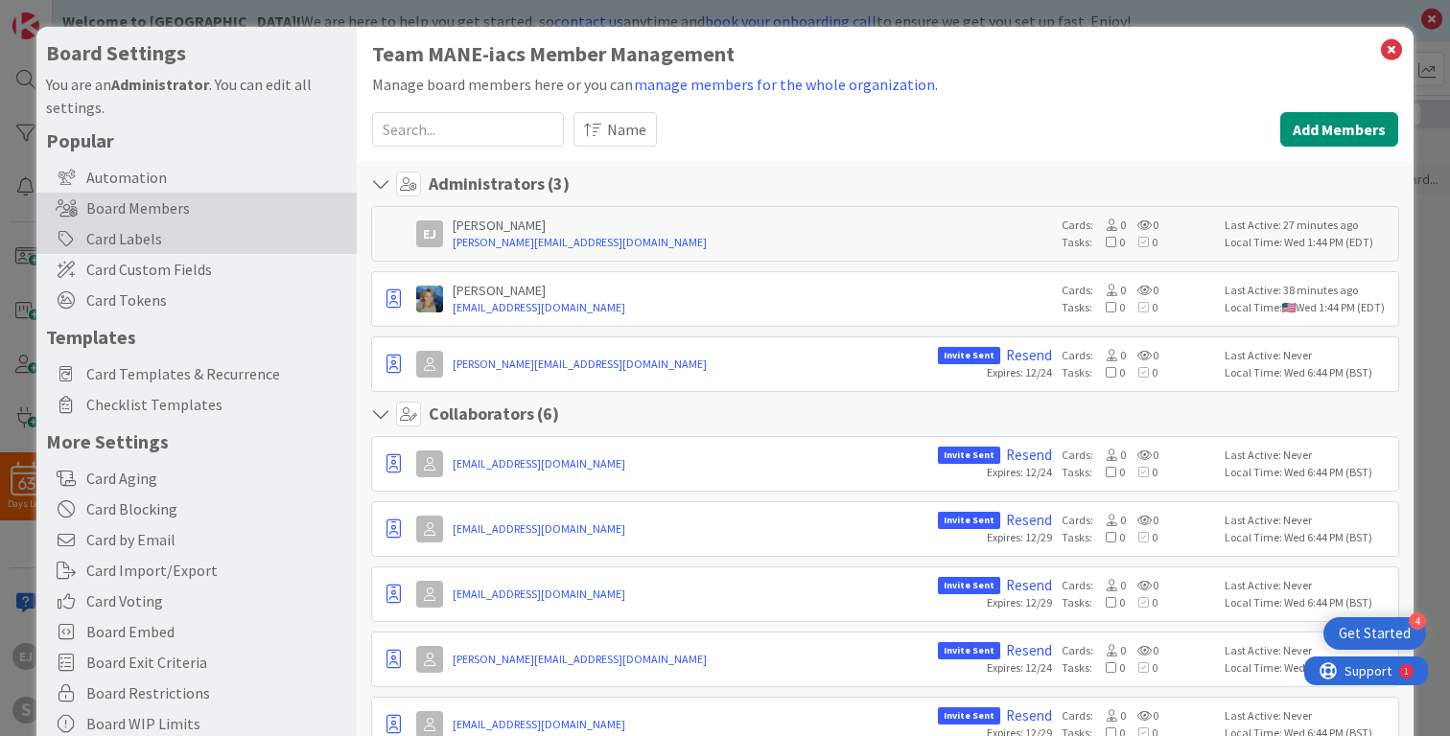
click at [110, 234] on div "Card Labels" at bounding box center [196, 238] width 320 height 31
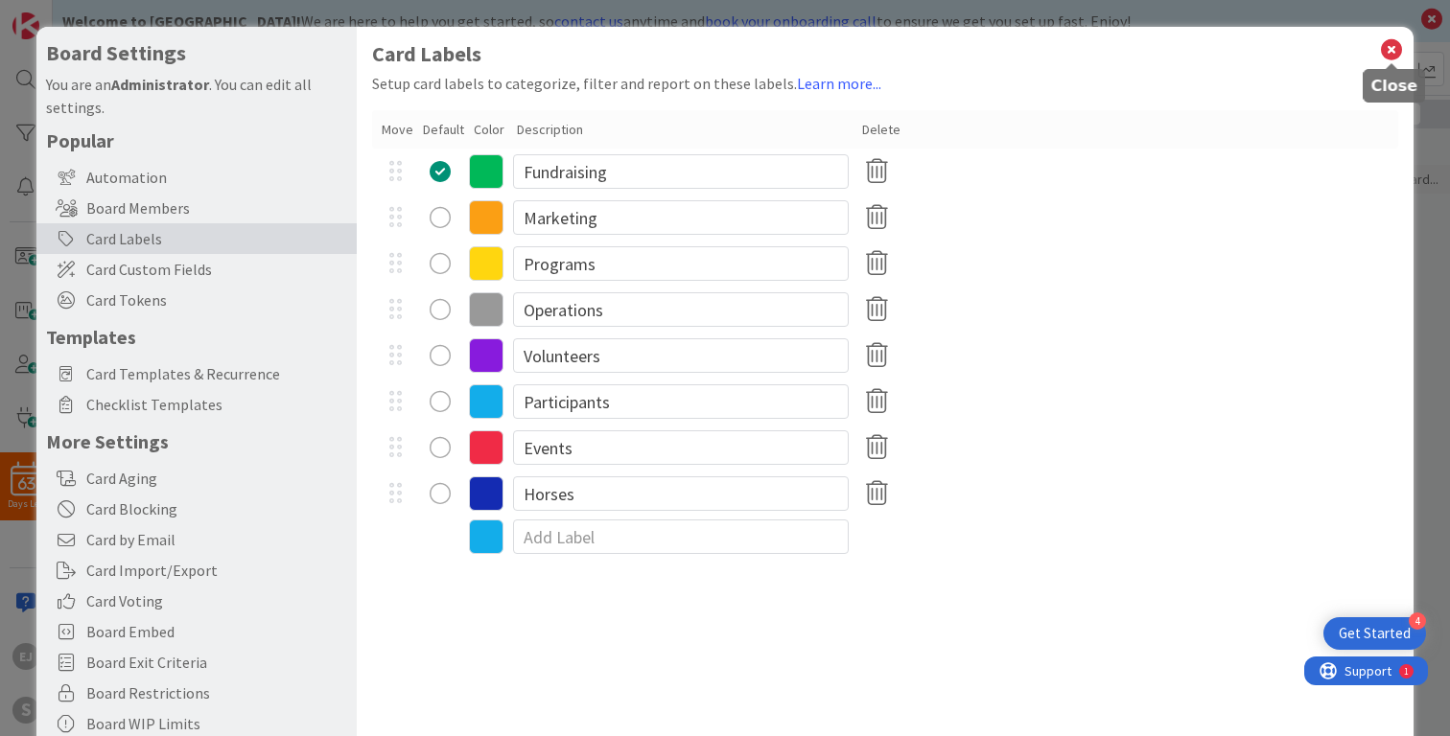
click at [1388, 48] on icon at bounding box center [1391, 49] width 25 height 27
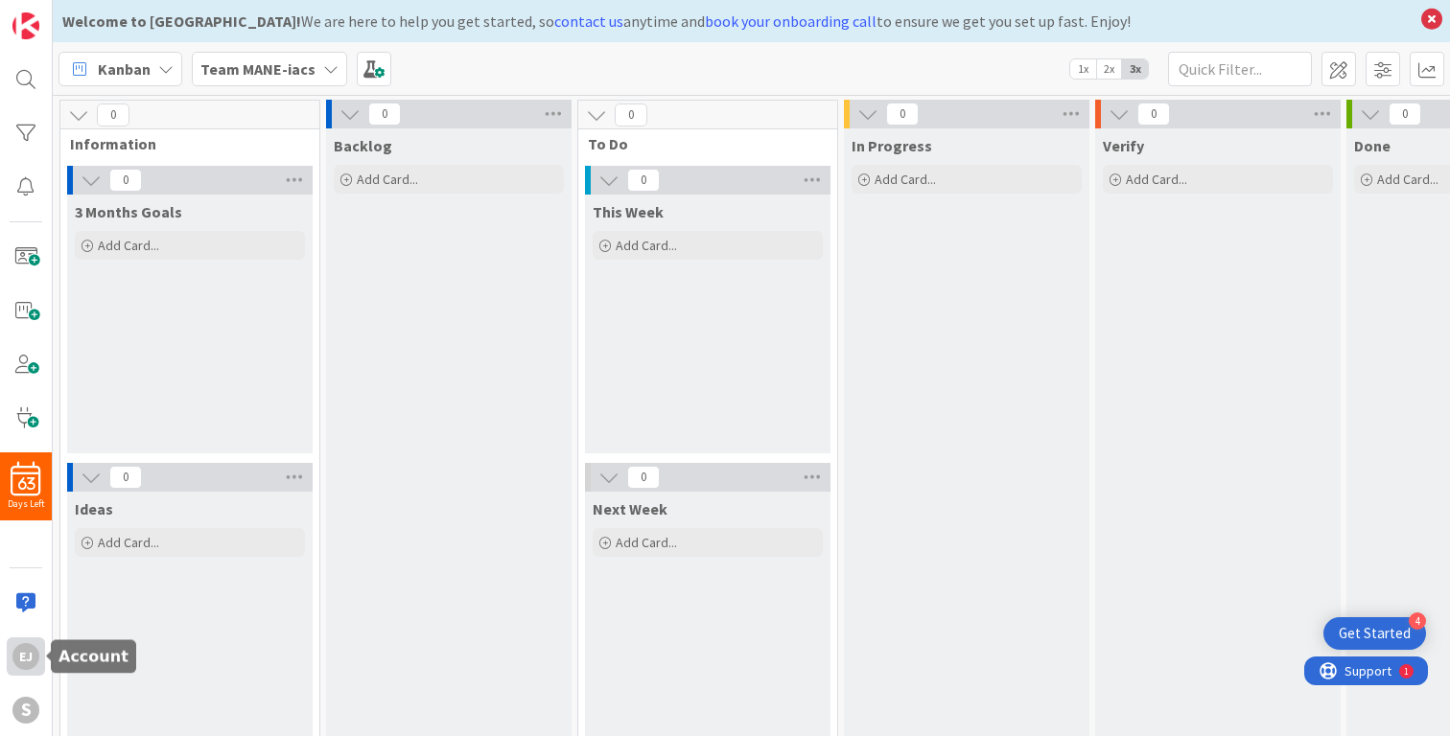
click at [27, 659] on div "EJ" at bounding box center [25, 656] width 27 height 27
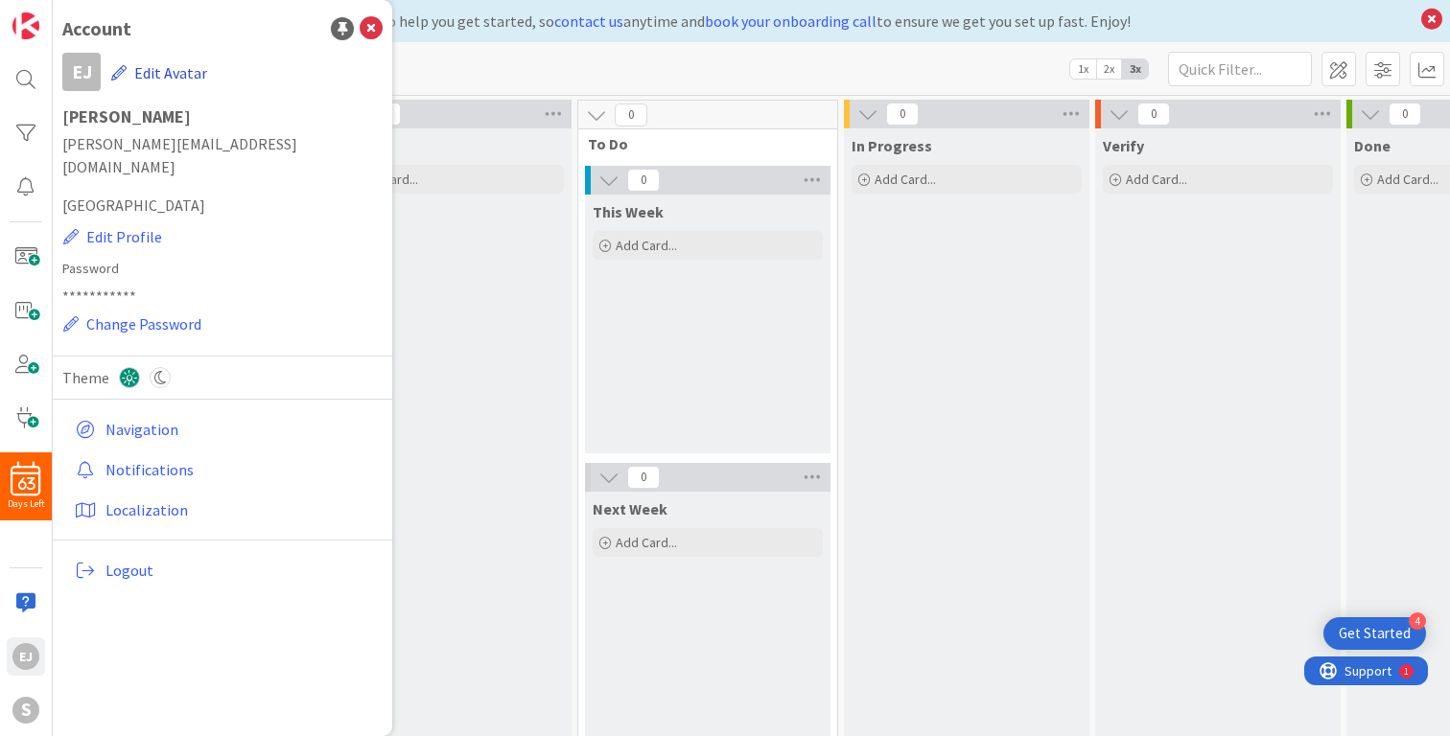
click at [162, 75] on button "Edit Avatar" at bounding box center [159, 73] width 98 height 40
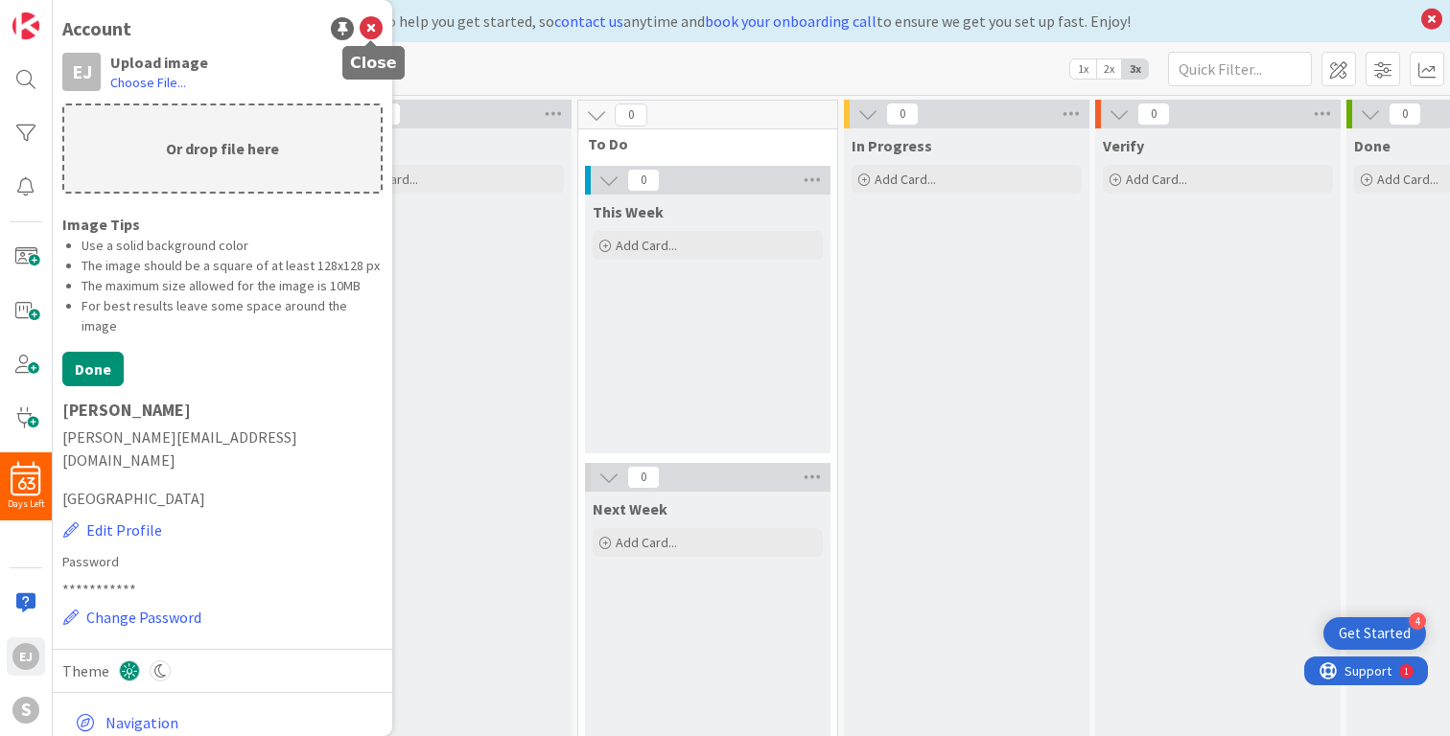
click at [370, 28] on icon at bounding box center [371, 28] width 23 height 23
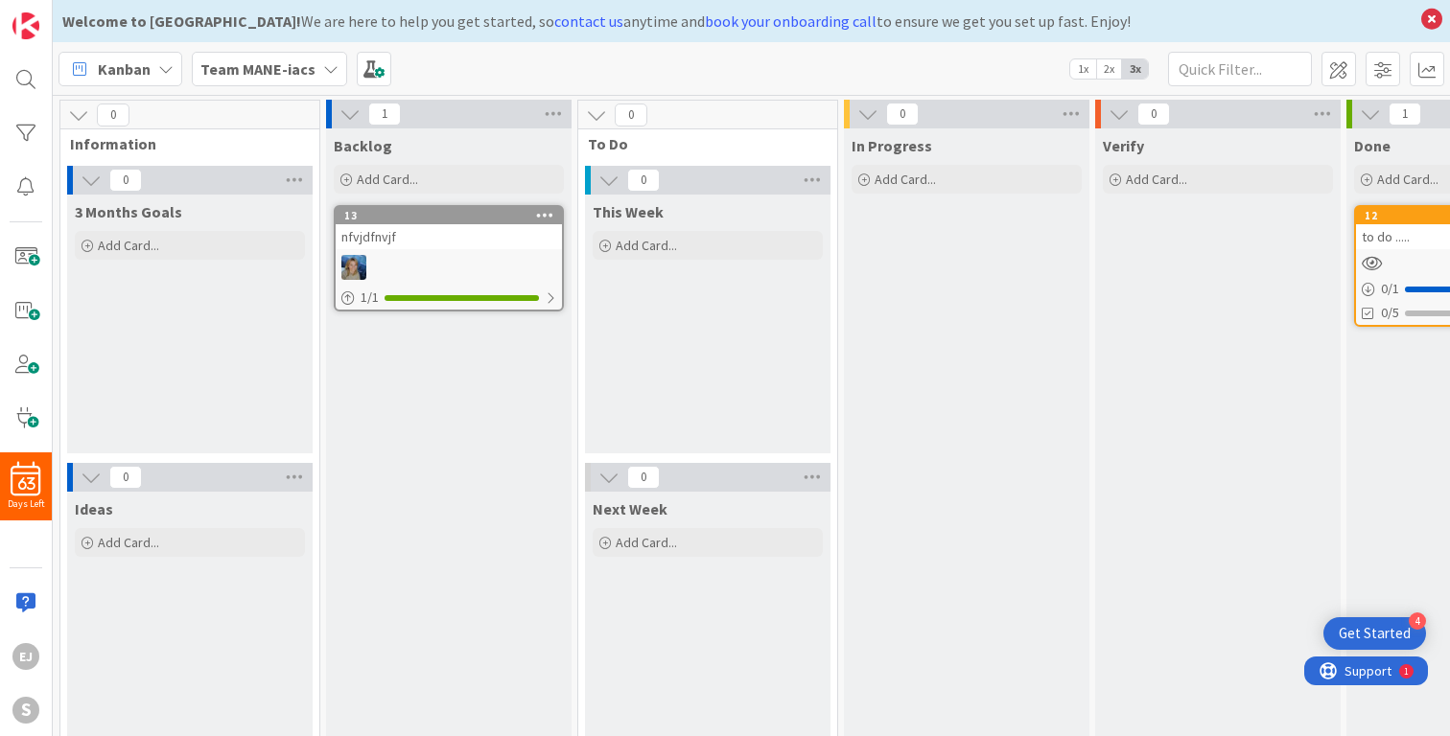
click at [317, 78] on div "Team MANE-iacs" at bounding box center [269, 69] width 155 height 35
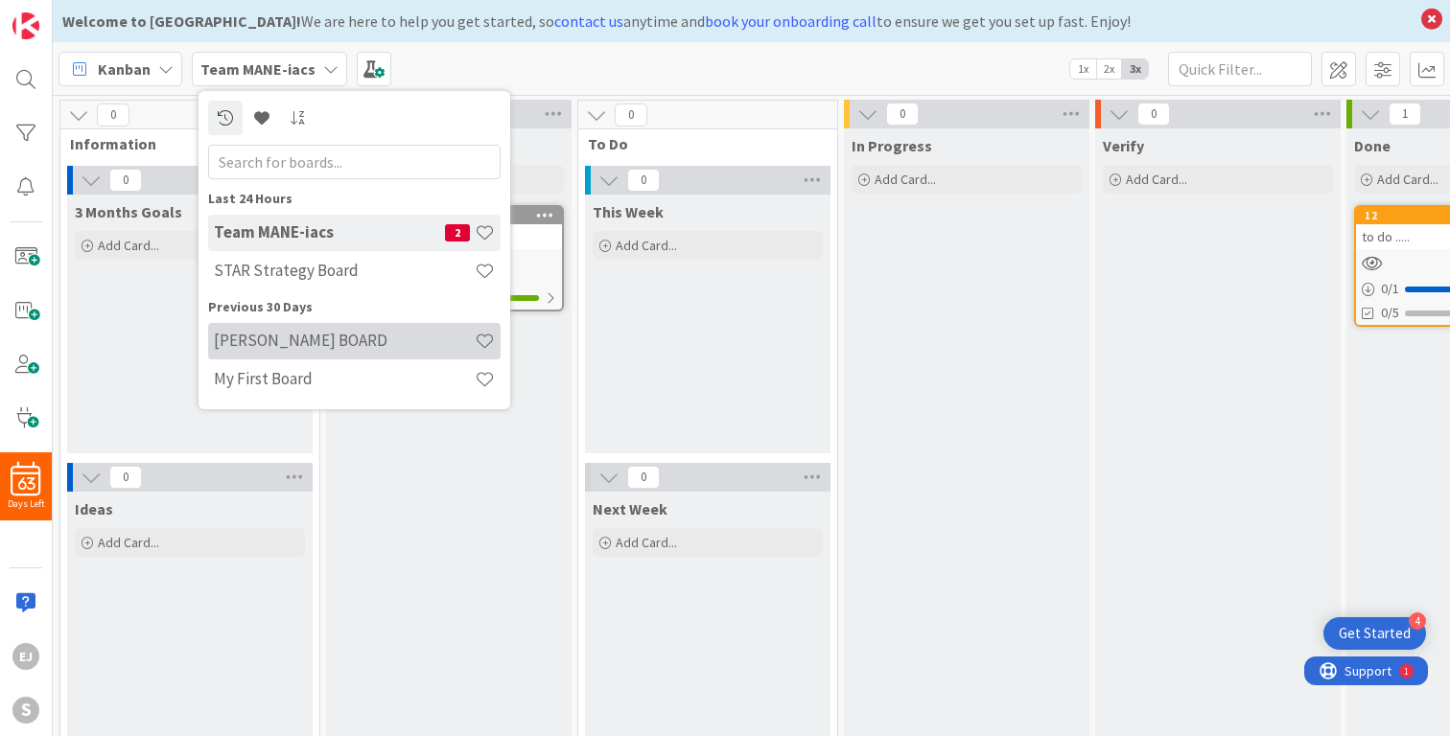
click at [254, 338] on h4 "[PERSON_NAME] BOARD" at bounding box center [344, 340] width 261 height 19
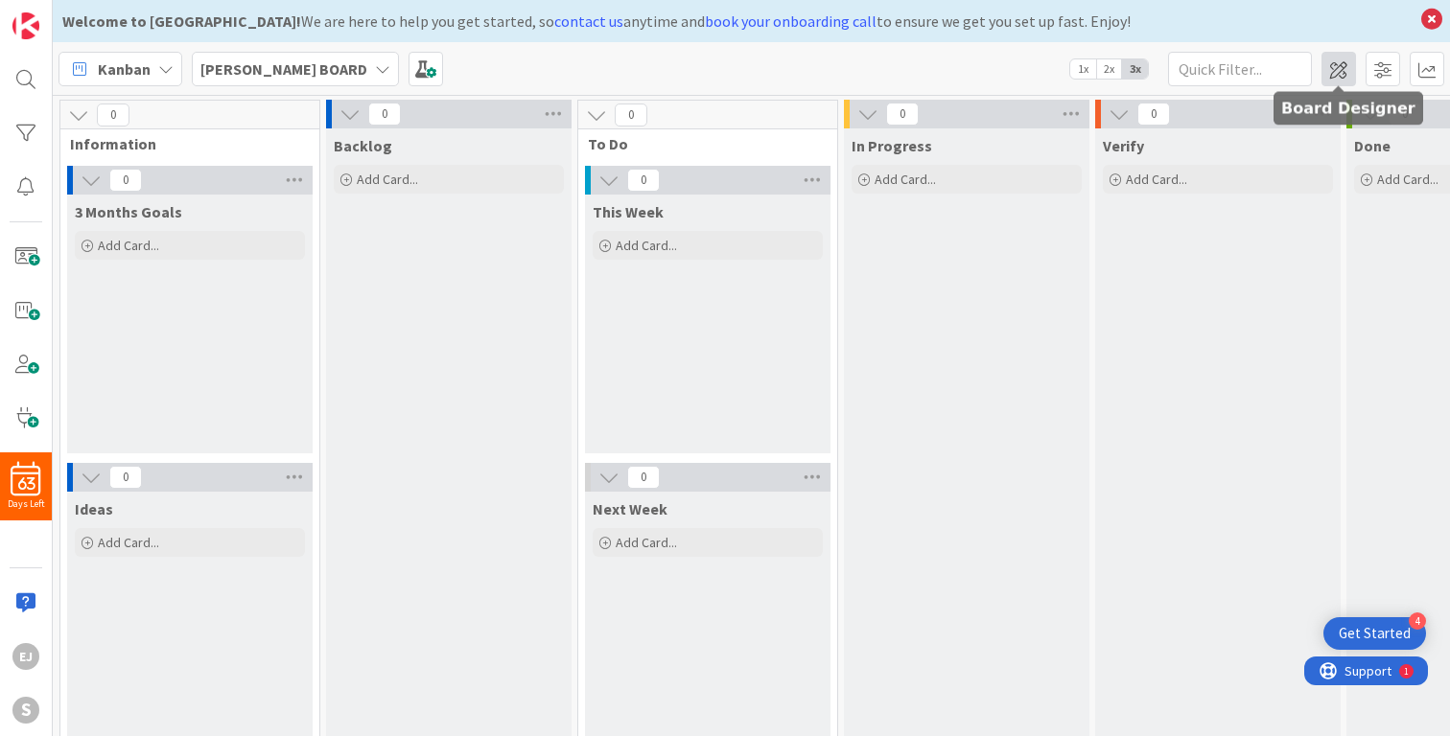
click at [1348, 61] on span at bounding box center [1338, 69] width 35 height 35
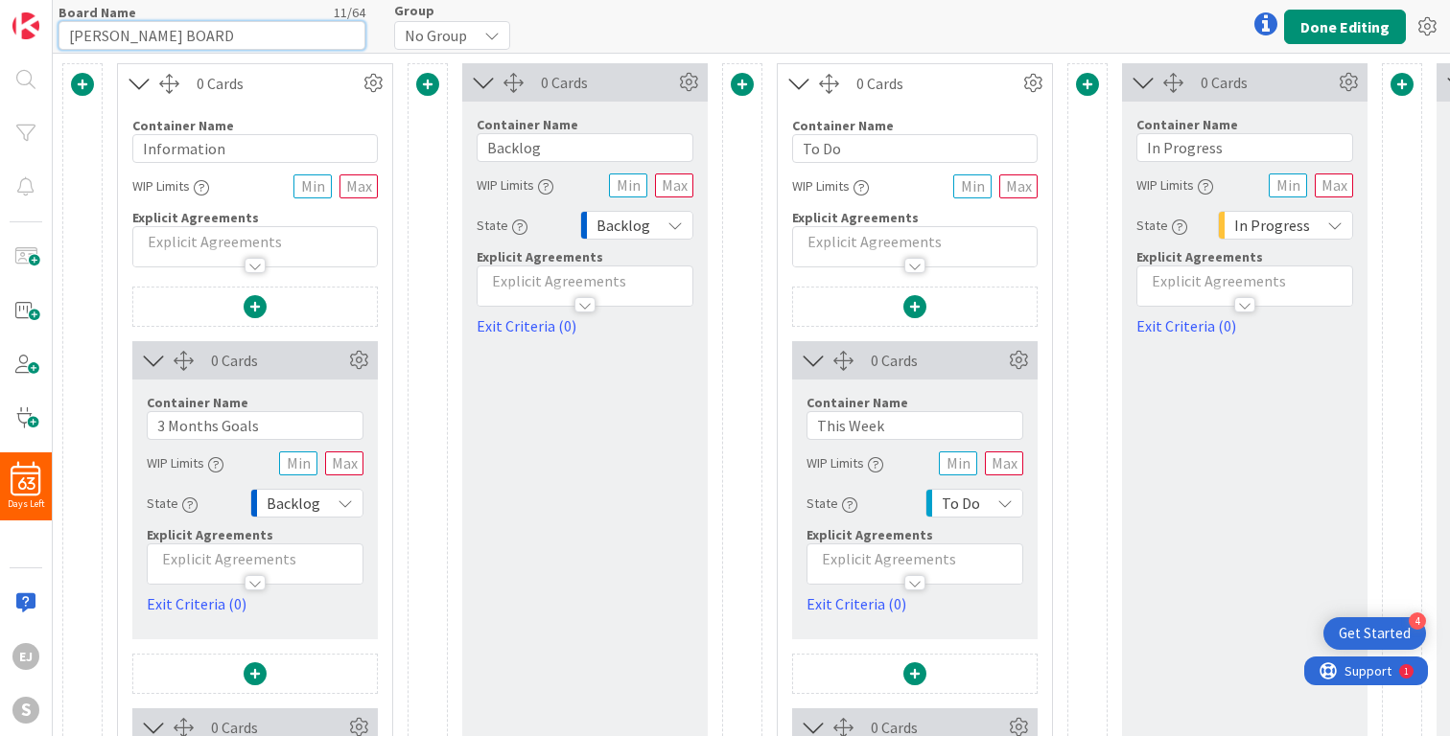
click at [105, 31] on input "[PERSON_NAME] BOARD" at bounding box center [211, 35] width 307 height 29
drag, startPoint x: 172, startPoint y: 36, endPoint x: 60, endPoint y: 27, distance: 111.6
click at [60, 27] on input "[PERSON_NAME]'S BOARD" at bounding box center [211, 35] width 307 height 29
type input "My Board"
click at [1371, 26] on button "Done Editing" at bounding box center [1345, 27] width 122 height 35
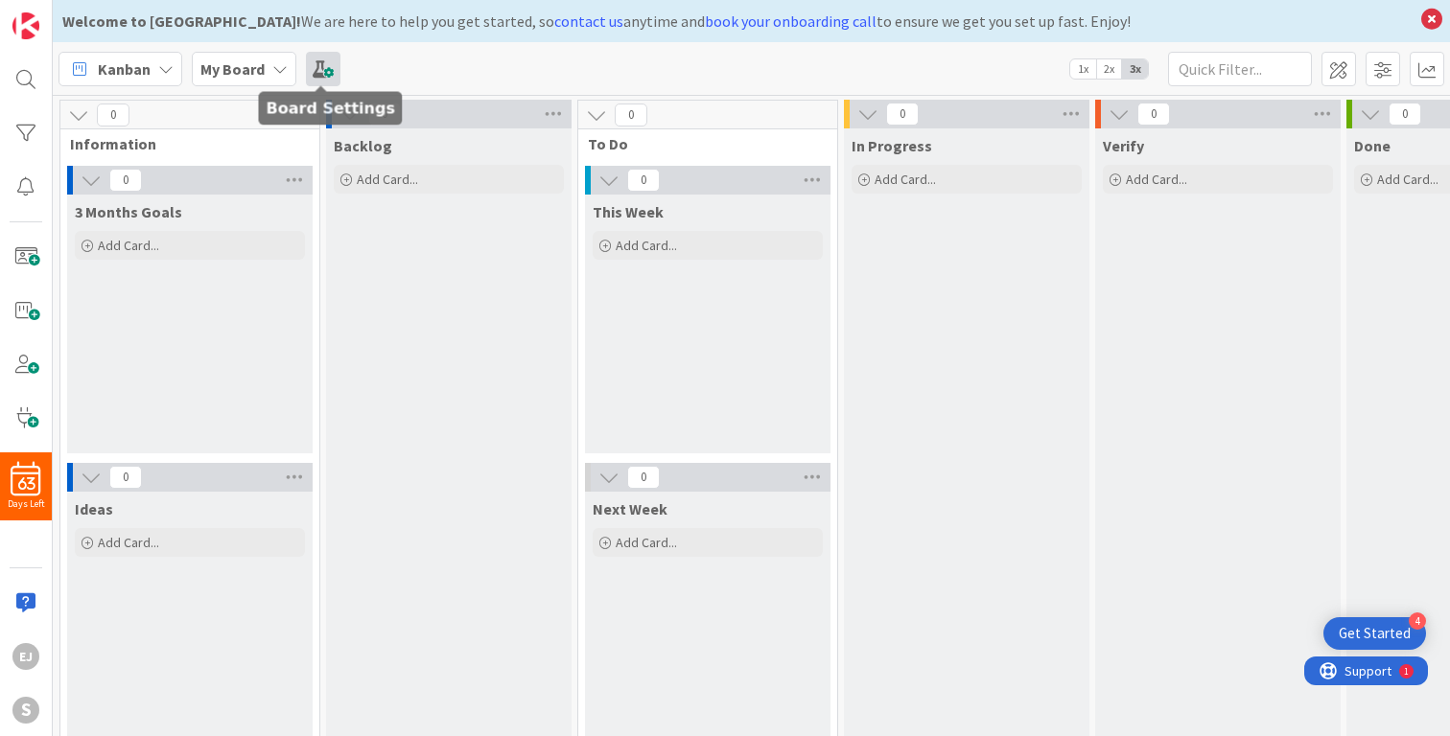
click at [327, 69] on span at bounding box center [323, 69] width 35 height 35
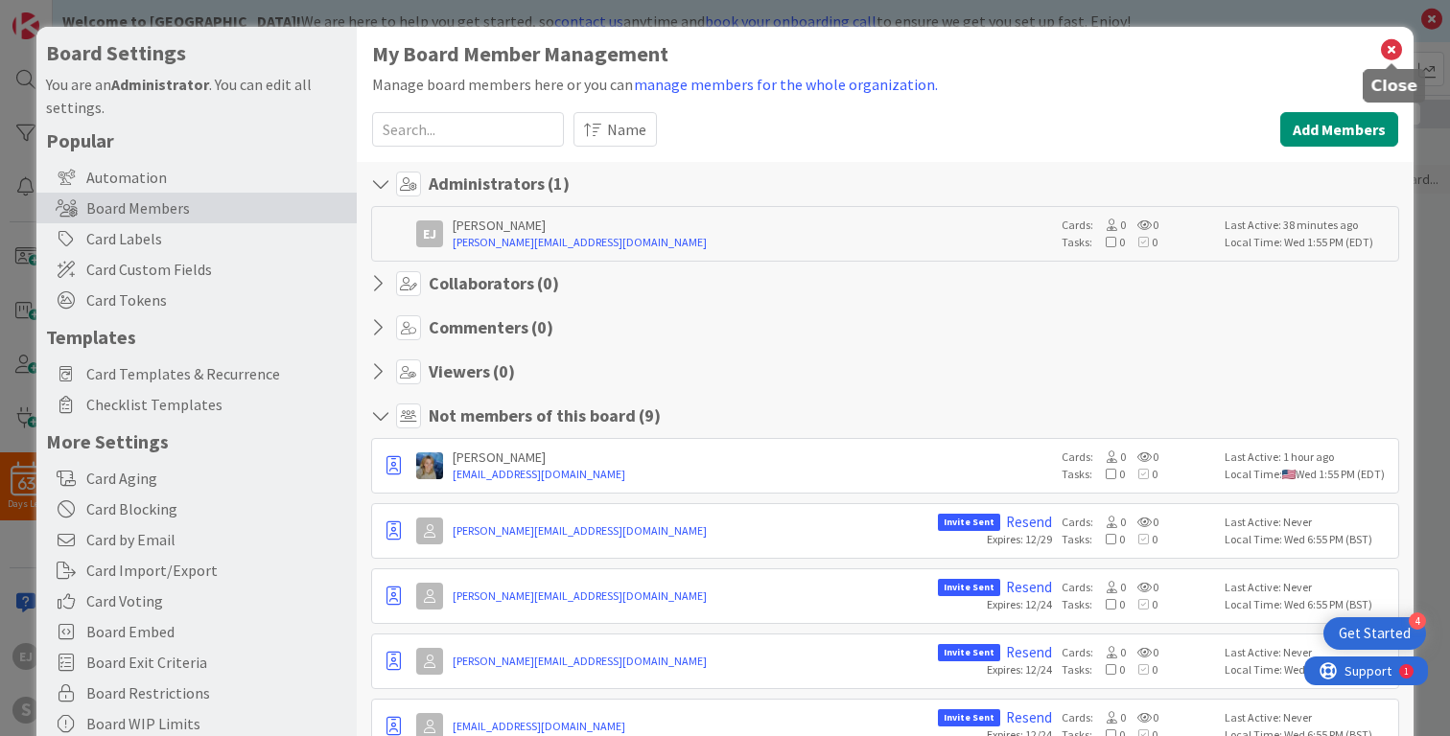
click at [1386, 54] on icon at bounding box center [1391, 49] width 25 height 27
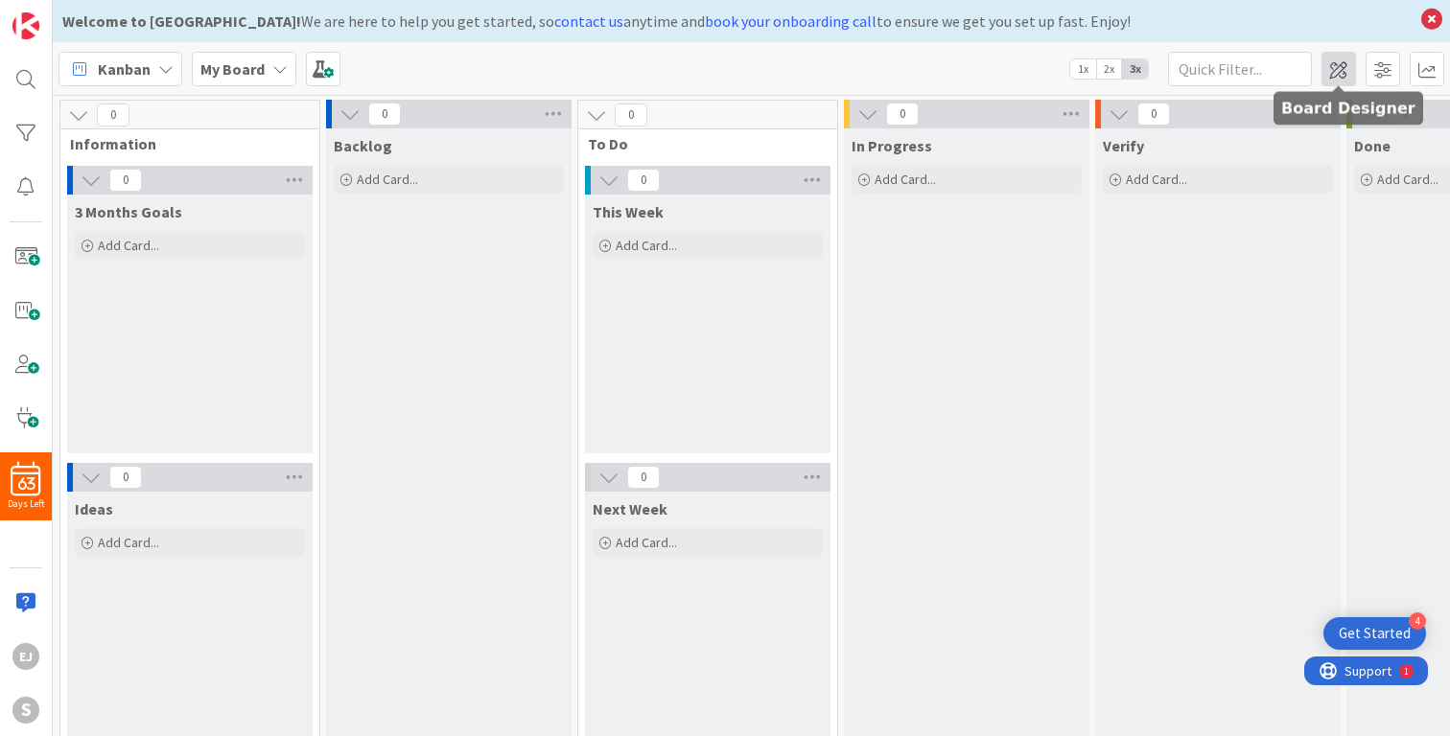
click at [1337, 75] on span at bounding box center [1338, 69] width 35 height 35
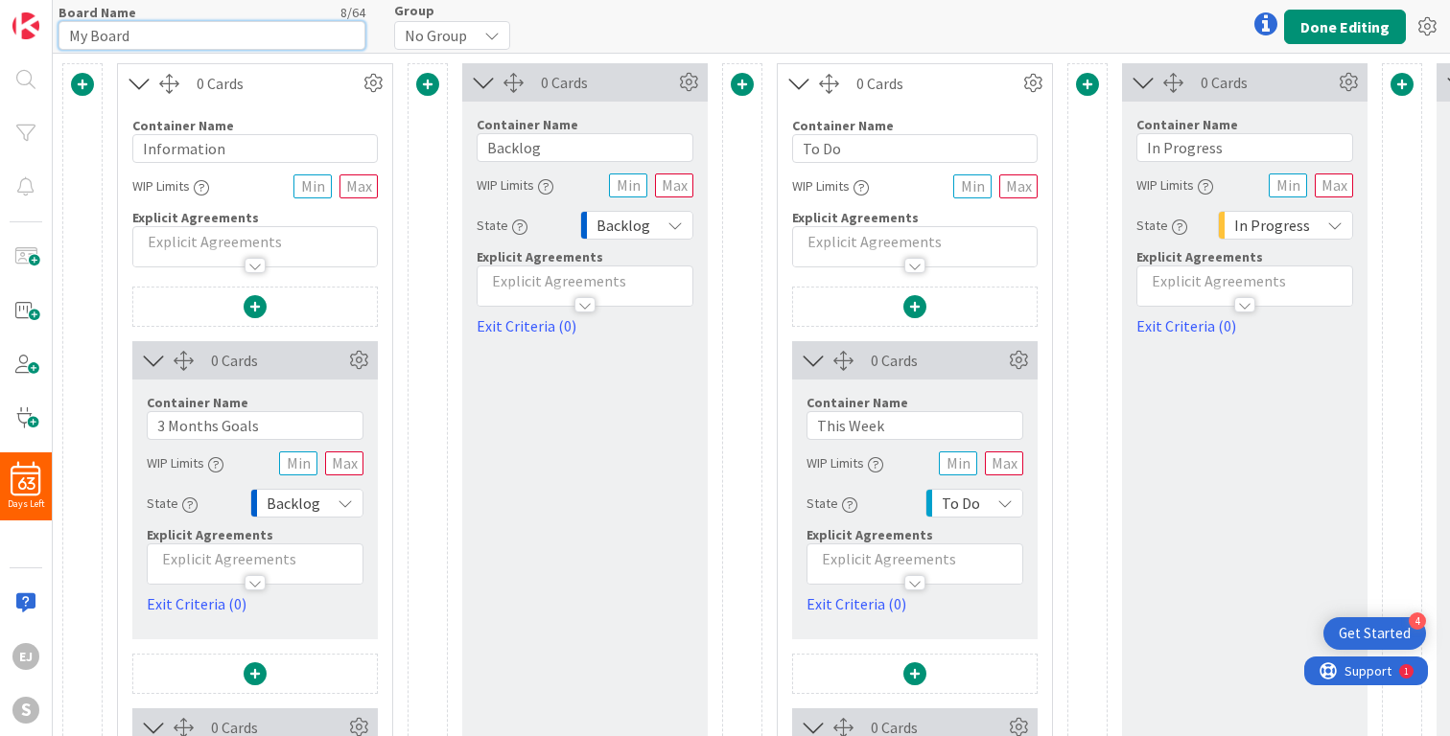
drag, startPoint x: 221, startPoint y: 35, endPoint x: 63, endPoint y: 35, distance: 157.3
click at [63, 35] on input "My Board" at bounding box center [211, 35] width 307 height 29
type input "[PERSON_NAME]'s Board"
click at [1337, 15] on button "Done Editing" at bounding box center [1345, 27] width 122 height 35
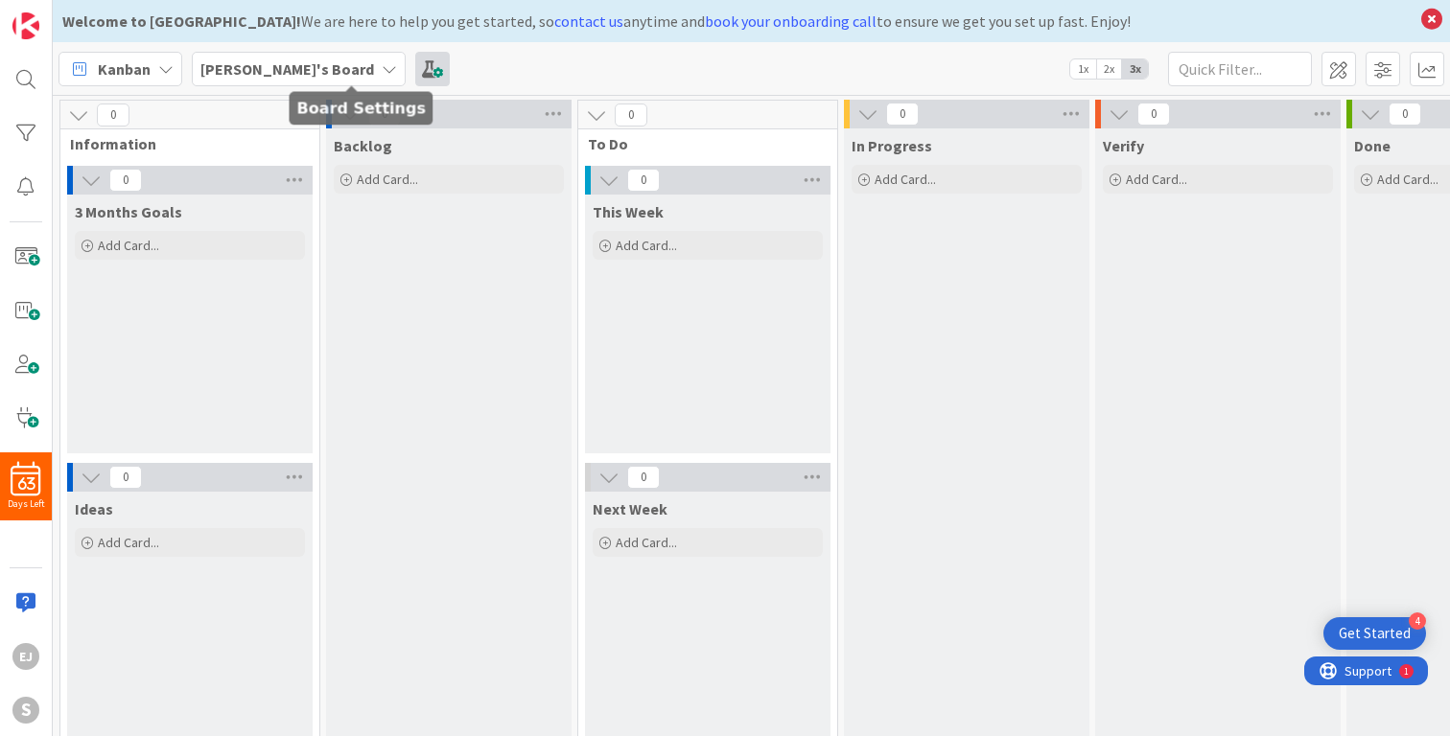
click at [415, 70] on span at bounding box center [432, 69] width 35 height 35
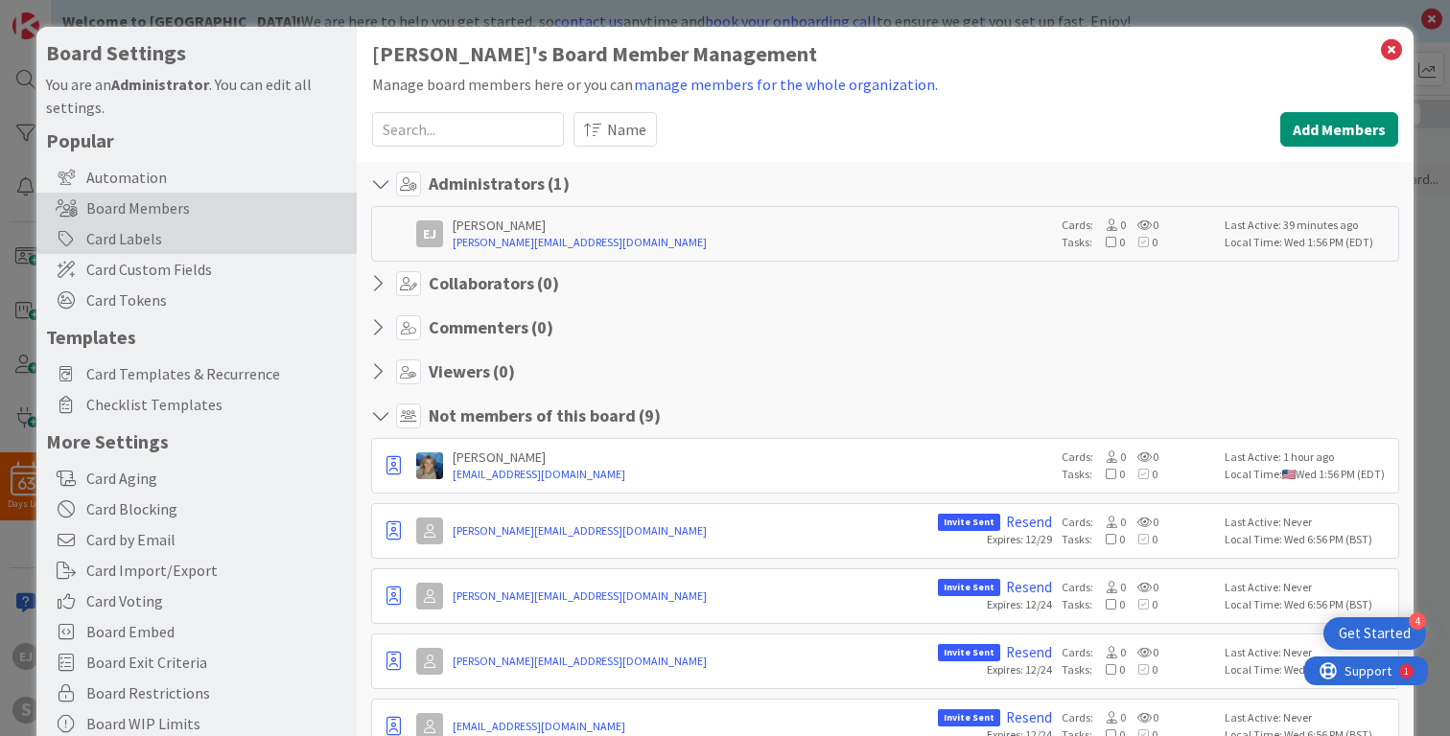
click at [179, 245] on div "Card Labels" at bounding box center [196, 238] width 320 height 31
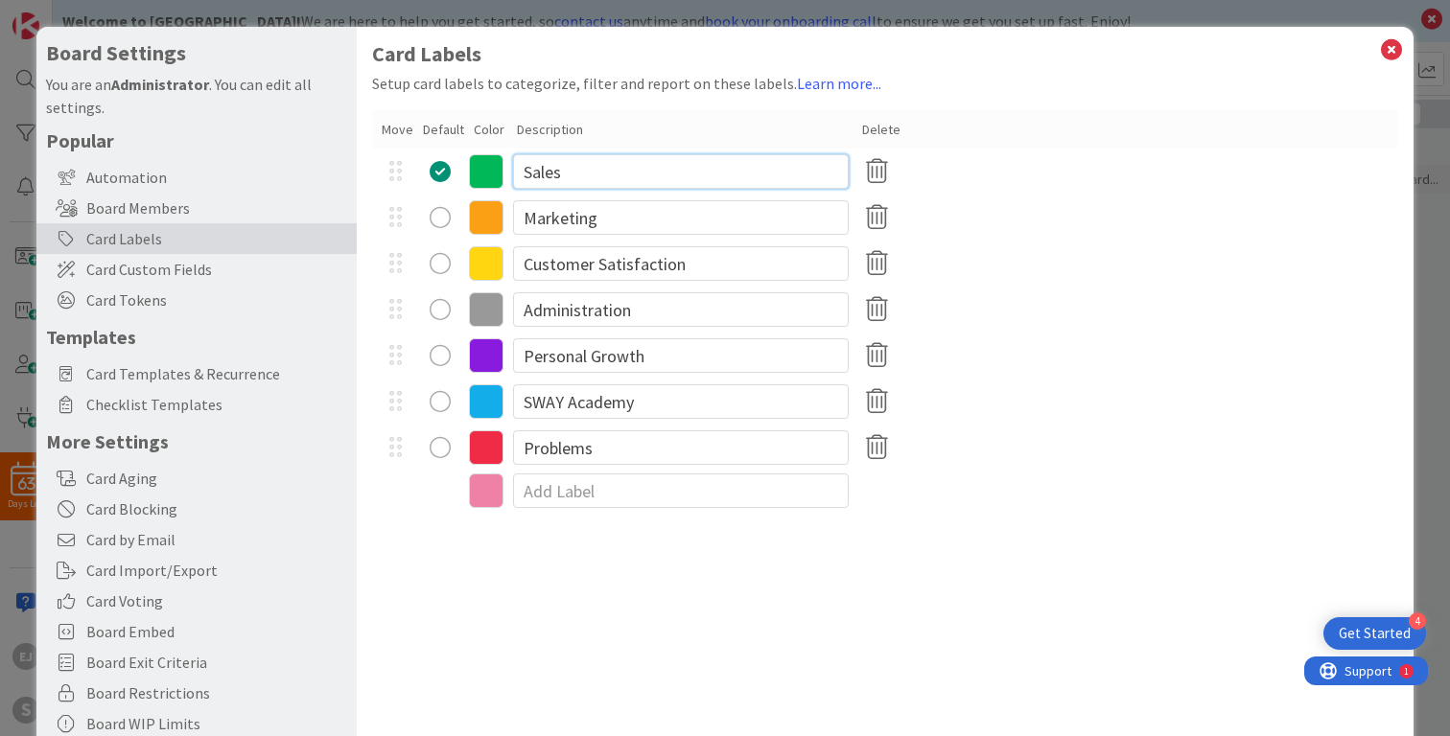
drag, startPoint x: 561, startPoint y: 175, endPoint x: 525, endPoint y: 169, distance: 37.1
click at [525, 169] on input "Sales" at bounding box center [681, 171] width 336 height 35
type input "I"
type input "Fundraising"
click at [620, 222] on input "Marketing" at bounding box center [681, 217] width 336 height 35
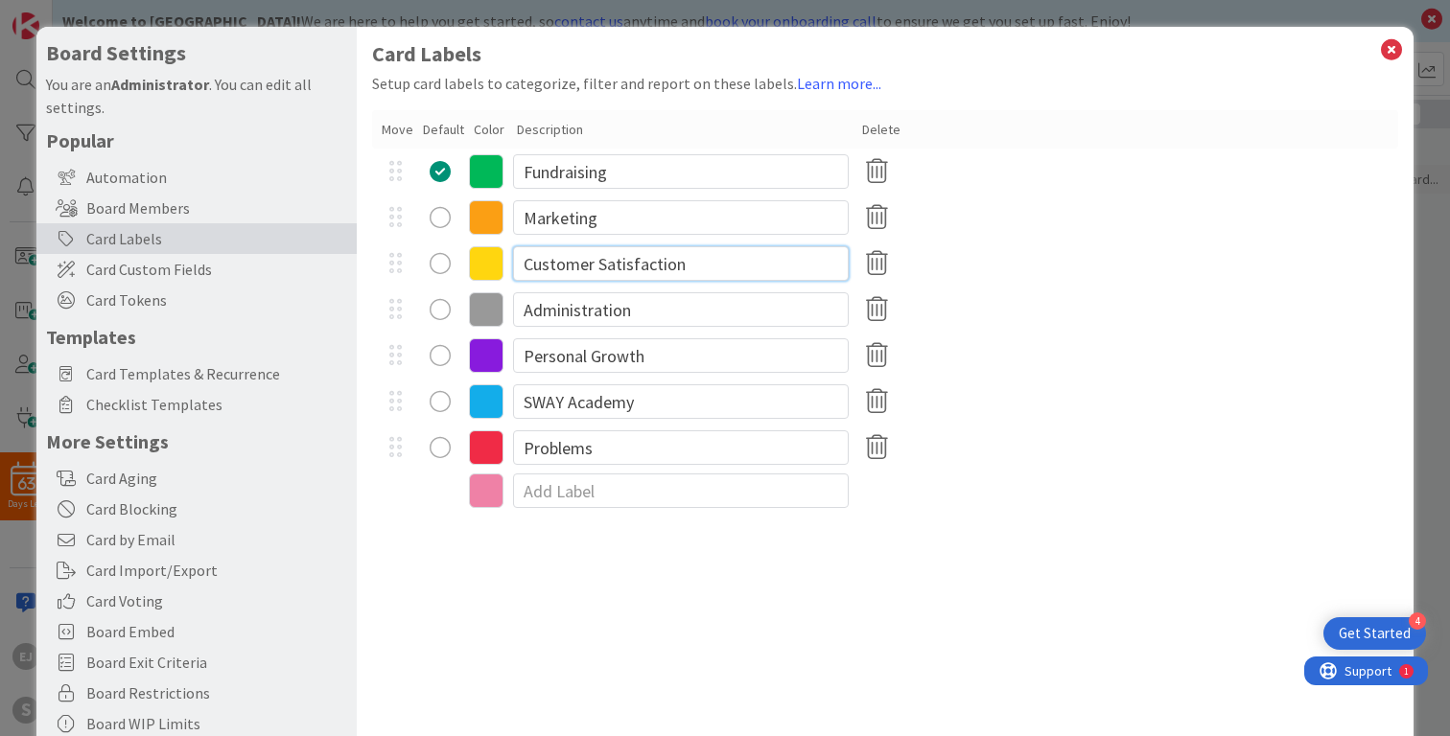
drag, startPoint x: 701, startPoint y: 268, endPoint x: 518, endPoint y: 262, distance: 183.3
click at [518, 262] on input "Customer Satisfaction" at bounding box center [681, 263] width 336 height 35
type input "Facilities"
drag, startPoint x: 649, startPoint y: 316, endPoint x: 518, endPoint y: 318, distance: 131.4
click at [518, 318] on input "Administration" at bounding box center [681, 309] width 336 height 35
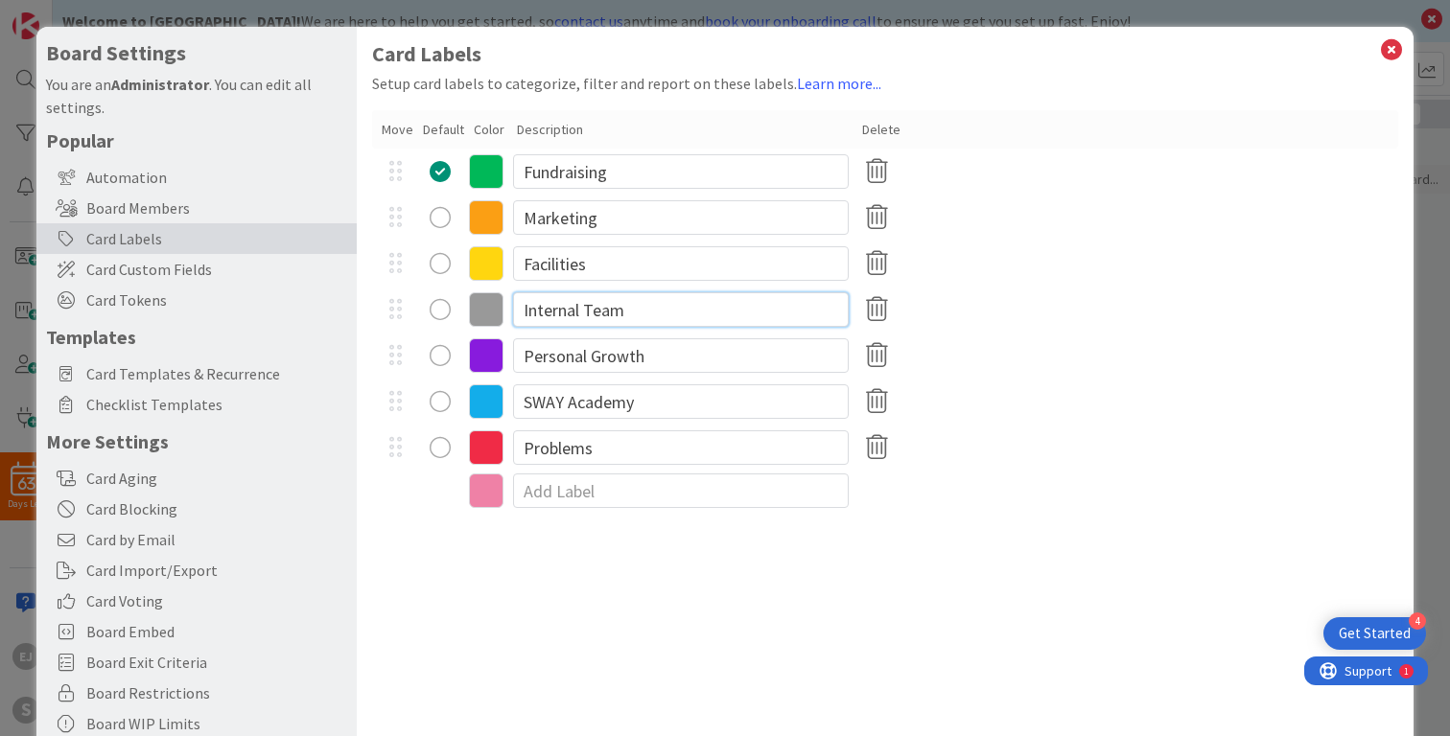
type input "Internal Team"
drag, startPoint x: 657, startPoint y: 366, endPoint x: 523, endPoint y: 360, distance: 134.4
click at [523, 360] on input "Personal Growth" at bounding box center [681, 355] width 336 height 35
type input "Board of Directors"
drag, startPoint x: 648, startPoint y: 406, endPoint x: 505, endPoint y: 406, distance: 142.9
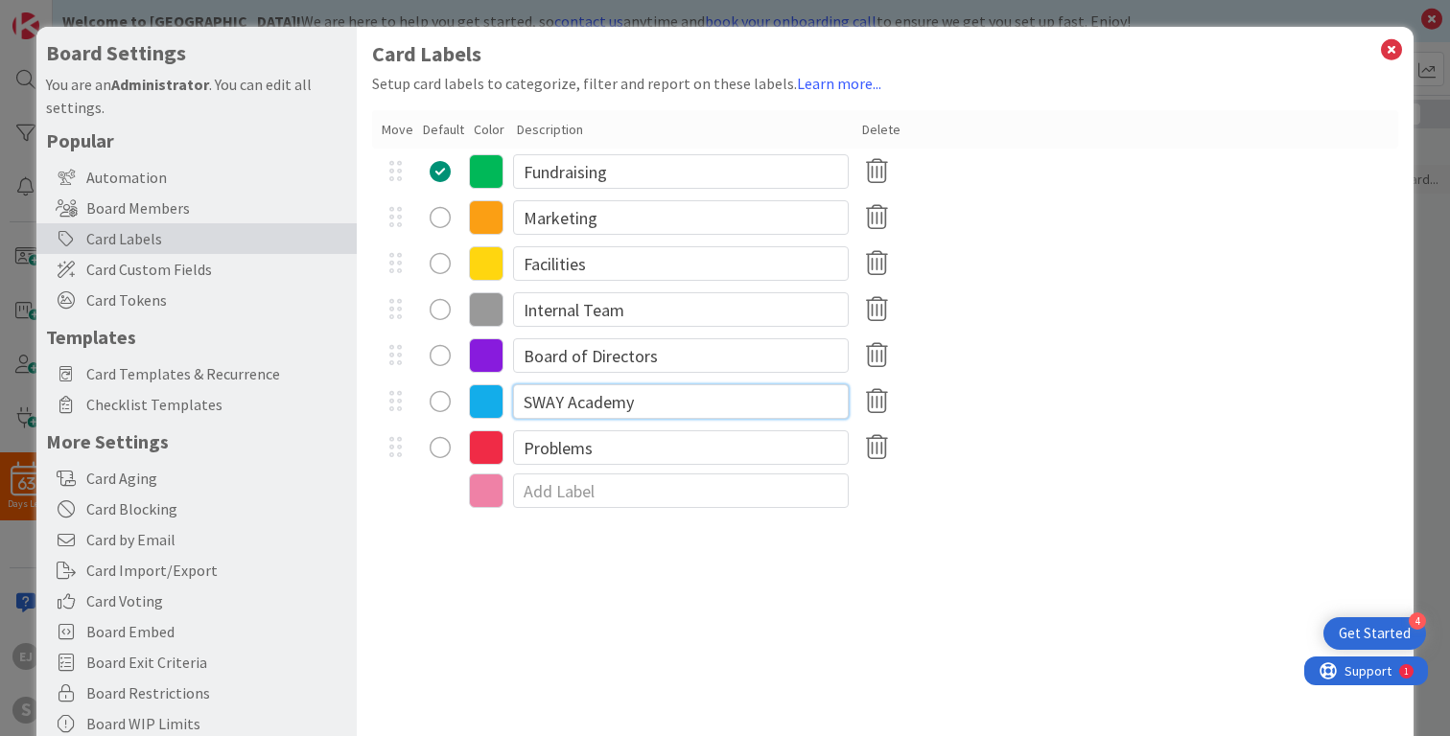
click at [506, 406] on div "SWAY Academy" at bounding box center [885, 402] width 1026 height 46
type input "Horses"
drag, startPoint x: 603, startPoint y: 454, endPoint x: 495, endPoint y: 445, distance: 108.7
click at [495, 446] on div "Problems" at bounding box center [885, 448] width 1026 height 46
click at [607, 492] on input at bounding box center [681, 491] width 336 height 35
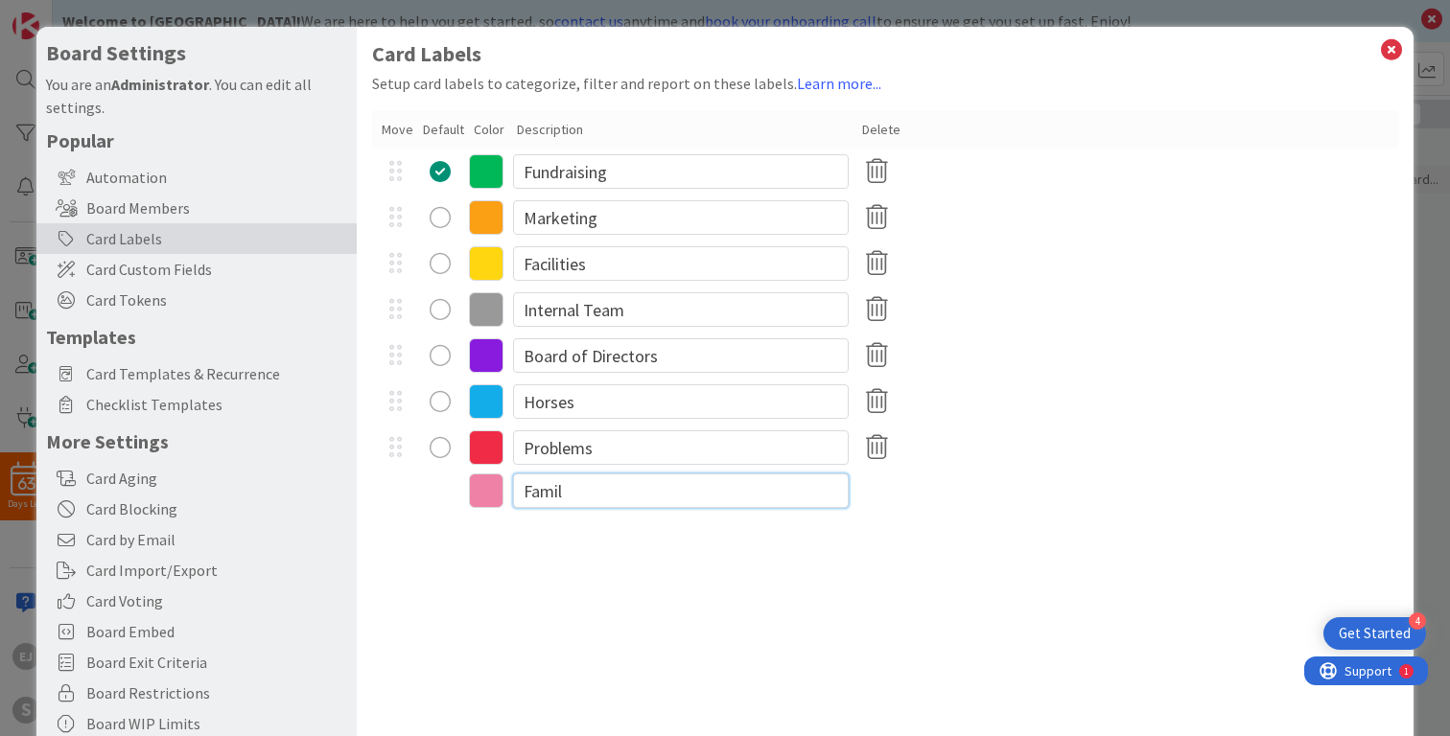
type input "Family"
drag, startPoint x: 598, startPoint y: 446, endPoint x: 500, endPoint y: 447, distance: 98.8
click at [500, 447] on div "Problems" at bounding box center [885, 448] width 1026 height 46
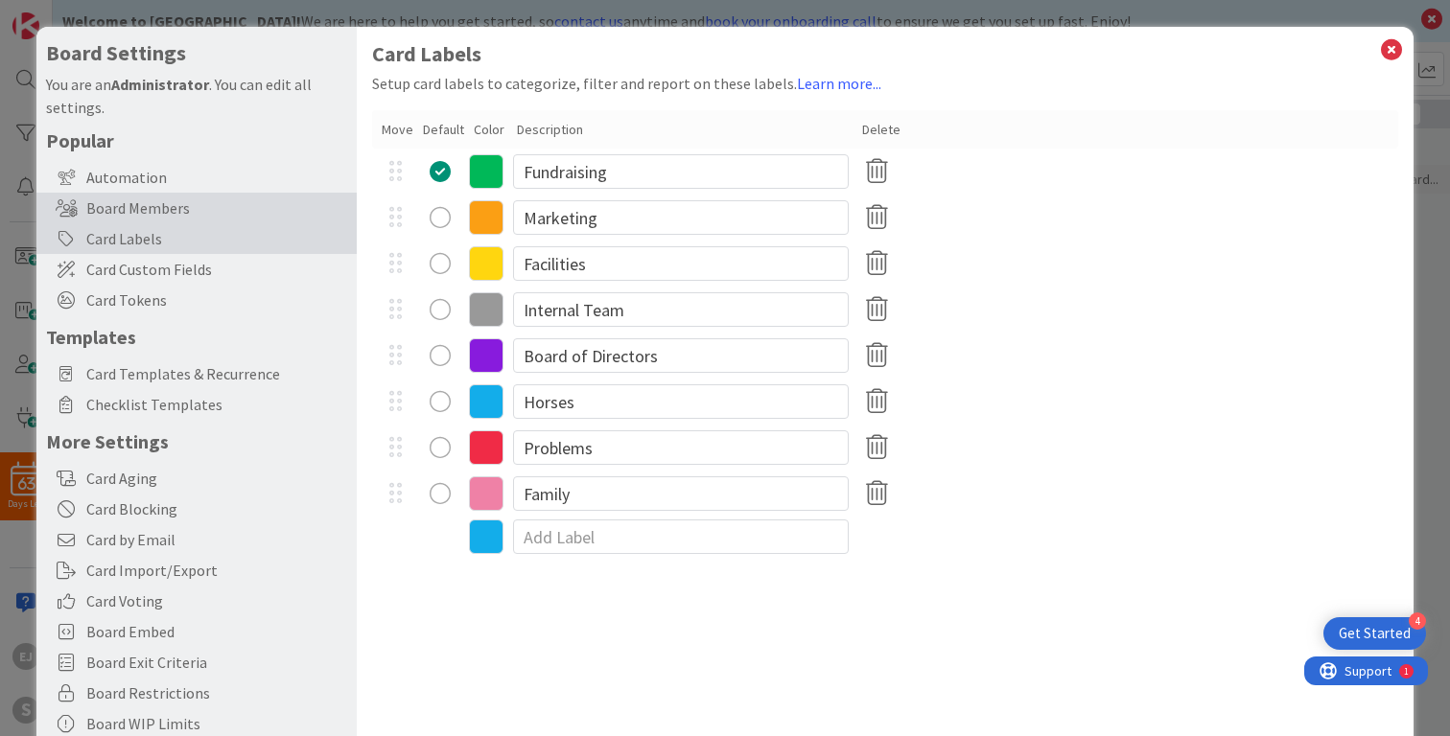
click at [154, 214] on div "Board Members" at bounding box center [196, 208] width 320 height 31
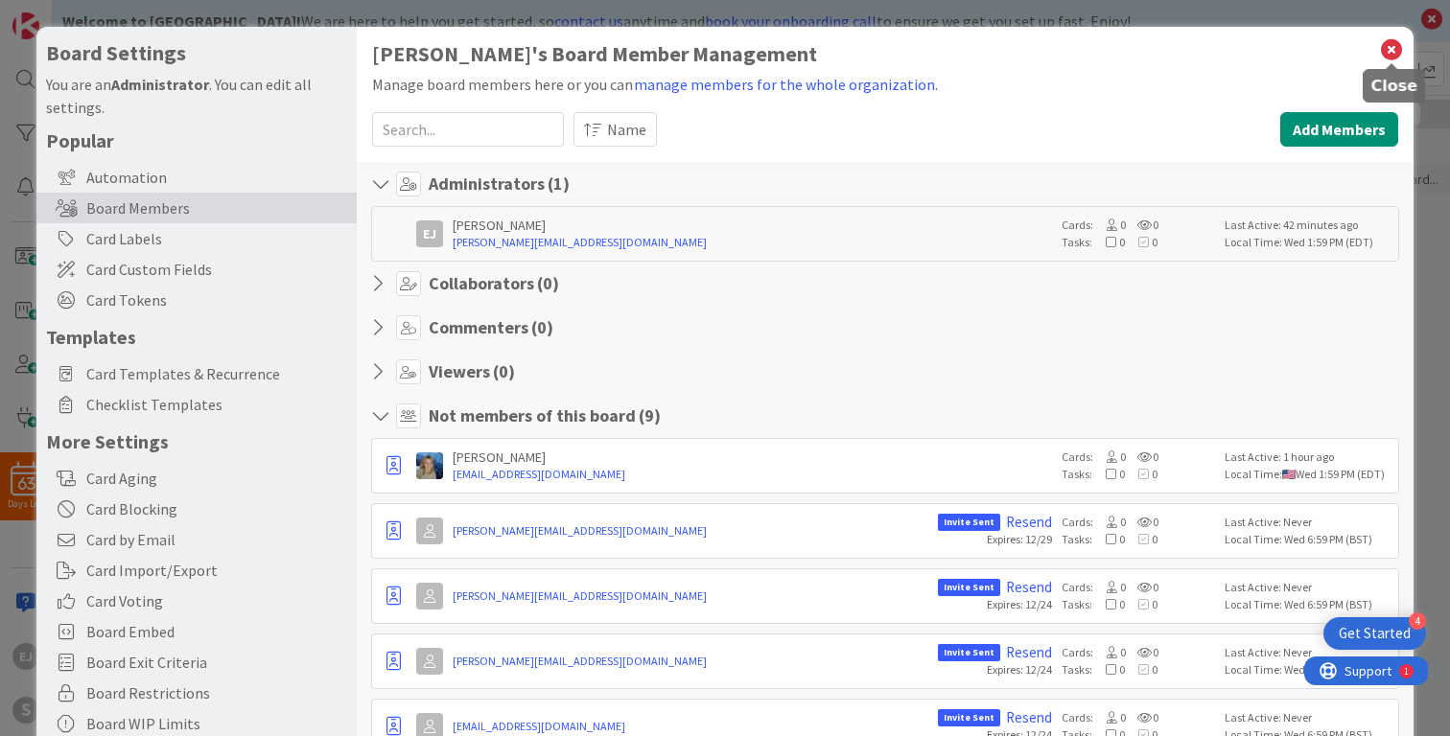
click at [1388, 52] on icon at bounding box center [1391, 49] width 25 height 27
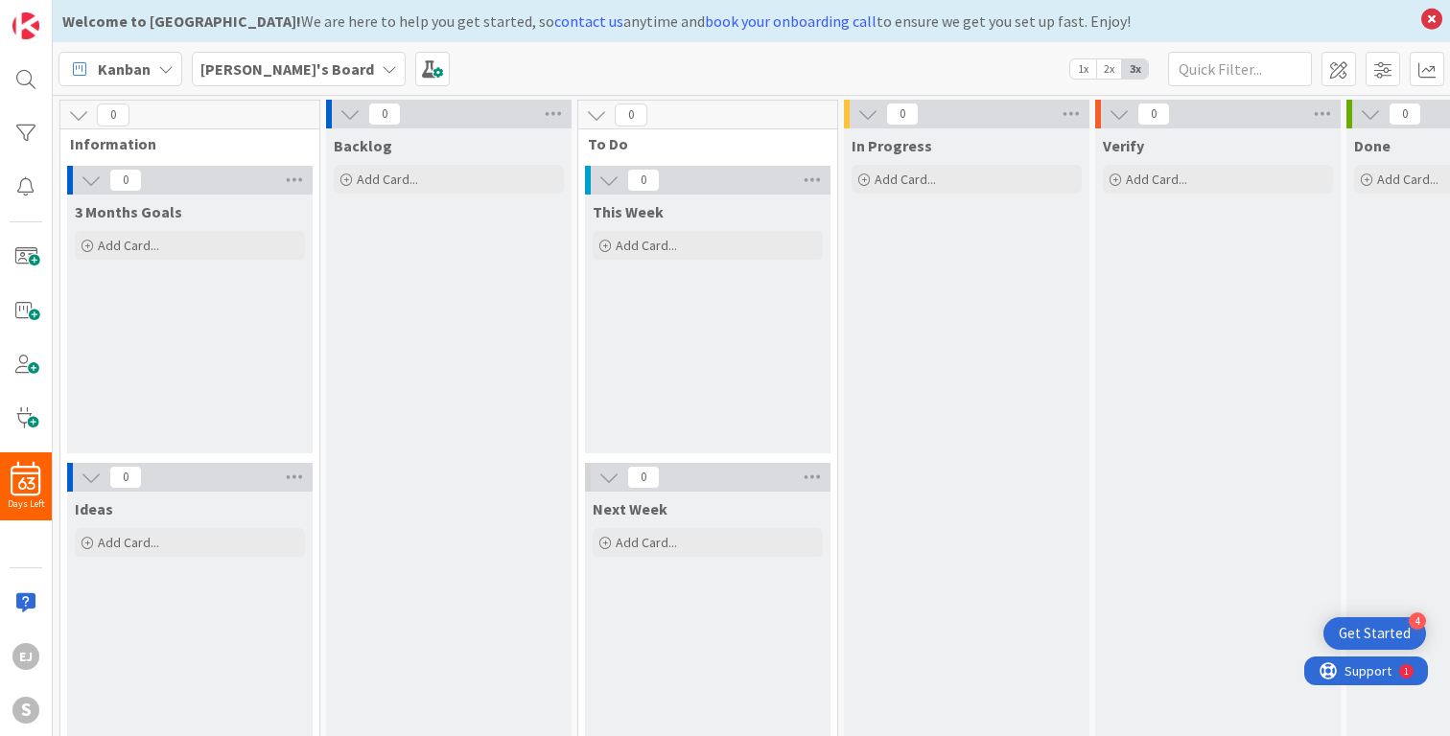
click at [382, 66] on icon at bounding box center [389, 68] width 15 height 15
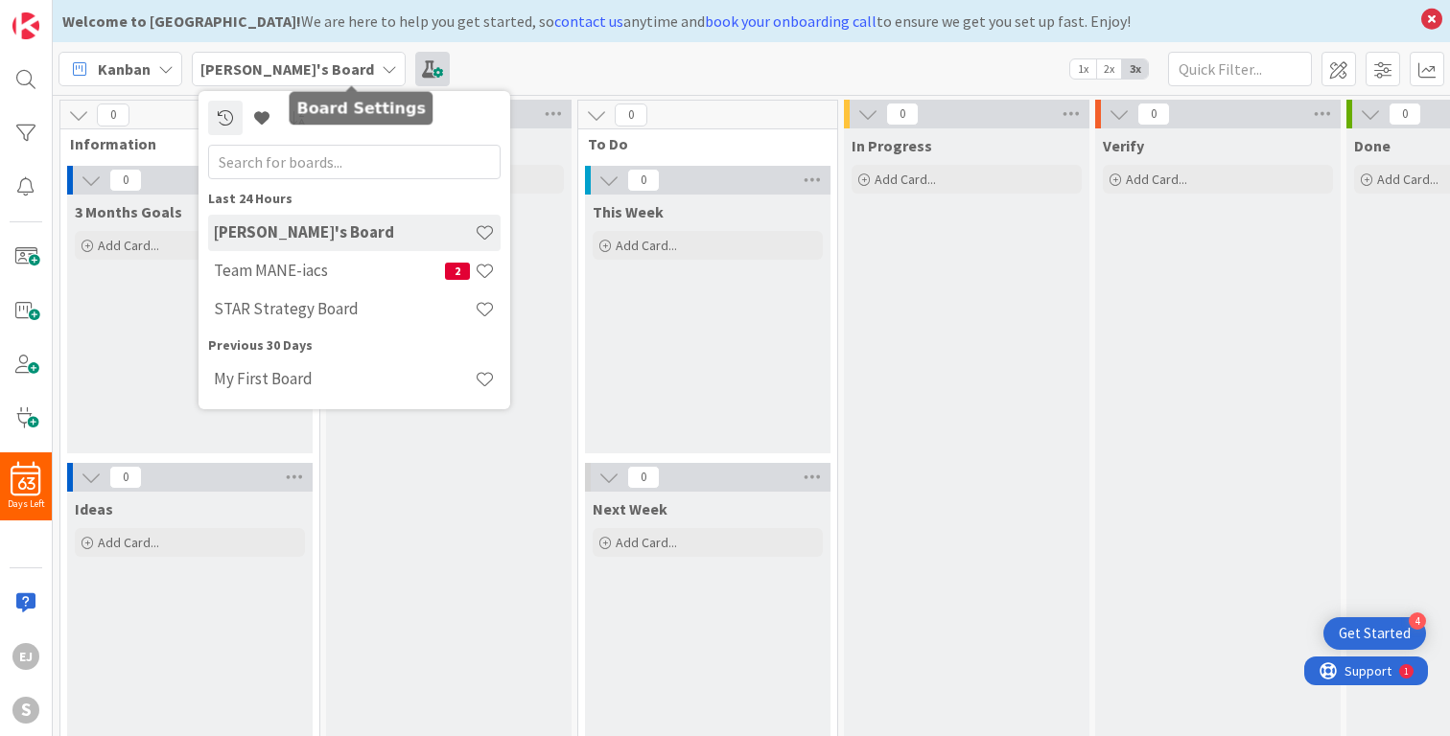
click at [415, 59] on span at bounding box center [432, 69] width 35 height 35
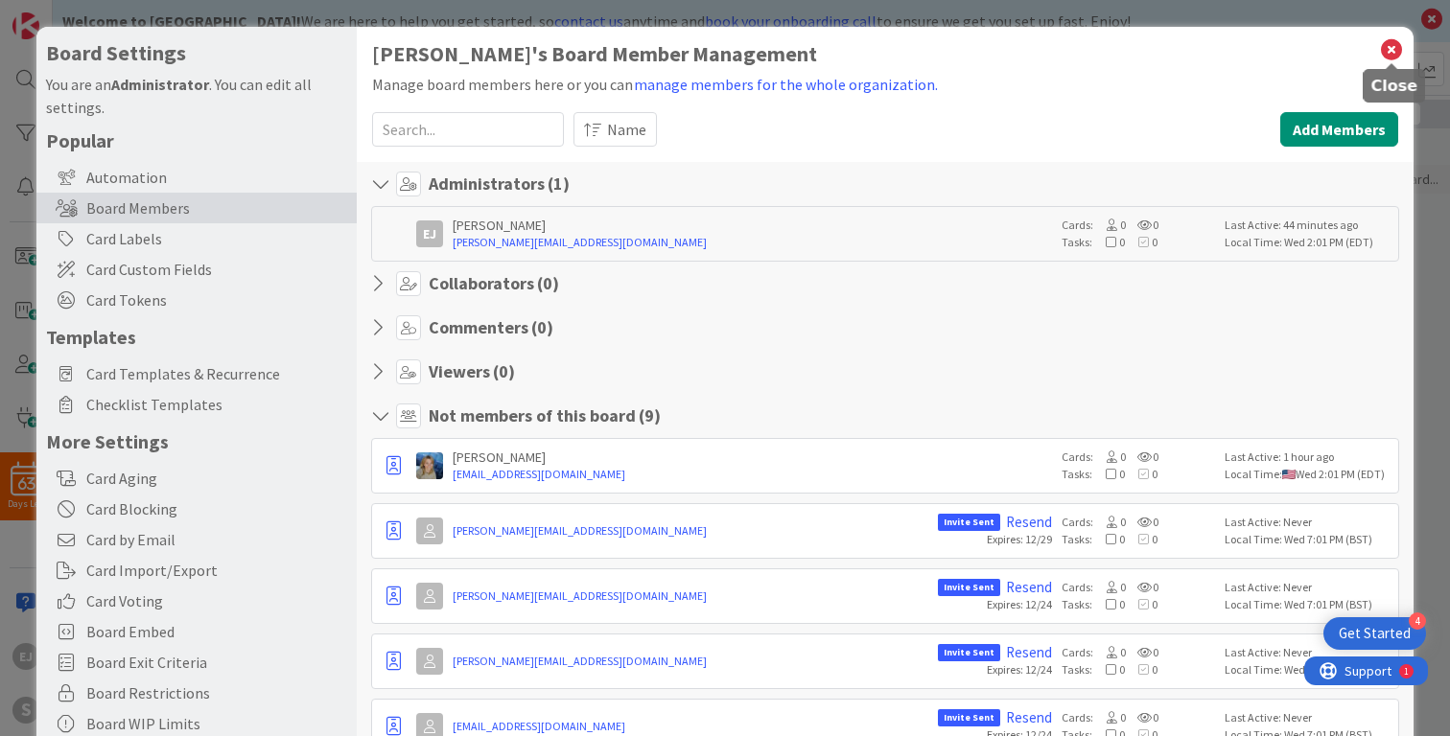
click at [1388, 54] on icon at bounding box center [1391, 49] width 25 height 27
